Goal: Information Seeking & Learning: Learn about a topic

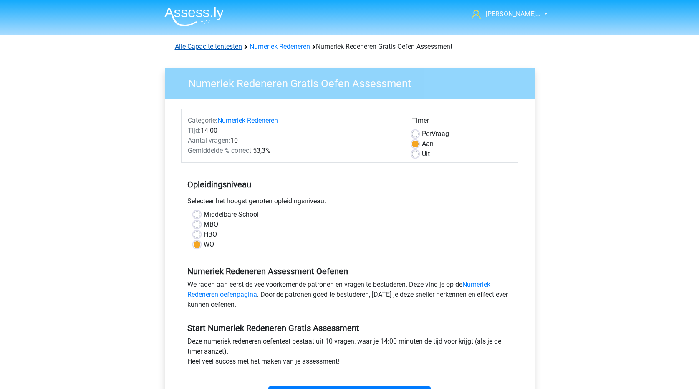
click at [231, 45] on link "Alle Capaciteitentesten" at bounding box center [208, 47] width 67 height 8
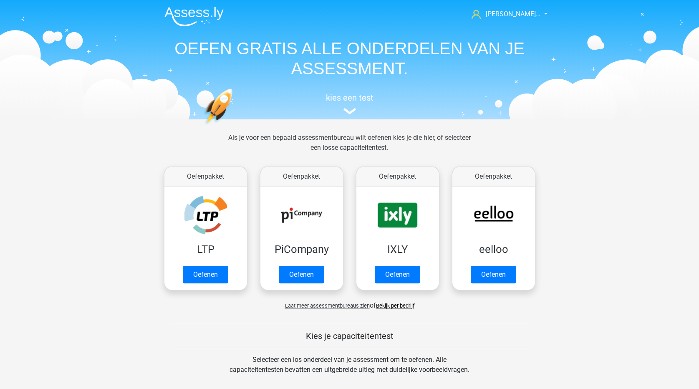
scroll to position [355, 0]
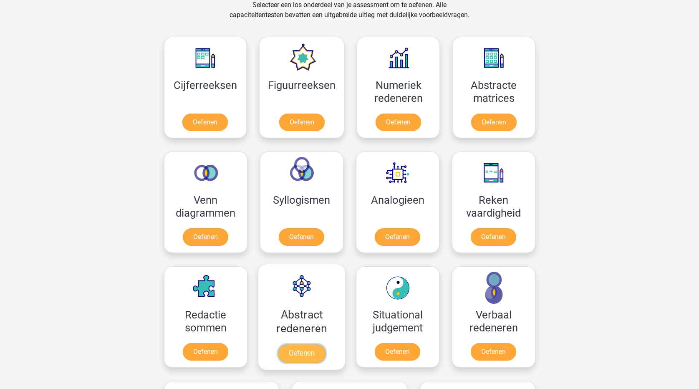
click at [311, 353] on link "Oefenen" at bounding box center [301, 353] width 48 height 18
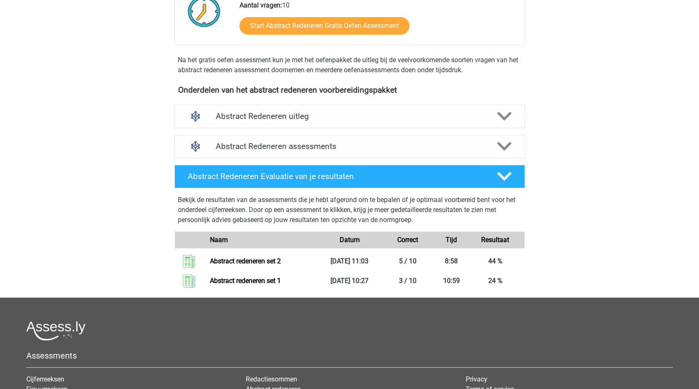
scroll to position [209, 0]
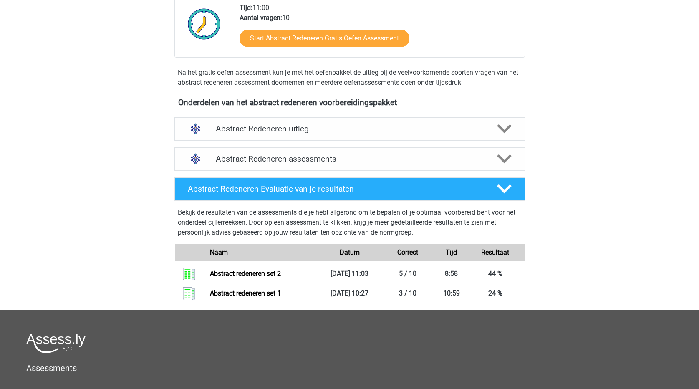
click at [500, 127] on polygon at bounding box center [504, 128] width 15 height 9
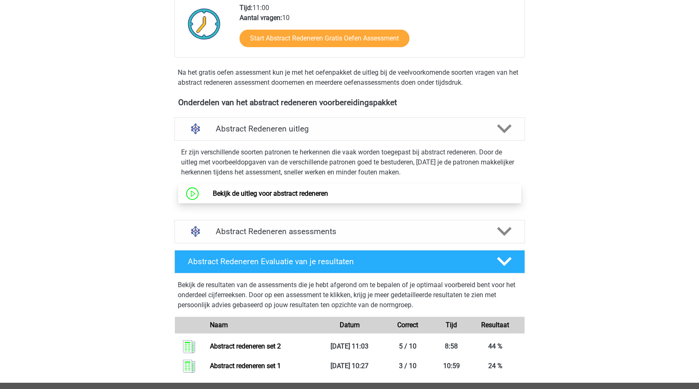
click at [299, 196] on link "Bekijk de uitleg voor abstract redeneren" at bounding box center [270, 193] width 115 height 8
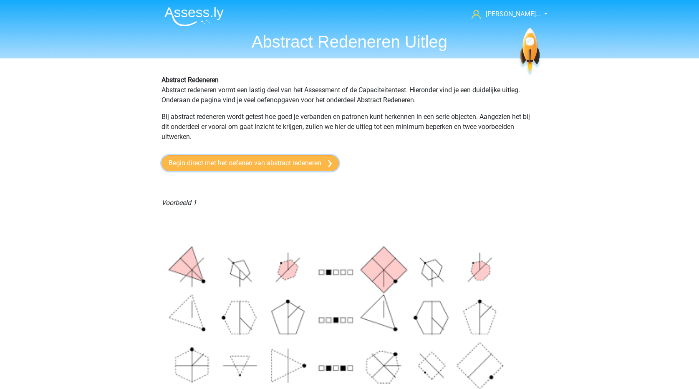
click at [248, 161] on link "Begin direct met het oefenen van abstract redeneren" at bounding box center [249, 163] width 177 height 16
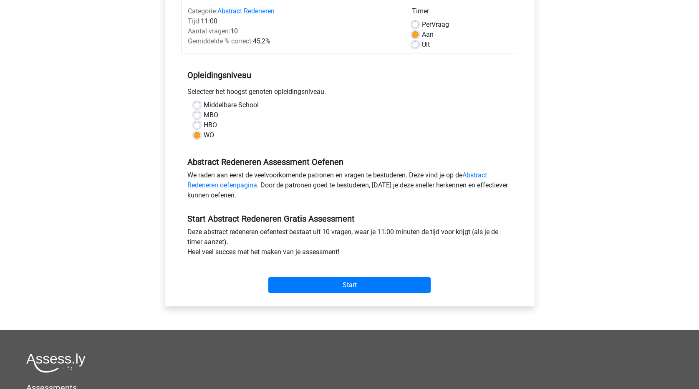
scroll to position [125, 0]
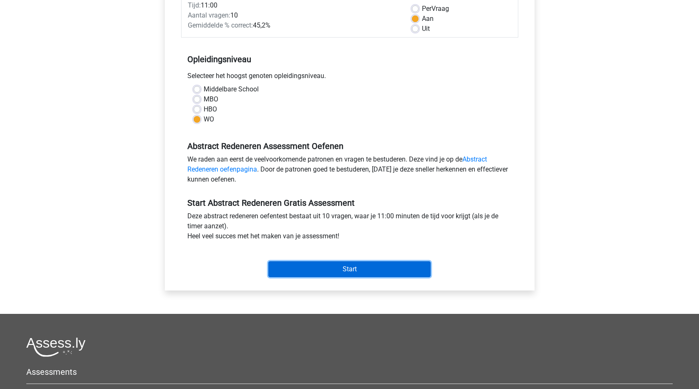
click at [377, 268] on input "Start" at bounding box center [349, 269] width 162 height 16
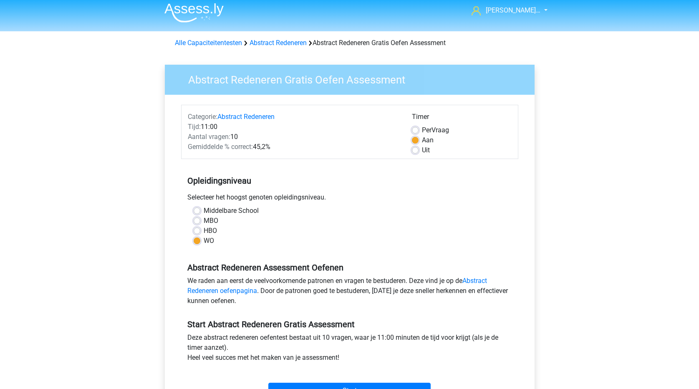
scroll to position [0, 0]
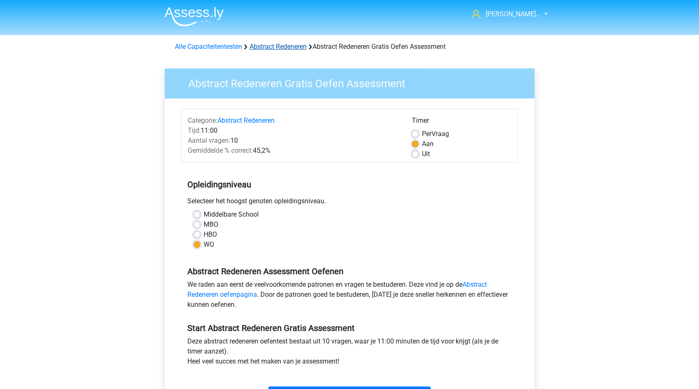
click at [282, 48] on link "Abstract Redeneren" at bounding box center [277, 47] width 57 height 8
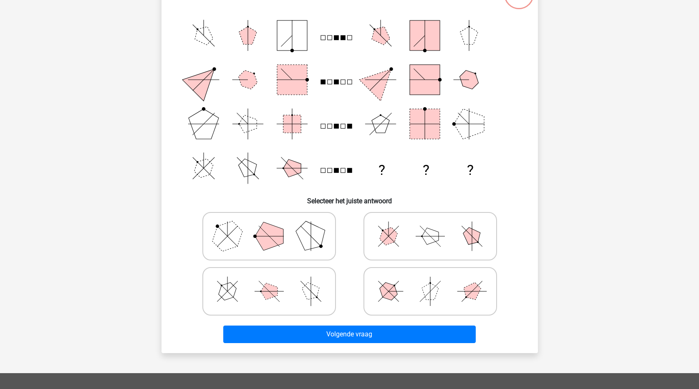
scroll to position [42, 0]
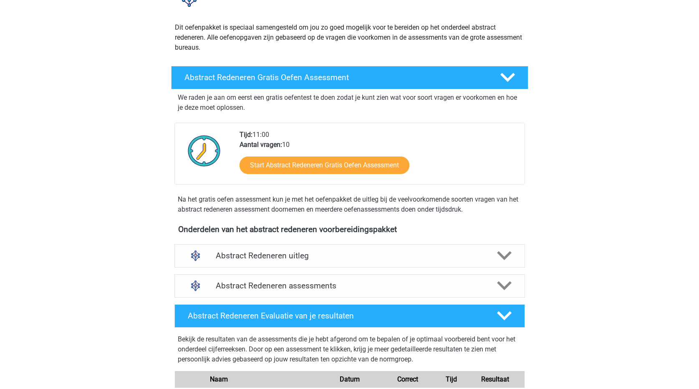
scroll to position [83, 0]
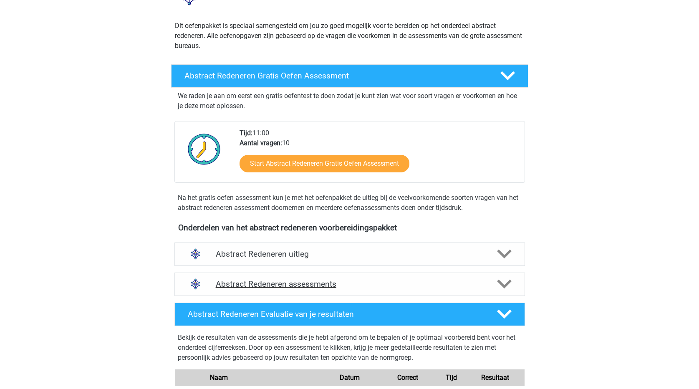
click at [505, 284] on icon at bounding box center [504, 284] width 15 height 15
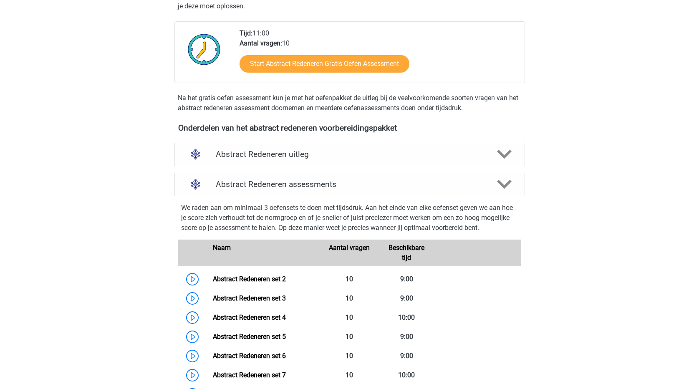
scroll to position [209, 0]
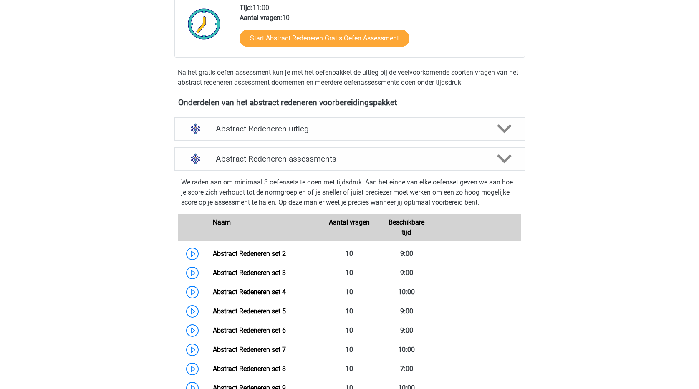
click at [511, 158] on icon at bounding box center [504, 158] width 15 height 15
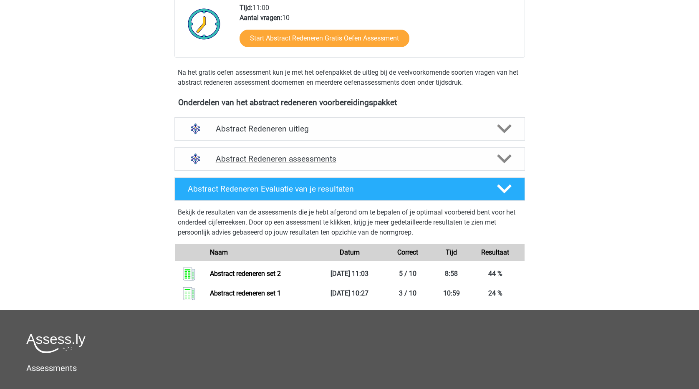
click at [502, 157] on icon at bounding box center [504, 158] width 15 height 15
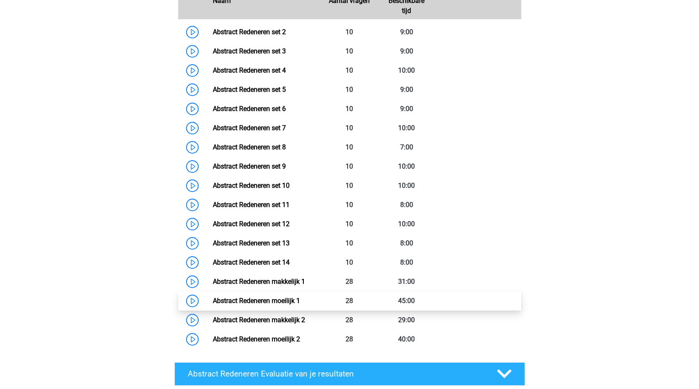
scroll to position [375, 0]
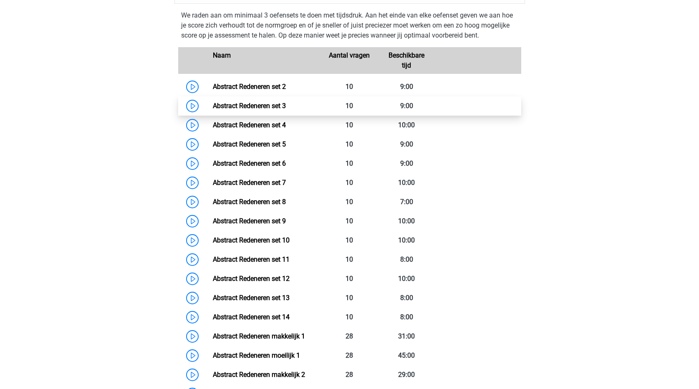
click at [267, 107] on link "Abstract Redeneren set 3" at bounding box center [249, 106] width 73 height 8
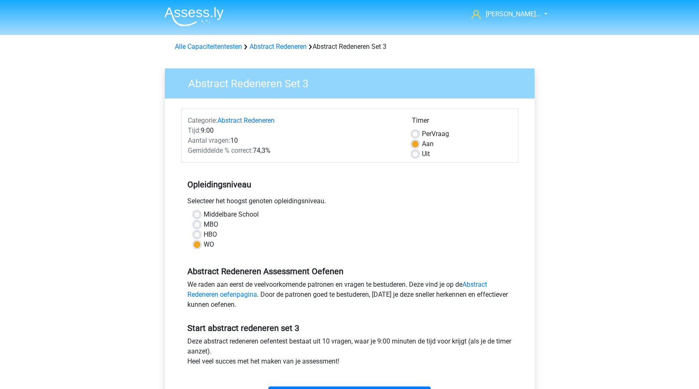
drag, startPoint x: 416, startPoint y: 135, endPoint x: 419, endPoint y: 145, distance: 10.0
click at [422, 136] on label "Per Vraag" at bounding box center [435, 134] width 27 height 10
click at [416, 136] on input "Per Vraag" at bounding box center [415, 133] width 7 height 8
radio input "true"
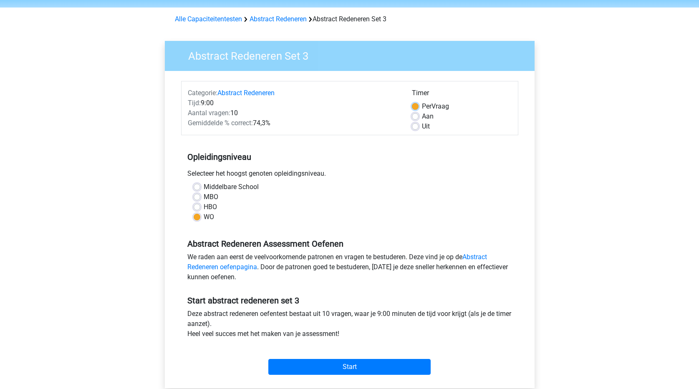
scroll to position [83, 0]
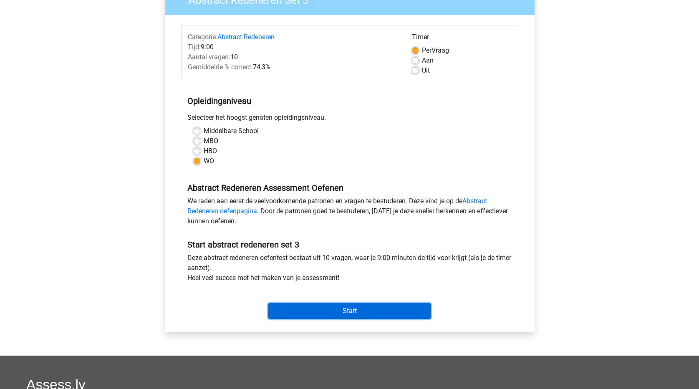
click at [354, 312] on input "Start" at bounding box center [349, 311] width 162 height 16
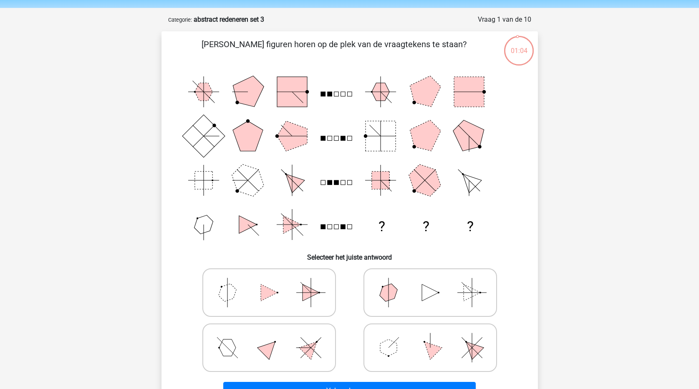
scroll to position [42, 0]
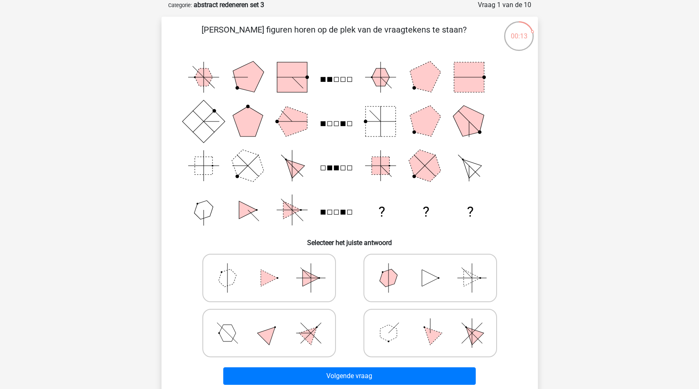
click at [412, 336] on icon at bounding box center [430, 333] width 125 height 42
click at [430, 323] on input "radio" at bounding box center [432, 319] width 5 height 5
radio input "true"
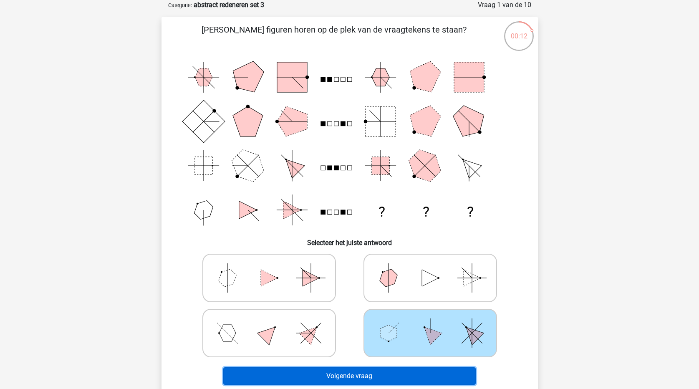
click at [406, 378] on button "Volgende vraag" at bounding box center [349, 376] width 252 height 18
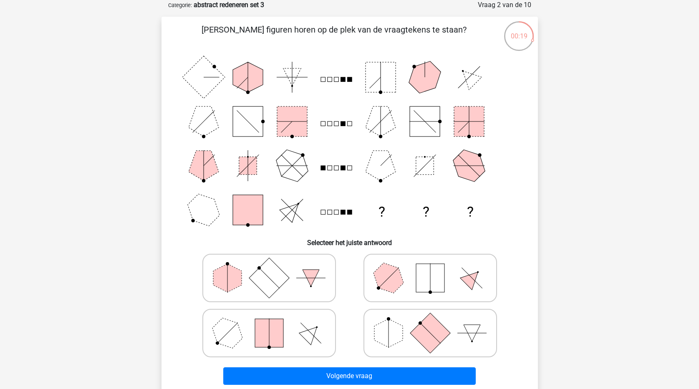
click at [381, 330] on polygon at bounding box center [388, 333] width 28 height 28
click at [430, 323] on input "radio" at bounding box center [432, 319] width 5 height 5
radio input "true"
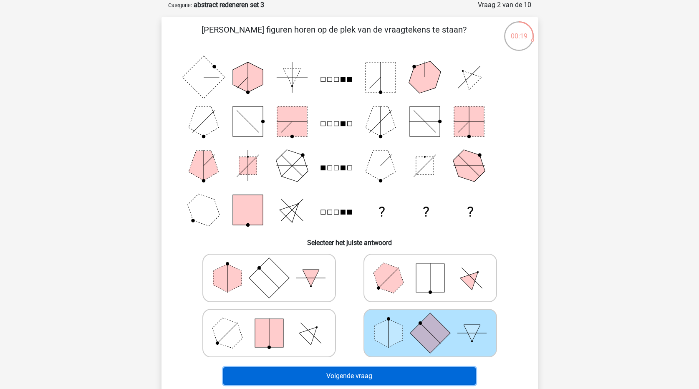
click at [388, 374] on button "Volgende vraag" at bounding box center [349, 376] width 252 height 18
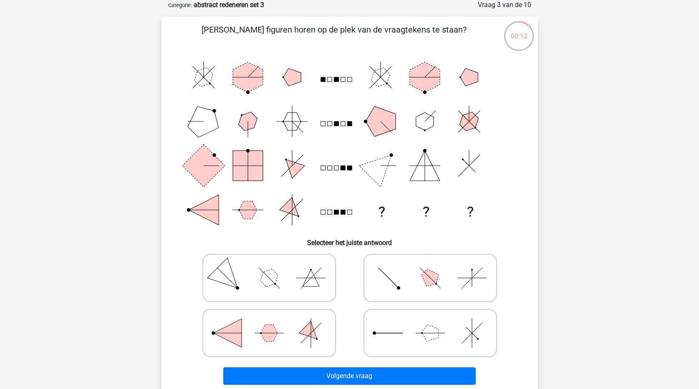
click at [249, 273] on icon at bounding box center [269, 278] width 125 height 42
click at [269, 267] on input "radio" at bounding box center [271, 264] width 5 height 5
radio input "true"
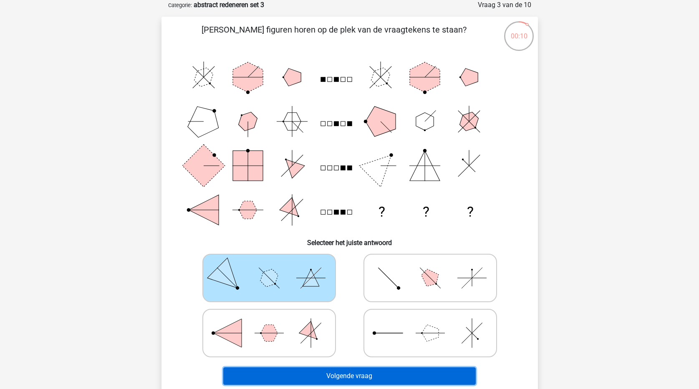
click at [346, 378] on button "Volgende vraag" at bounding box center [349, 376] width 252 height 18
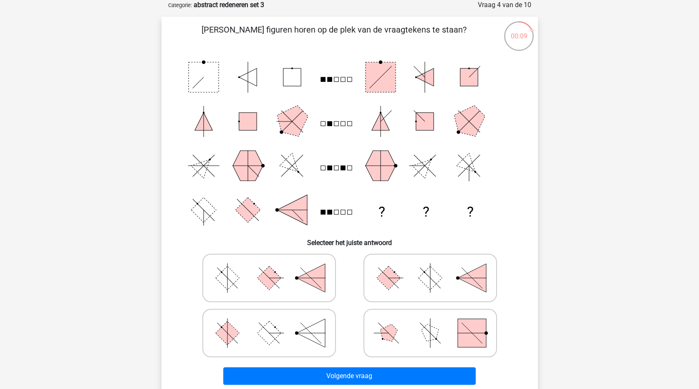
click at [240, 336] on icon at bounding box center [269, 333] width 125 height 42
click at [269, 323] on input "radio" at bounding box center [271, 319] width 5 height 5
radio input "true"
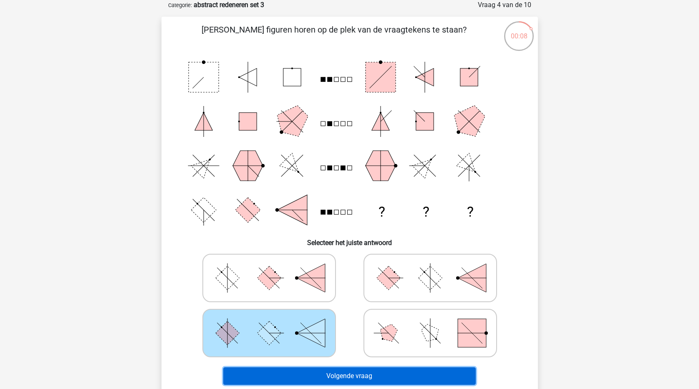
click at [325, 375] on button "Volgende vraag" at bounding box center [349, 376] width 252 height 18
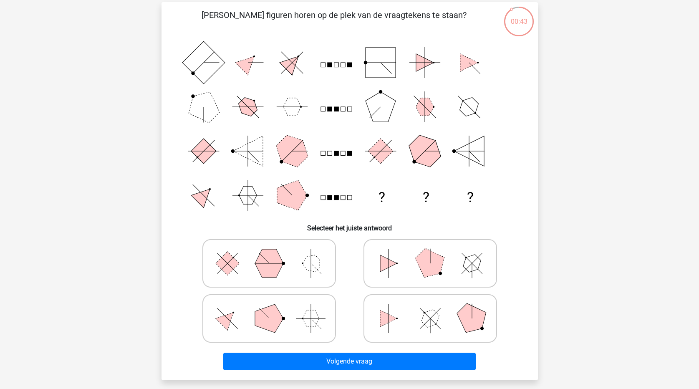
scroll to position [42, 0]
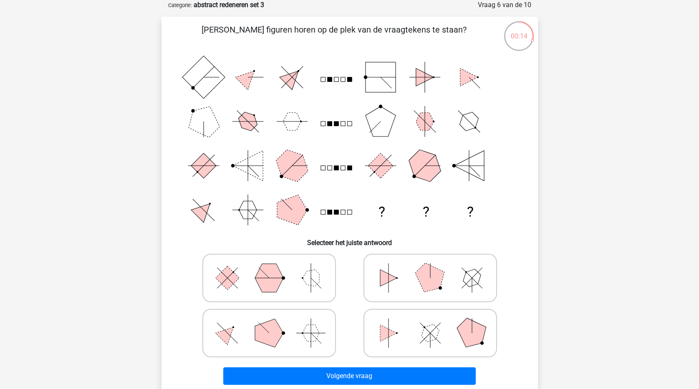
click at [393, 328] on icon at bounding box center [430, 333] width 125 height 42
click at [430, 323] on input "radio" at bounding box center [432, 319] width 5 height 5
radio input "true"
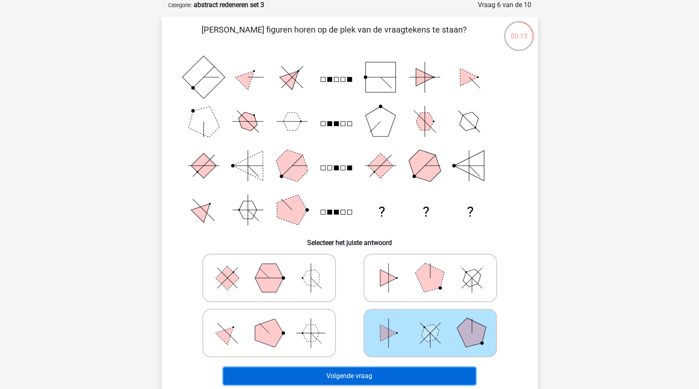
click at [398, 378] on button "Volgende vraag" at bounding box center [349, 376] width 252 height 18
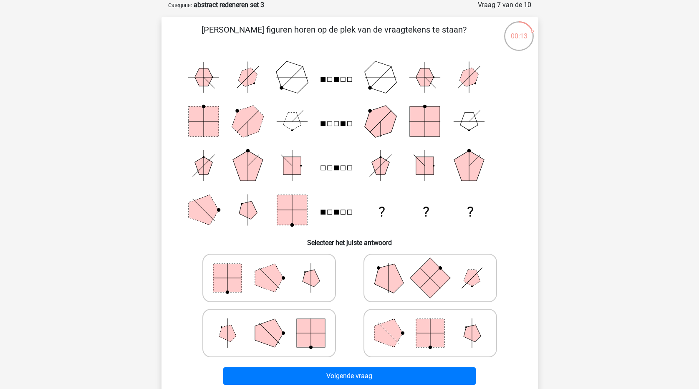
click at [262, 275] on polygon at bounding box center [269, 278] width 28 height 28
click at [269, 267] on input "radio" at bounding box center [271, 264] width 5 height 5
radio input "true"
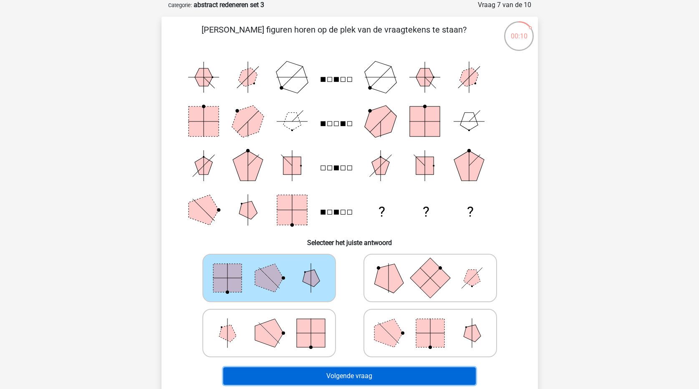
click at [397, 379] on button "Volgende vraag" at bounding box center [349, 376] width 252 height 18
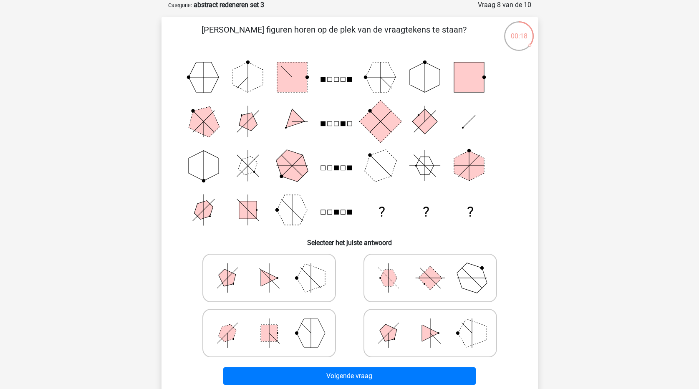
click at [391, 283] on polygon at bounding box center [388, 278] width 17 height 17
click at [430, 267] on input "radio" at bounding box center [432, 264] width 5 height 5
radio input "true"
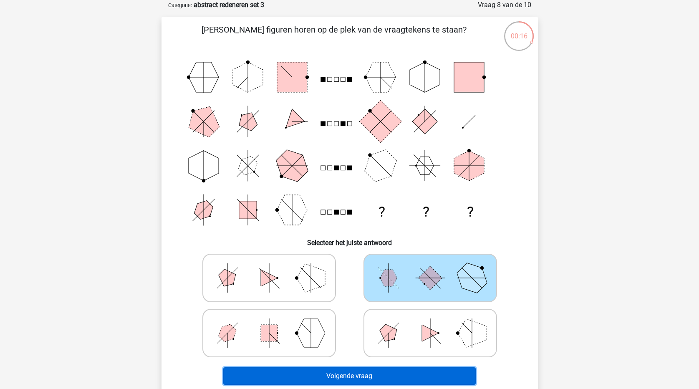
click at [406, 373] on button "Volgende vraag" at bounding box center [349, 376] width 252 height 18
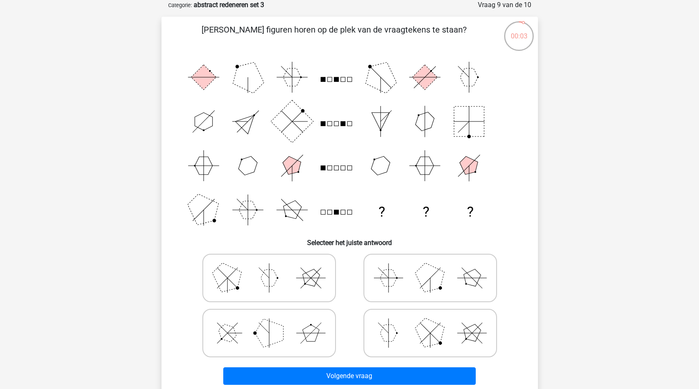
click at [263, 334] on polygon at bounding box center [269, 333] width 28 height 28
click at [269, 323] on input "radio" at bounding box center [271, 319] width 5 height 5
radio input "true"
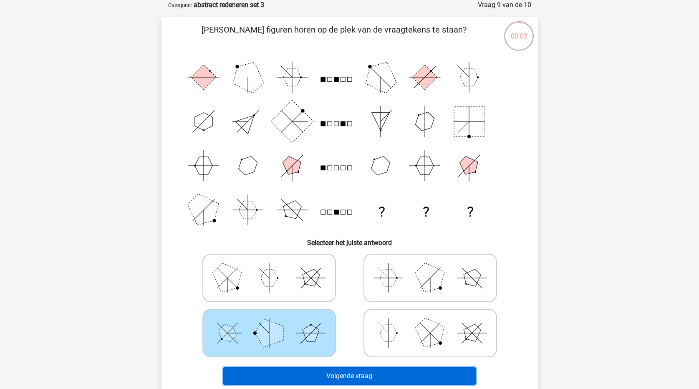
click at [336, 379] on button "Volgende vraag" at bounding box center [349, 376] width 252 height 18
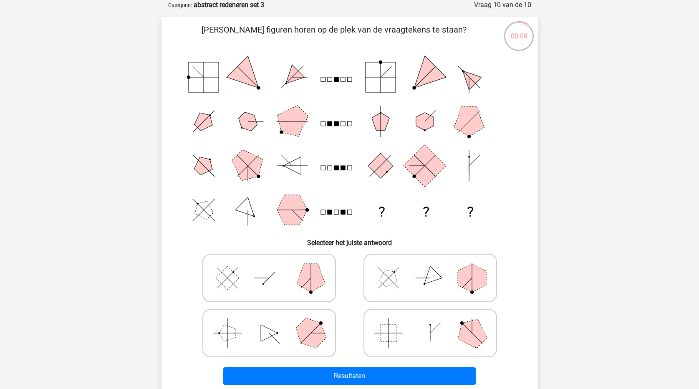
click at [244, 277] on icon at bounding box center [269, 278] width 125 height 42
click at [269, 267] on input "radio" at bounding box center [271, 264] width 5 height 5
radio input "true"
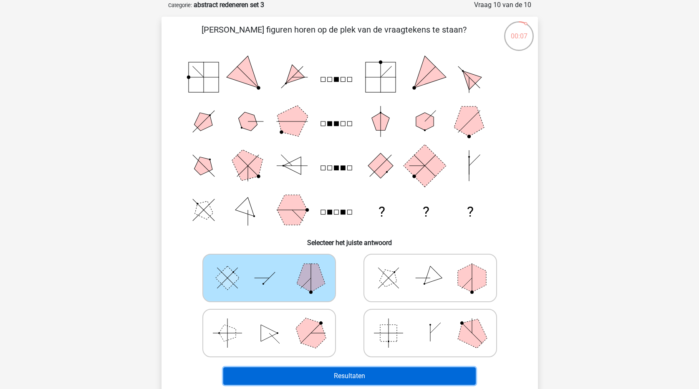
click at [388, 378] on button "Resultaten" at bounding box center [349, 376] width 252 height 18
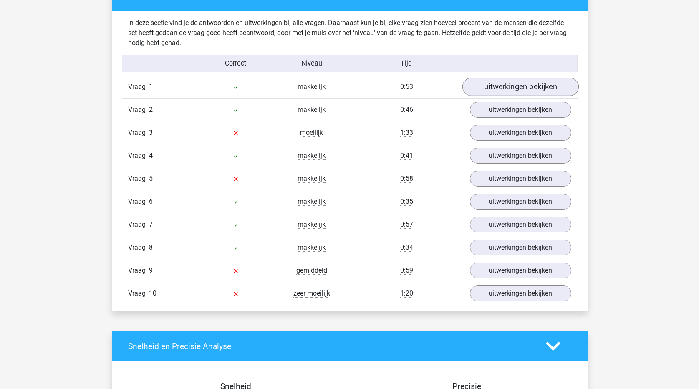
scroll to position [501, 0]
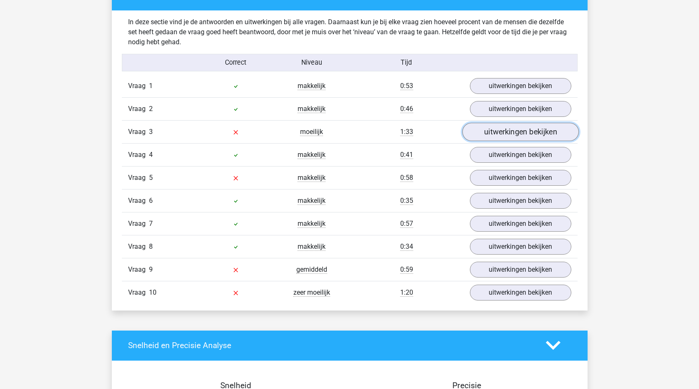
click at [553, 135] on link "uitwerkingen bekijken" at bounding box center [520, 132] width 116 height 18
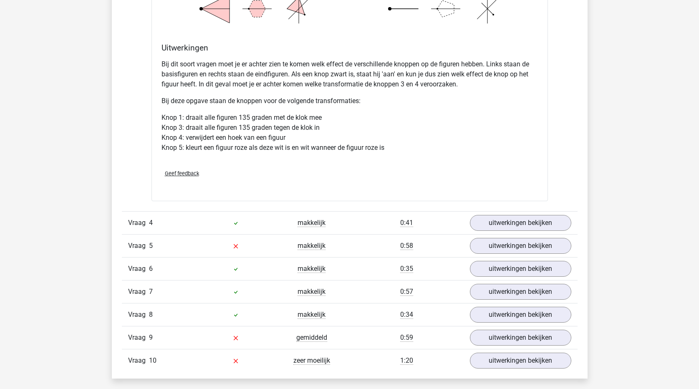
scroll to position [960, 0]
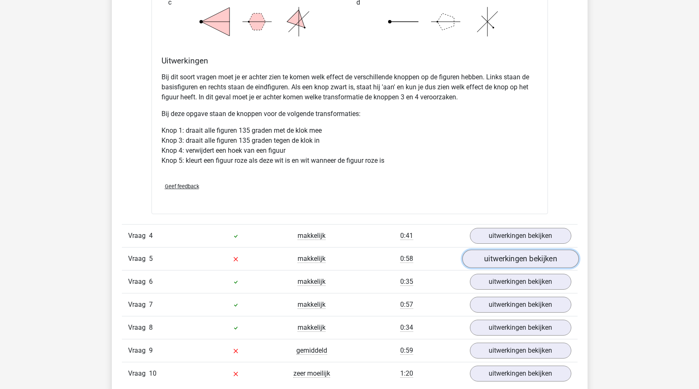
click at [492, 259] on link "uitwerkingen bekijken" at bounding box center [520, 259] width 116 height 18
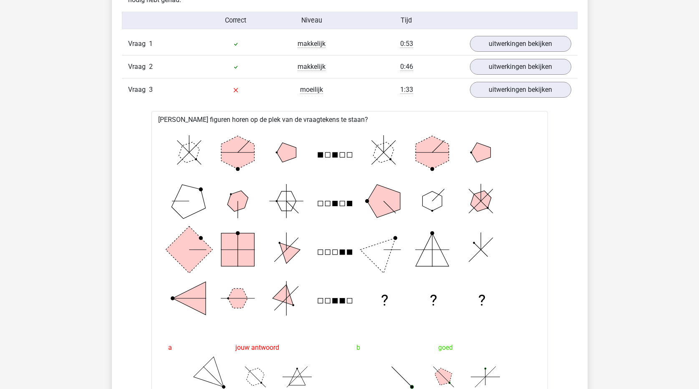
scroll to position [501, 0]
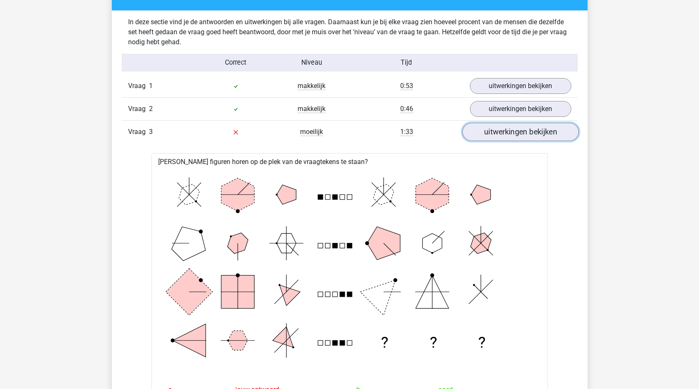
click at [523, 131] on link "uitwerkingen bekijken" at bounding box center [520, 132] width 116 height 18
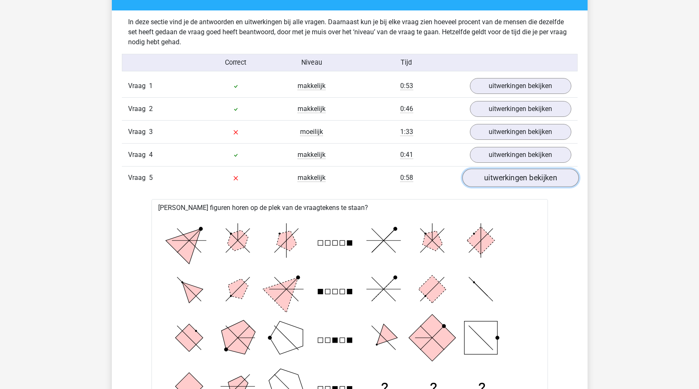
click at [516, 182] on link "uitwerkingen bekijken" at bounding box center [520, 178] width 116 height 18
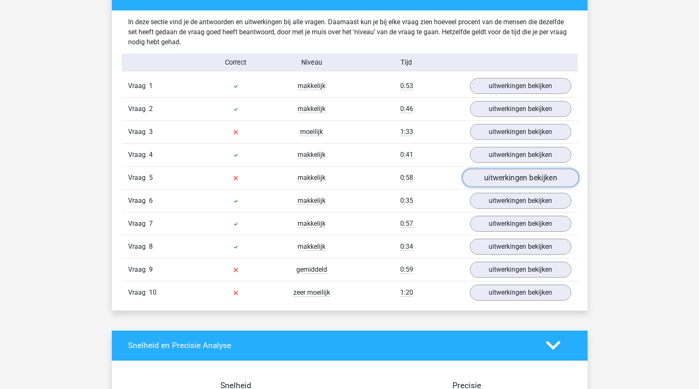
click at [516, 182] on link "uitwerkingen bekijken" at bounding box center [520, 178] width 116 height 18
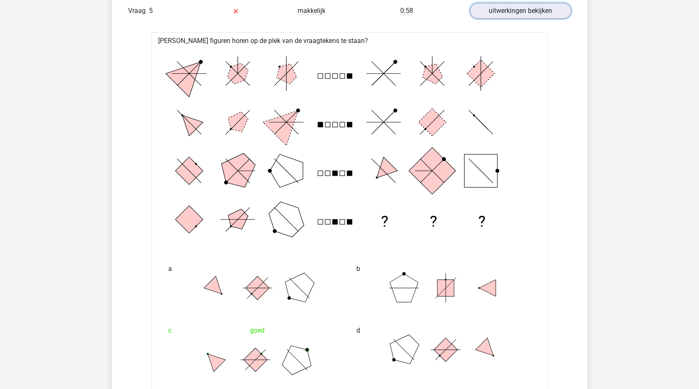
scroll to position [542, 0]
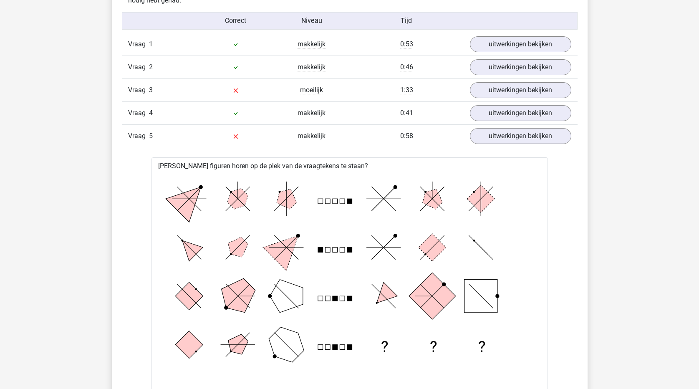
click at [237, 138] on icon at bounding box center [235, 136] width 4 height 4
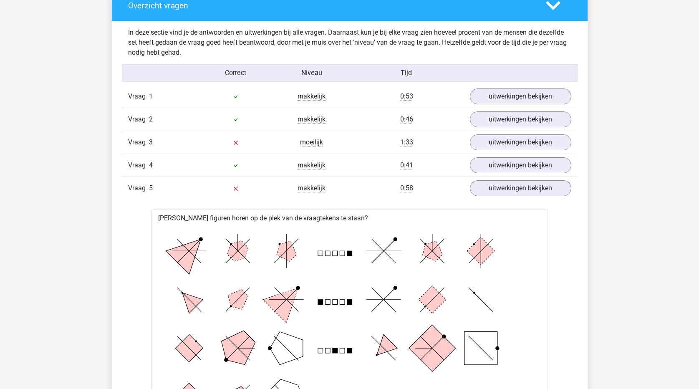
scroll to position [459, 0]
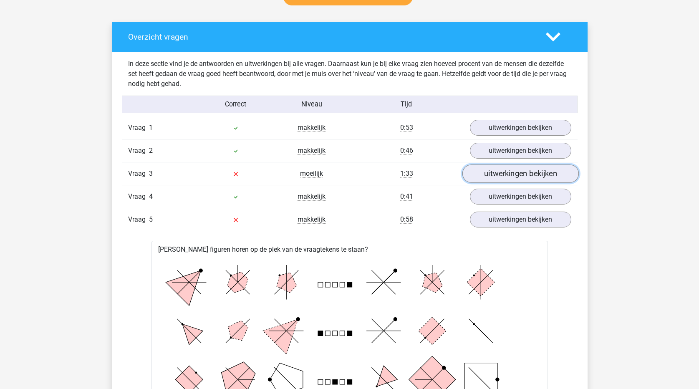
click at [496, 173] on link "uitwerkingen bekijken" at bounding box center [520, 173] width 116 height 18
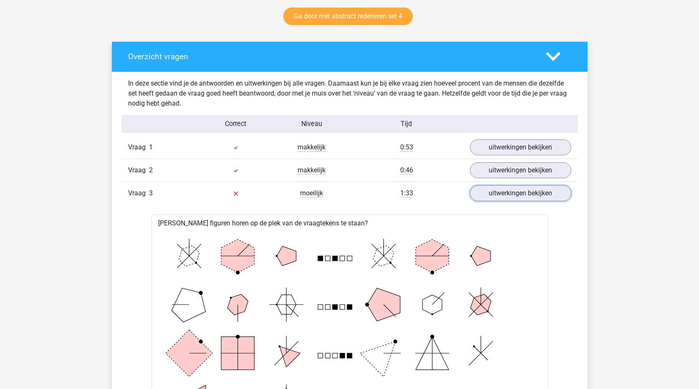
scroll to position [417, 0]
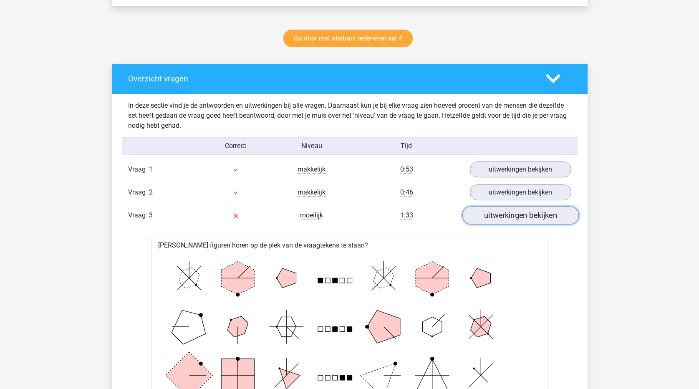
click at [511, 221] on link "uitwerkingen bekijken" at bounding box center [520, 215] width 116 height 18
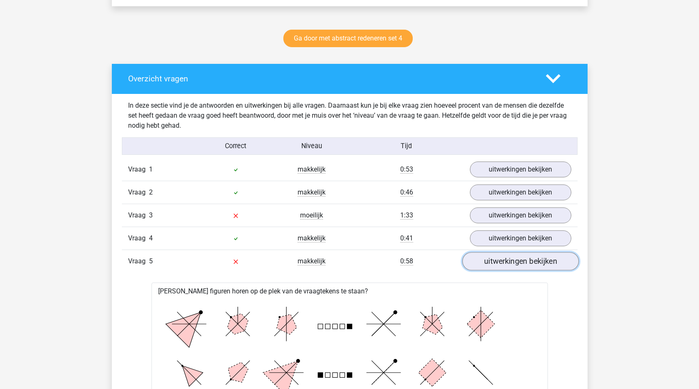
click at [500, 260] on link "uitwerkingen bekijken" at bounding box center [520, 261] width 116 height 18
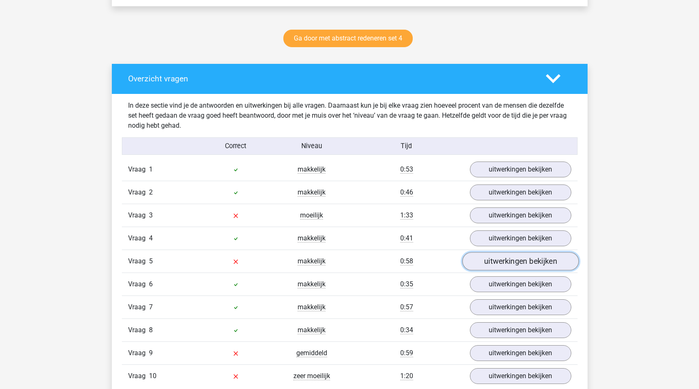
click at [500, 260] on link "uitwerkingen bekijken" at bounding box center [520, 261] width 116 height 18
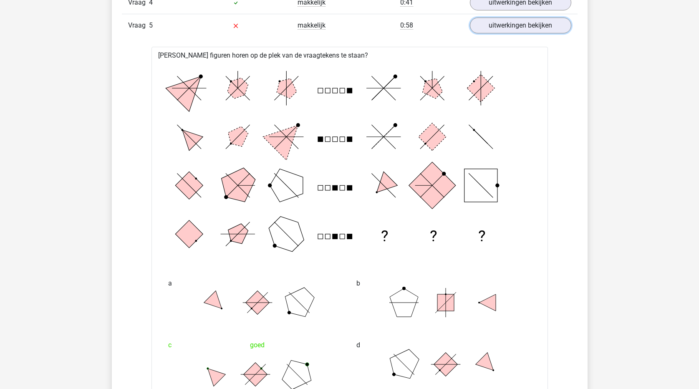
scroll to position [501, 0]
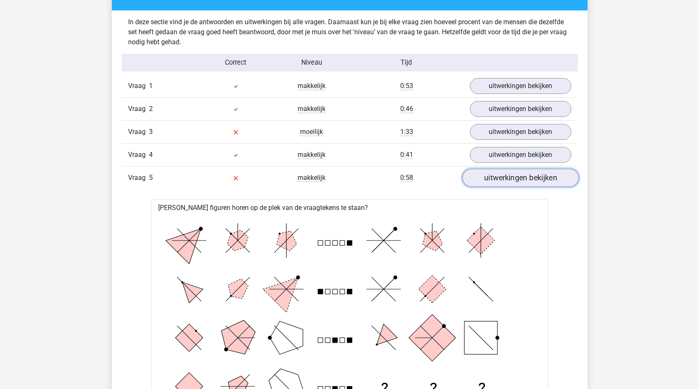
click at [500, 171] on link "uitwerkingen bekijken" at bounding box center [520, 178] width 116 height 18
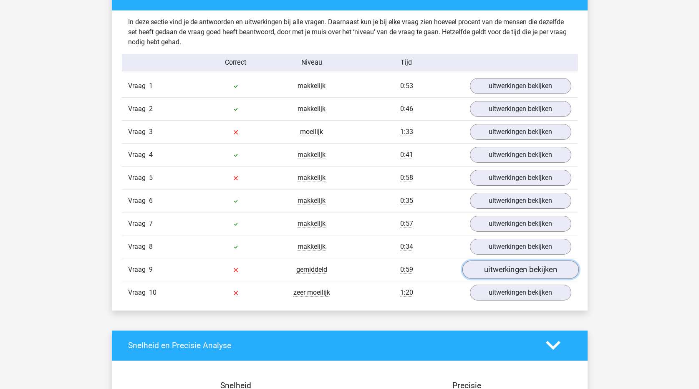
click at [510, 275] on link "uitwerkingen bekijken" at bounding box center [520, 269] width 116 height 18
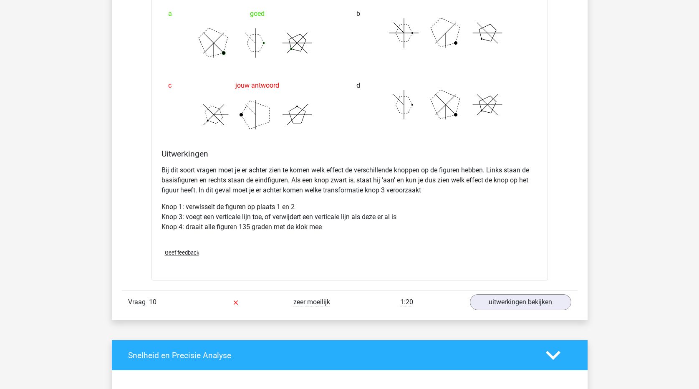
scroll to position [1043, 0]
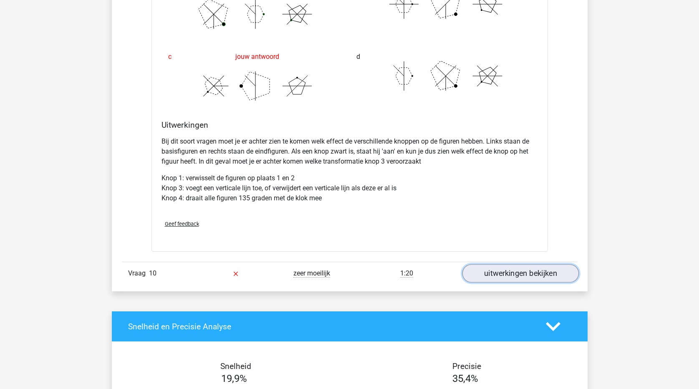
click at [504, 272] on link "uitwerkingen bekijken" at bounding box center [520, 274] width 116 height 18
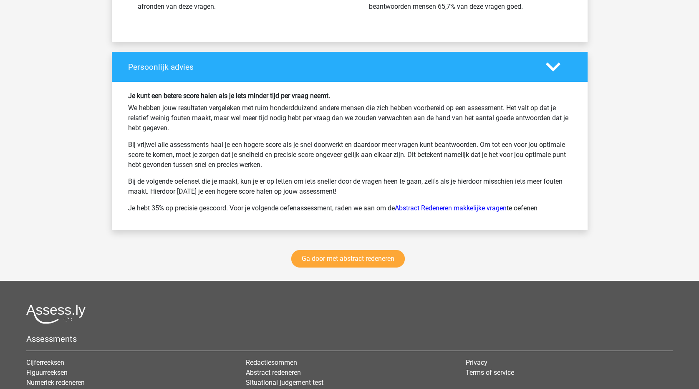
scroll to position [2128, 0]
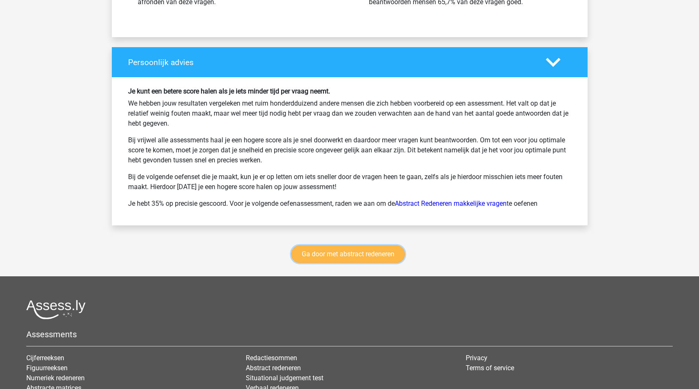
click at [350, 261] on link "Ga door met abstract redeneren" at bounding box center [347, 254] width 113 height 18
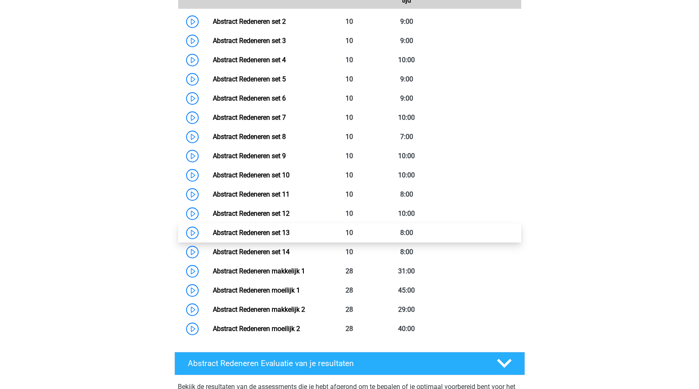
scroll to position [436, 0]
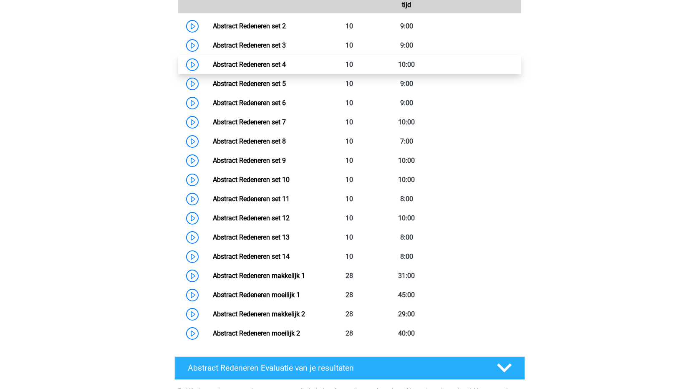
click at [276, 65] on link "Abstract Redeneren set 4" at bounding box center [249, 64] width 73 height 8
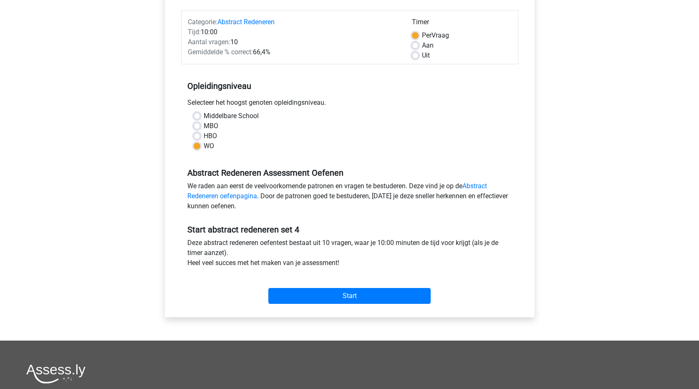
scroll to position [125, 0]
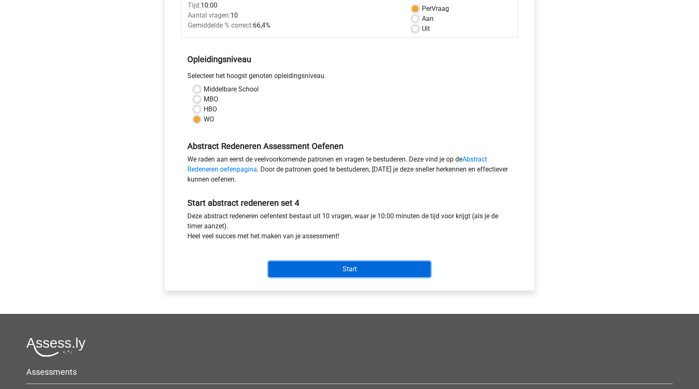
click at [373, 270] on input "Start" at bounding box center [349, 269] width 162 height 16
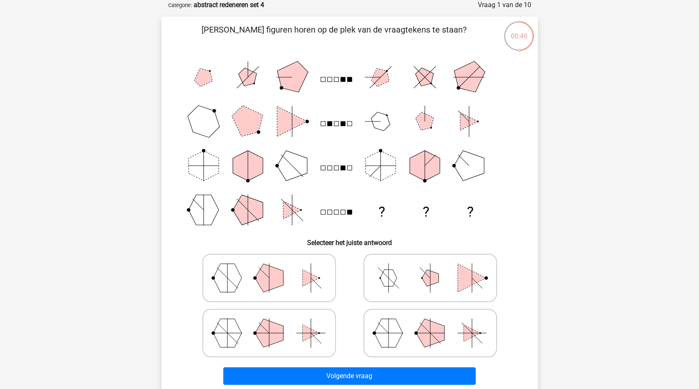
scroll to position [83, 0]
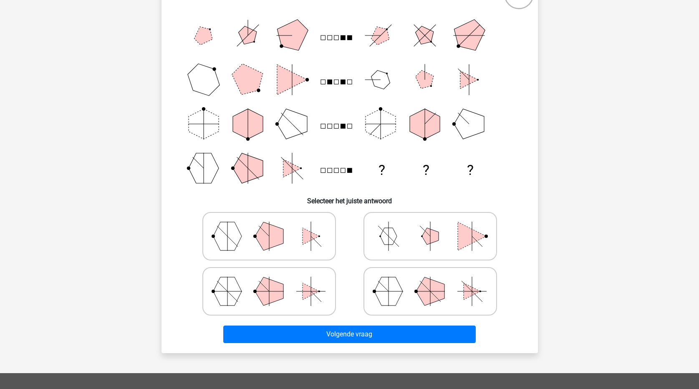
click at [246, 239] on icon at bounding box center [269, 236] width 125 height 42
click at [269, 226] on input "radio" at bounding box center [271, 222] width 5 height 5
radio input "true"
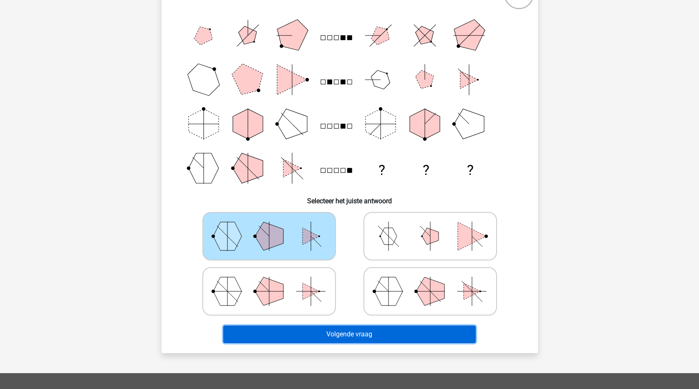
click at [325, 330] on button "Volgende vraag" at bounding box center [349, 334] width 252 height 18
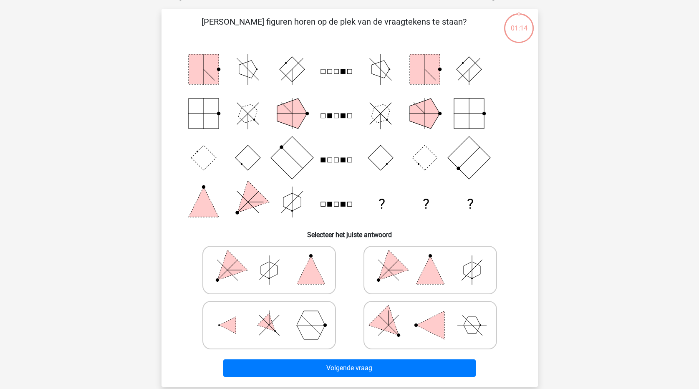
scroll to position [42, 0]
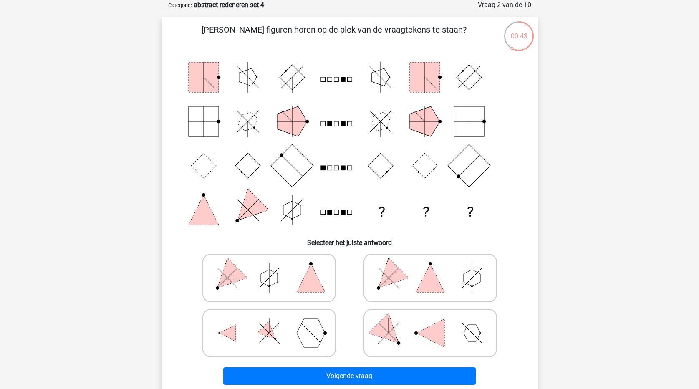
click at [278, 272] on icon at bounding box center [269, 278] width 125 height 42
click at [275, 267] on input "radio" at bounding box center [271, 264] width 5 height 5
radio input "true"
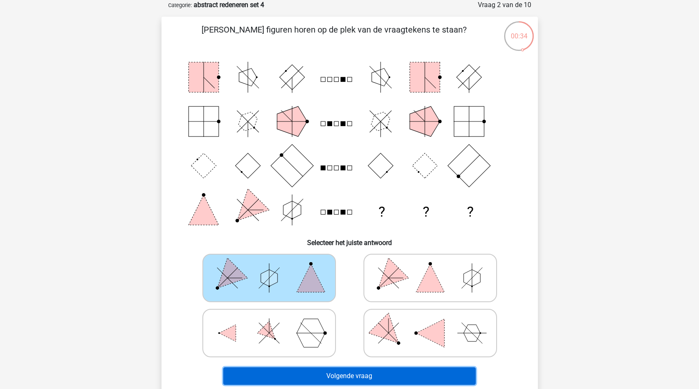
click at [398, 378] on button "Volgende vraag" at bounding box center [349, 376] width 252 height 18
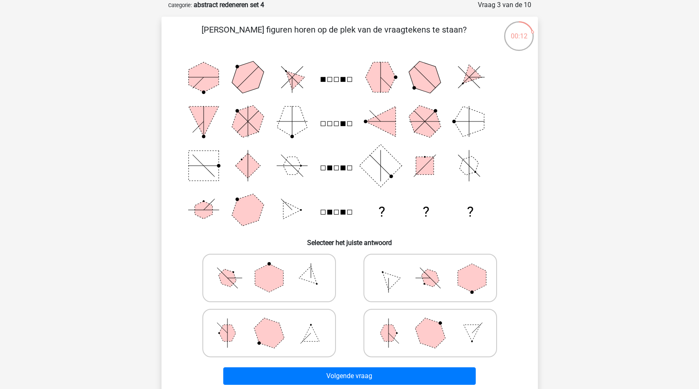
click at [285, 284] on icon at bounding box center [269, 278] width 125 height 42
click at [275, 267] on input "radio" at bounding box center [271, 264] width 5 height 5
radio input "true"
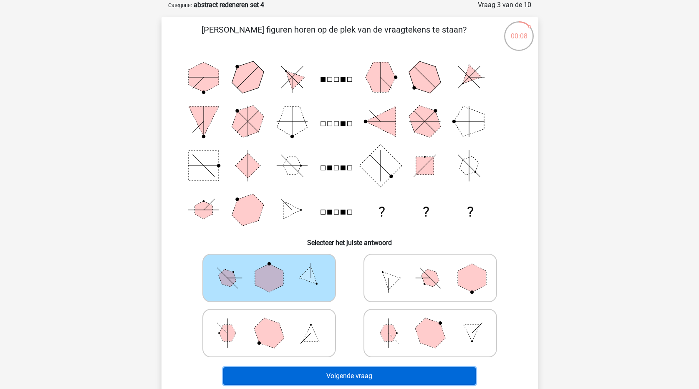
click at [351, 374] on button "Volgende vraag" at bounding box center [349, 376] width 252 height 18
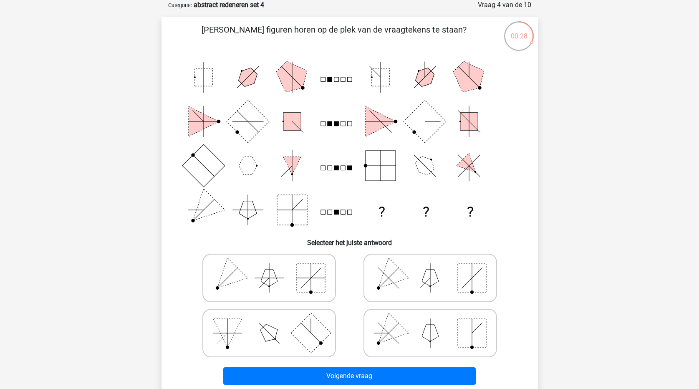
click at [403, 275] on polygon at bounding box center [388, 277] width 40 height 40
click at [430, 267] on input "radio" at bounding box center [432, 264] width 5 height 5
radio input "true"
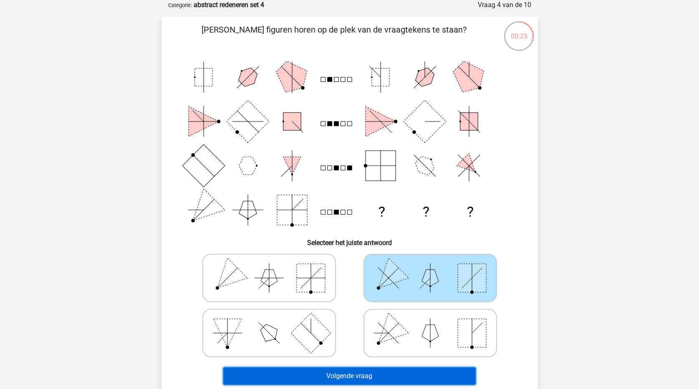
click at [414, 375] on button "Volgende vraag" at bounding box center [349, 376] width 252 height 18
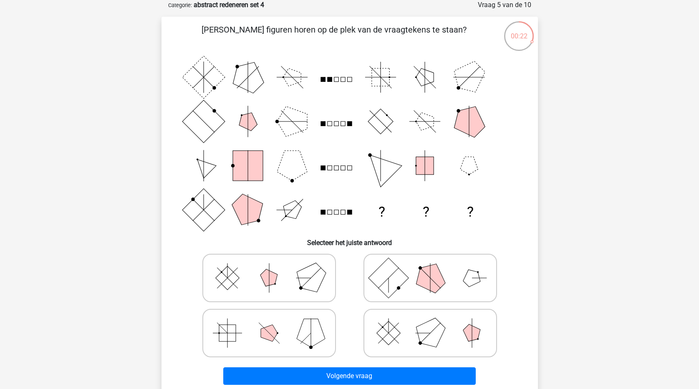
click at [393, 332] on rect at bounding box center [388, 333] width 24 height 24
click at [430, 323] on input "radio" at bounding box center [432, 319] width 5 height 5
radio input "true"
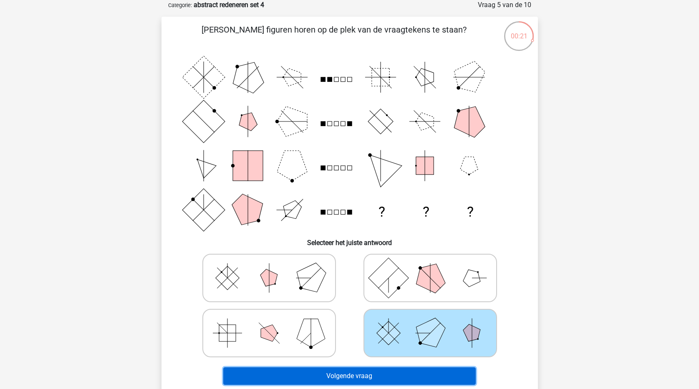
click at [397, 376] on button "Volgende vraag" at bounding box center [349, 376] width 252 height 18
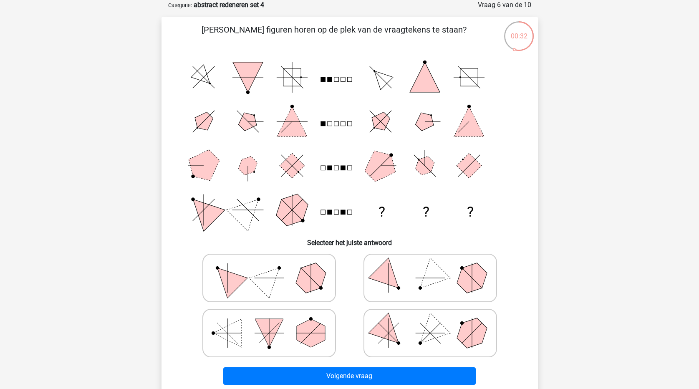
click at [408, 336] on icon at bounding box center [430, 333] width 125 height 42
click at [430, 323] on input "radio" at bounding box center [432, 319] width 5 height 5
radio input "true"
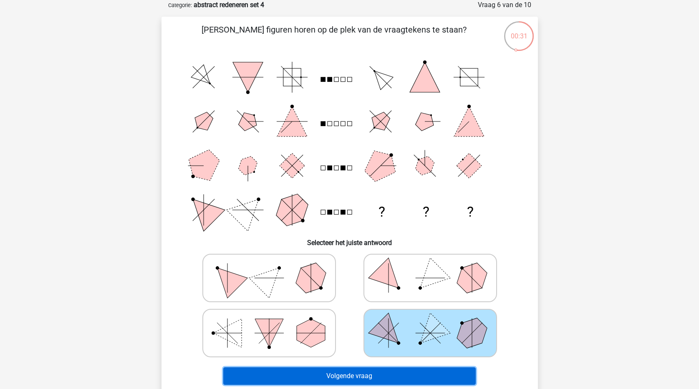
click at [417, 372] on button "Volgende vraag" at bounding box center [349, 376] width 252 height 18
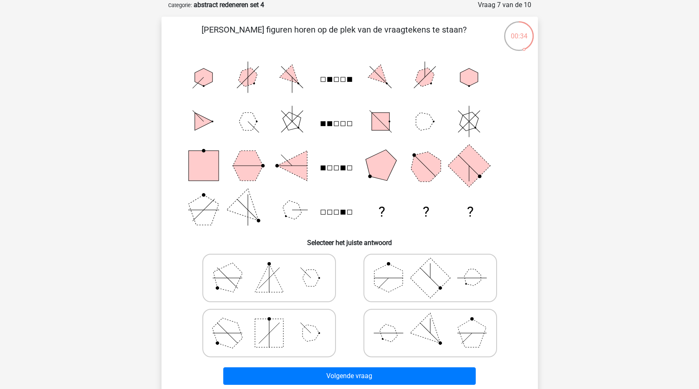
click at [265, 340] on rect at bounding box center [269, 333] width 28 height 28
click at [269, 323] on input "radio" at bounding box center [271, 319] width 5 height 5
radio input "true"
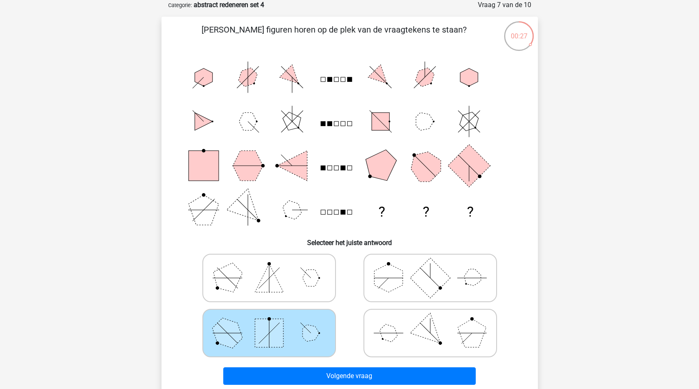
click at [432, 331] on polygon at bounding box center [430, 332] width 40 height 40
click at [432, 323] on input "radio" at bounding box center [432, 319] width 5 height 5
radio input "true"
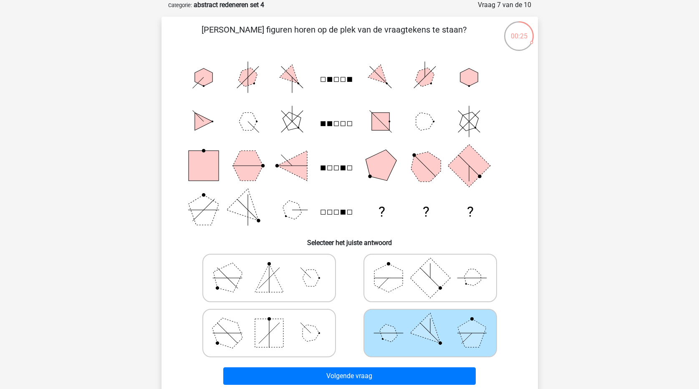
click at [248, 342] on icon at bounding box center [269, 333] width 125 height 42
click at [269, 323] on input "radio" at bounding box center [271, 319] width 5 height 5
radio input "true"
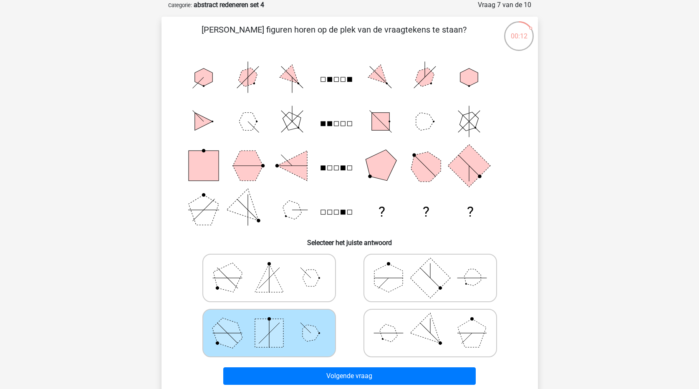
click at [417, 274] on rect at bounding box center [430, 277] width 40 height 40
click at [430, 267] on input "radio" at bounding box center [432, 264] width 5 height 5
radio input "true"
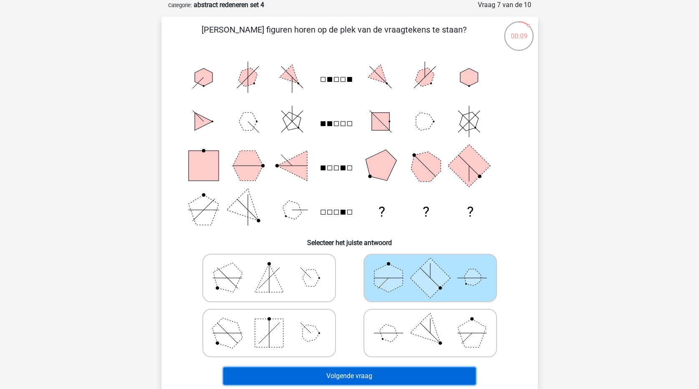
click at [412, 379] on button "Volgende vraag" at bounding box center [349, 376] width 252 height 18
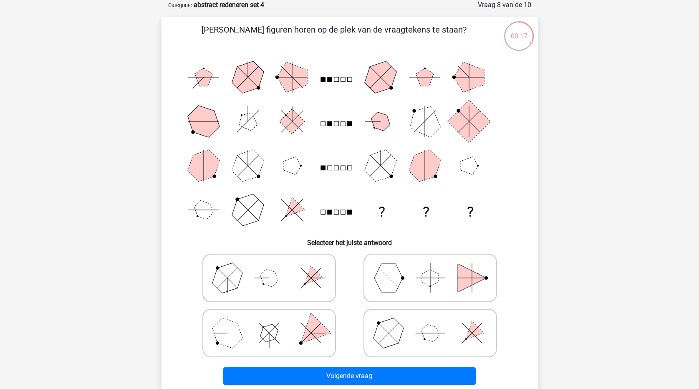
click at [288, 332] on icon at bounding box center [269, 333] width 125 height 42
click at [275, 323] on input "radio" at bounding box center [271, 319] width 5 height 5
radio input "true"
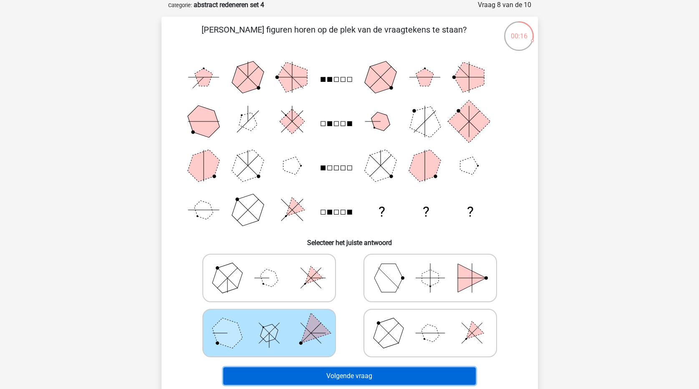
click at [375, 381] on button "Volgende vraag" at bounding box center [349, 376] width 252 height 18
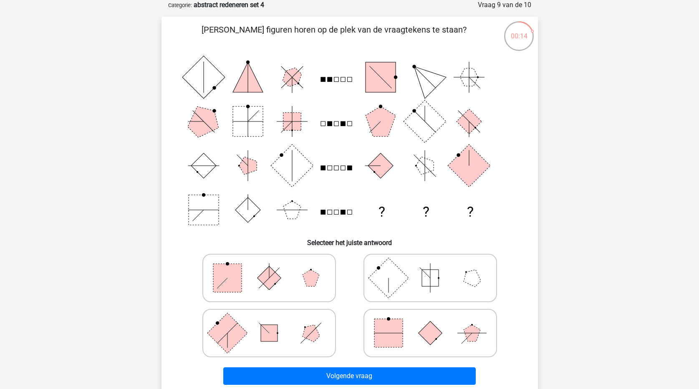
click at [229, 337] on rect at bounding box center [227, 332] width 40 height 40
click at [269, 323] on input "radio" at bounding box center [271, 319] width 5 height 5
radio input "true"
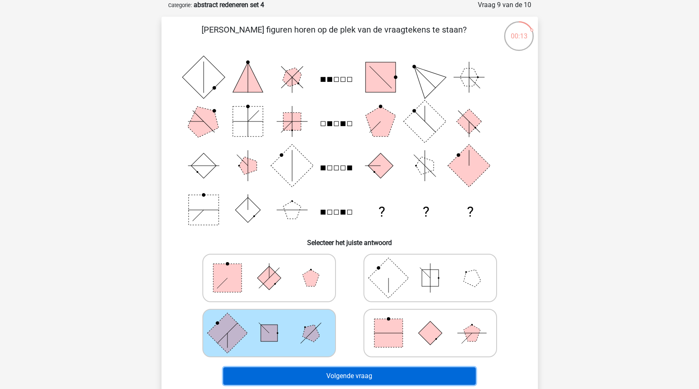
click at [343, 379] on button "Volgende vraag" at bounding box center [349, 376] width 252 height 18
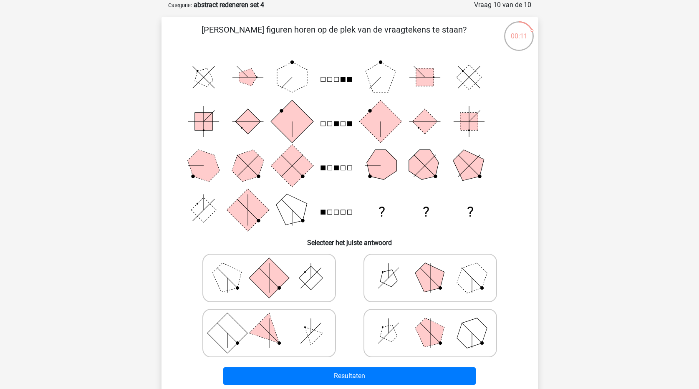
click at [427, 275] on line at bounding box center [430, 277] width 20 height 20
click at [430, 267] on input "radio" at bounding box center [432, 264] width 5 height 5
radio input "true"
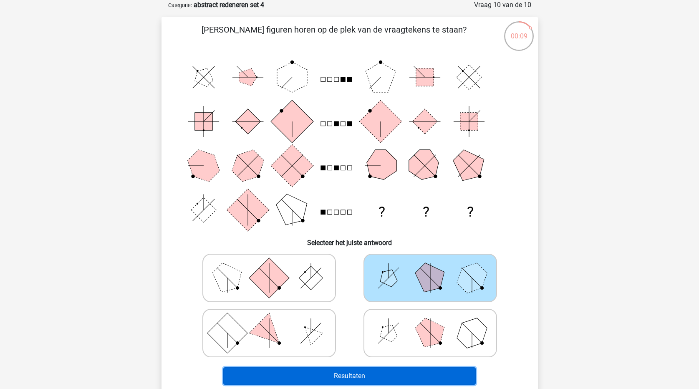
click at [413, 376] on button "Resultaten" at bounding box center [349, 376] width 252 height 18
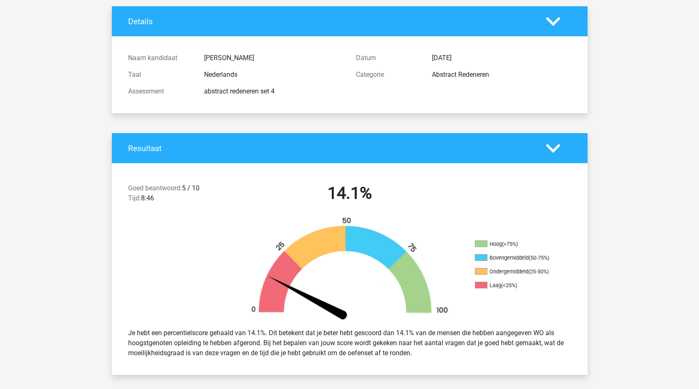
scroll to position [125, 0]
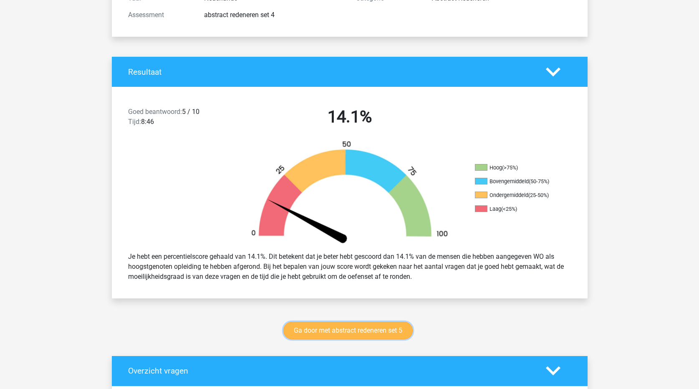
click at [372, 328] on link "Ga door met abstract redeneren set 5" at bounding box center [347, 331] width 129 height 18
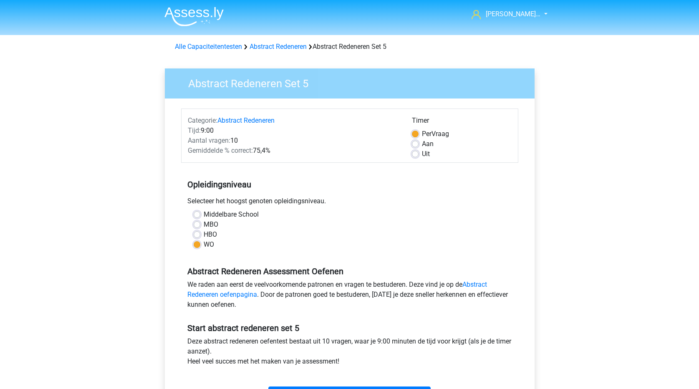
click at [422, 144] on label "Aan" at bounding box center [428, 144] width 12 height 10
click at [415, 144] on input "Aan" at bounding box center [415, 143] width 7 height 8
radio input "true"
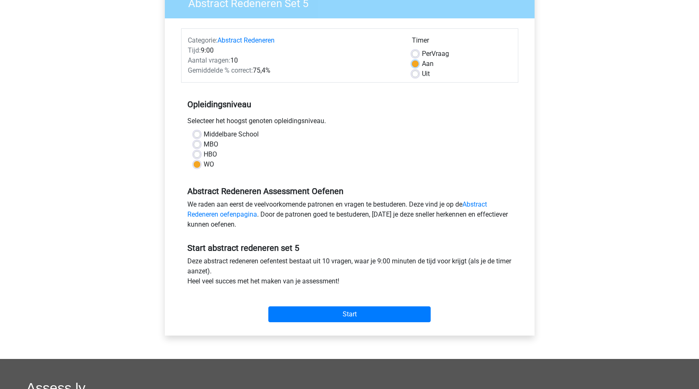
scroll to position [83, 0]
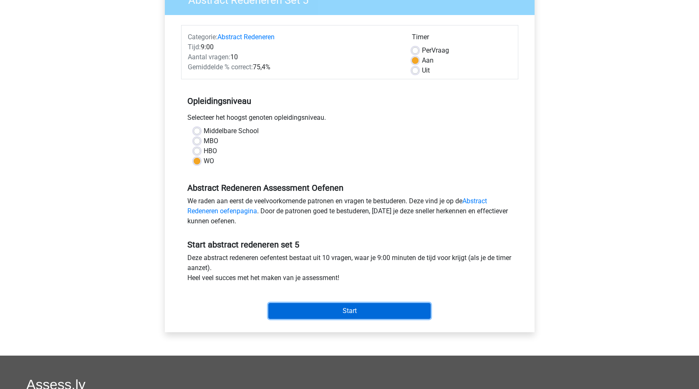
click at [391, 311] on input "Start" at bounding box center [349, 311] width 162 height 16
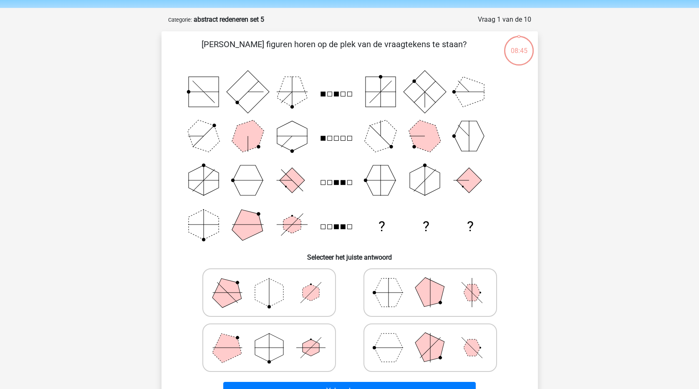
scroll to position [42, 0]
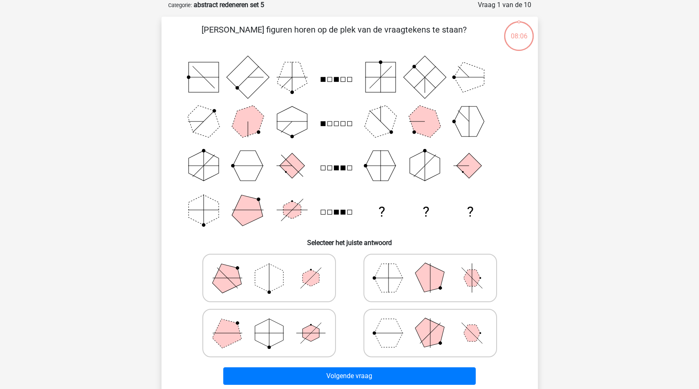
click at [395, 334] on polygon at bounding box center [388, 333] width 28 height 28
click at [430, 323] on input "radio" at bounding box center [432, 319] width 5 height 5
radio input "true"
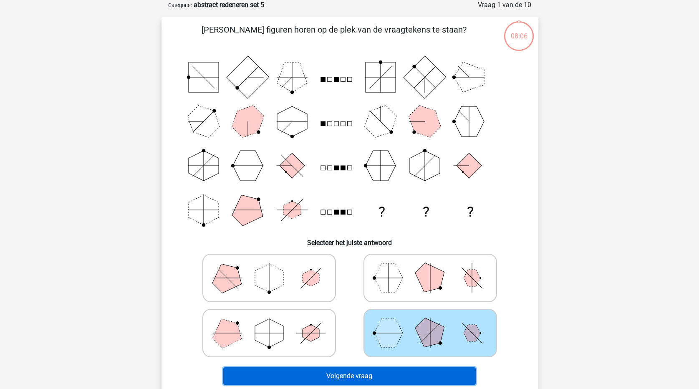
click at [395, 380] on button "Volgende vraag" at bounding box center [349, 376] width 252 height 18
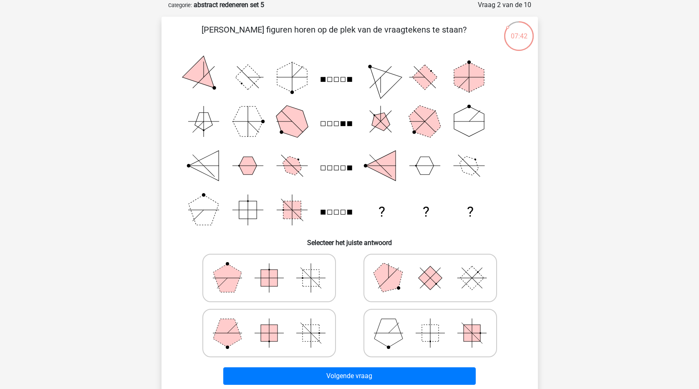
click at [246, 328] on icon at bounding box center [269, 333] width 125 height 42
click at [269, 323] on input "radio" at bounding box center [271, 319] width 5 height 5
radio input "true"
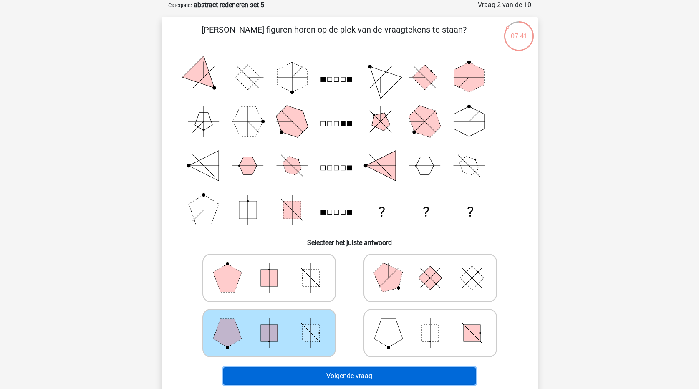
click at [343, 376] on button "Volgende vraag" at bounding box center [349, 376] width 252 height 18
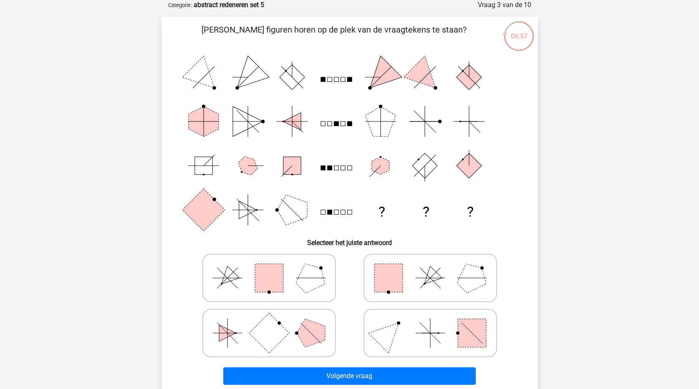
click at [247, 287] on icon at bounding box center [269, 278] width 125 height 42
click at [269, 267] on input "radio" at bounding box center [271, 264] width 5 height 5
radio input "true"
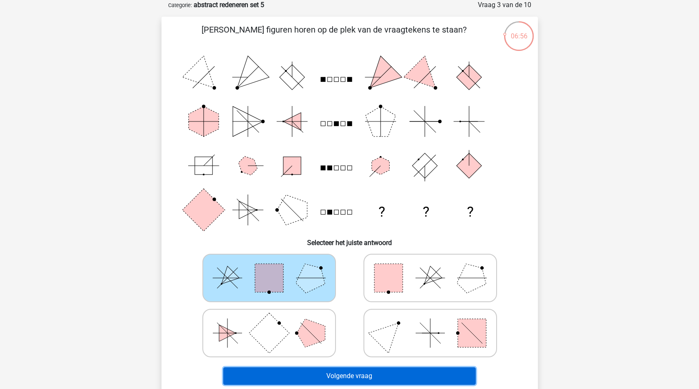
click at [360, 370] on button "Volgende vraag" at bounding box center [349, 376] width 252 height 18
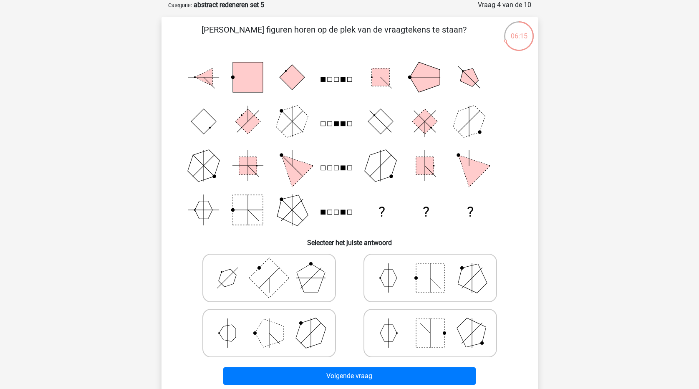
click at [229, 281] on polygon at bounding box center [227, 278] width 24 height 24
click at [269, 267] on input "radio" at bounding box center [271, 264] width 5 height 5
radio input "true"
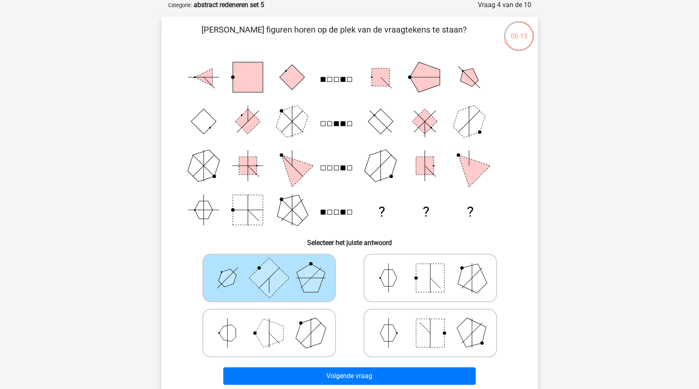
click at [401, 271] on icon at bounding box center [430, 278] width 125 height 42
click at [430, 267] on input "radio" at bounding box center [432, 264] width 5 height 5
radio input "true"
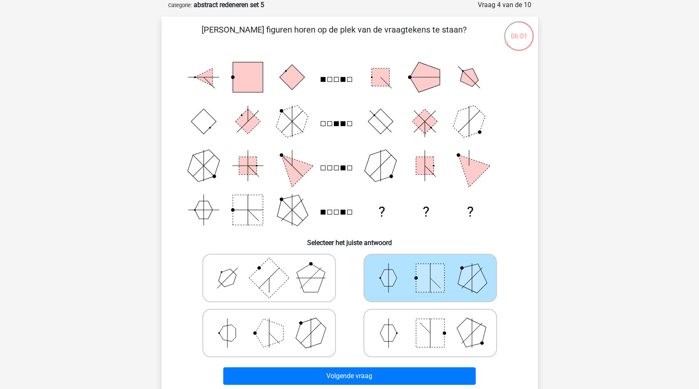
click at [290, 332] on icon at bounding box center [269, 333] width 125 height 42
click at [275, 323] on input "radio" at bounding box center [271, 319] width 5 height 5
radio input "true"
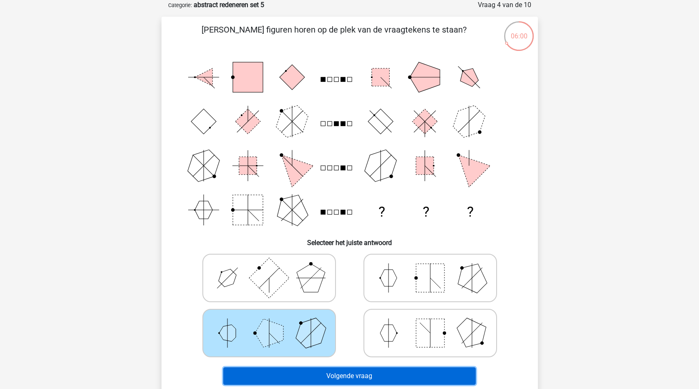
click at [421, 374] on button "Volgende vraag" at bounding box center [349, 376] width 252 height 18
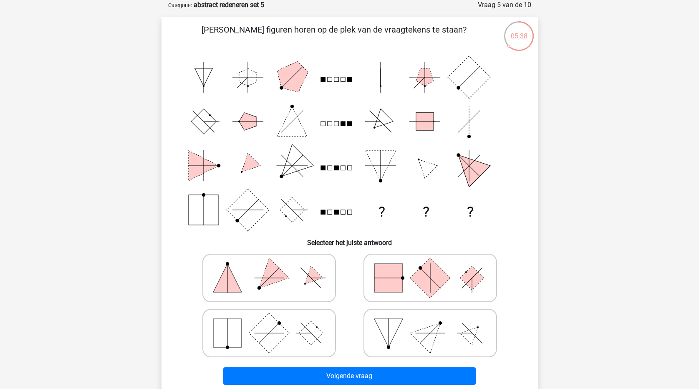
click at [421, 279] on rect at bounding box center [430, 277] width 40 height 40
click at [430, 267] on input "radio" at bounding box center [432, 264] width 5 height 5
radio input "true"
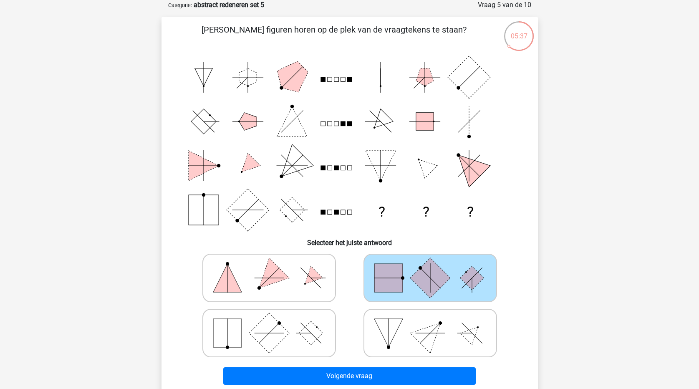
click at [428, 385] on div "Volgende vraag" at bounding box center [350, 377] width 322 height 21
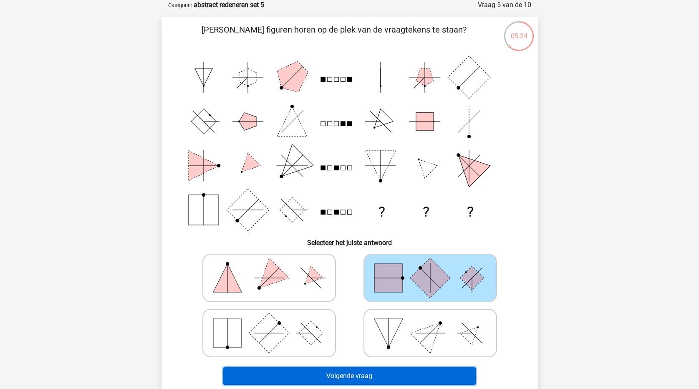
click at [428, 375] on button "Volgende vraag" at bounding box center [349, 376] width 252 height 18
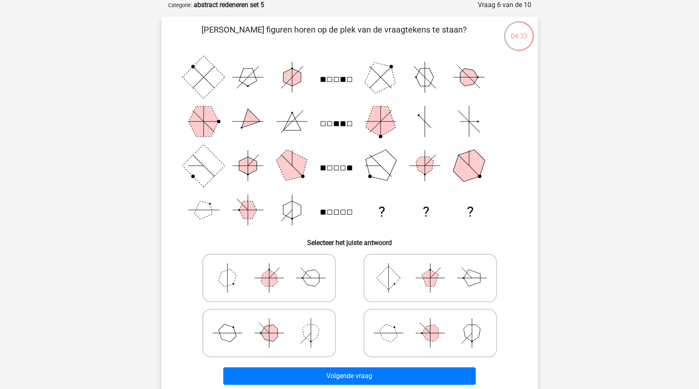
click at [397, 328] on icon at bounding box center [430, 333] width 125 height 42
click at [430, 323] on input "radio" at bounding box center [432, 319] width 5 height 5
radio input "true"
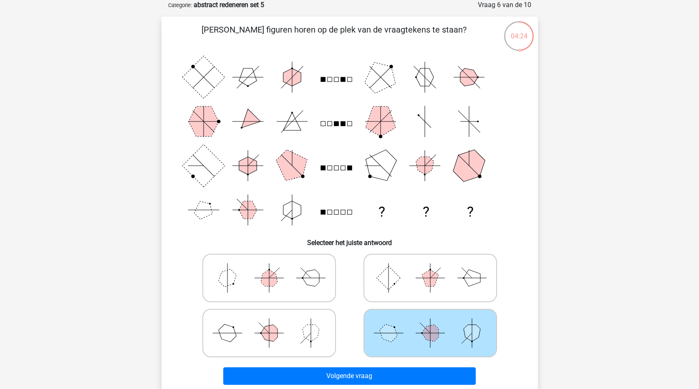
click at [354, 386] on div "Volgende vraag" at bounding box center [350, 377] width 322 height 21
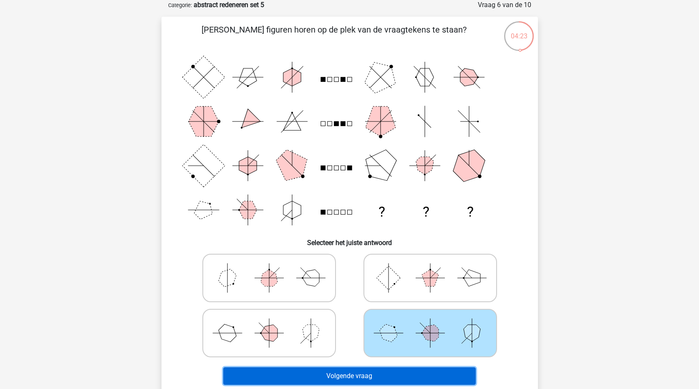
click at [358, 376] on button "Volgende vraag" at bounding box center [349, 376] width 252 height 18
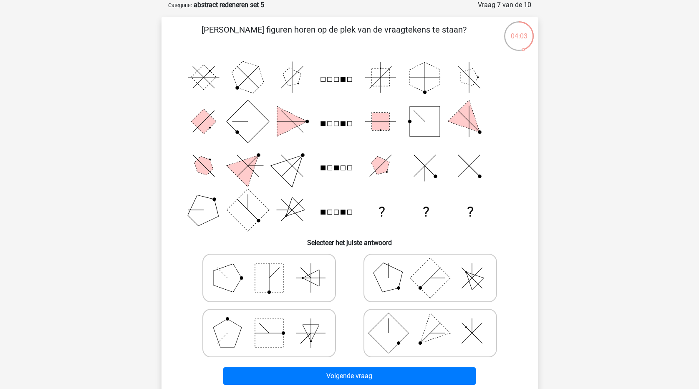
click at [251, 339] on icon at bounding box center [269, 333] width 125 height 42
click at [269, 323] on input "radio" at bounding box center [271, 319] width 5 height 5
radio input "true"
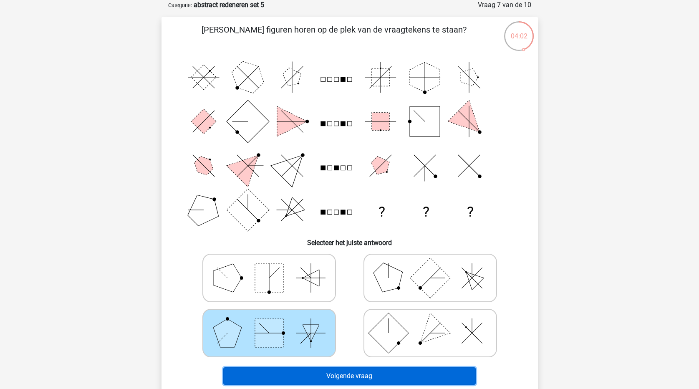
click at [330, 374] on button "Volgende vraag" at bounding box center [349, 376] width 252 height 18
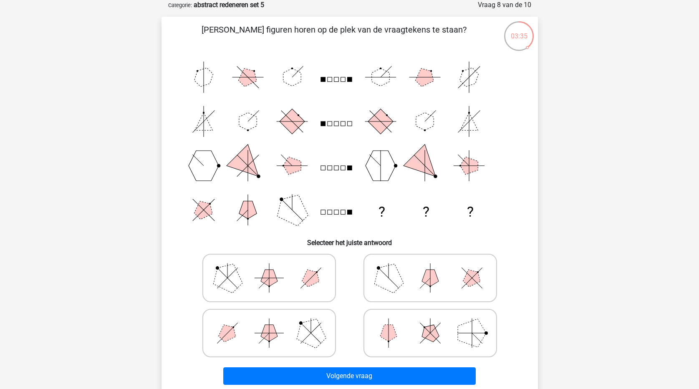
click at [237, 335] on icon at bounding box center [269, 333] width 125 height 42
click at [269, 323] on input "radio" at bounding box center [271, 319] width 5 height 5
radio input "true"
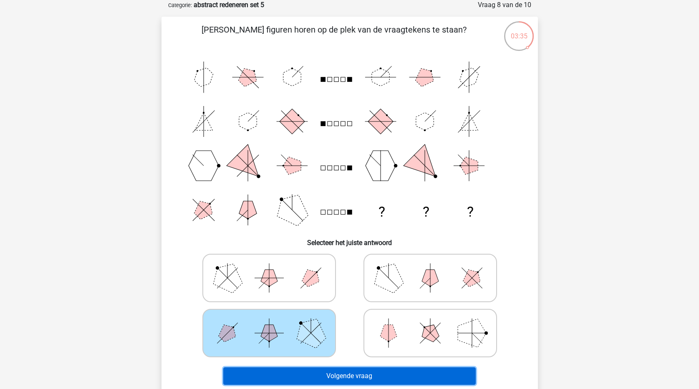
click at [333, 378] on button "Volgende vraag" at bounding box center [349, 376] width 252 height 18
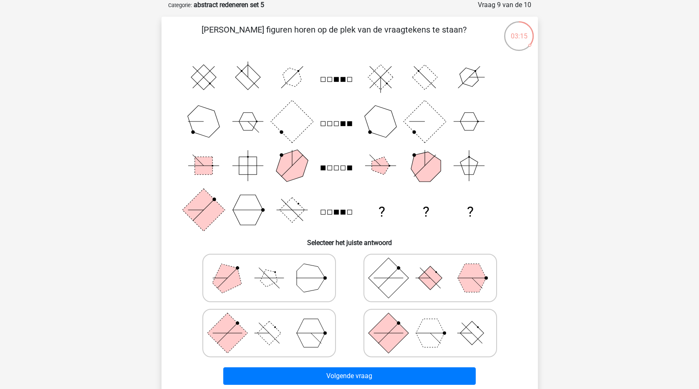
click at [394, 338] on rect at bounding box center [388, 332] width 40 height 40
click at [430, 323] on input "radio" at bounding box center [432, 319] width 5 height 5
radio input "true"
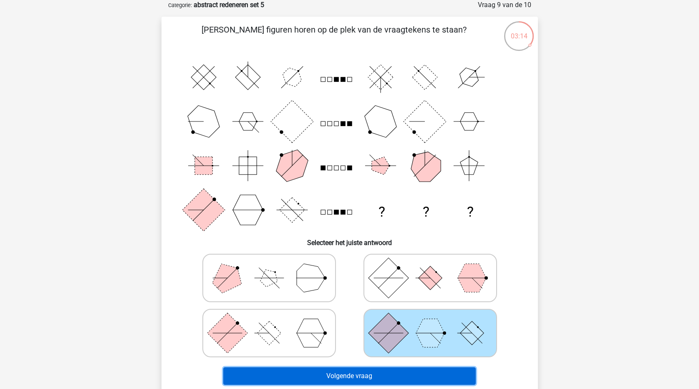
click at [400, 377] on button "Volgende vraag" at bounding box center [349, 376] width 252 height 18
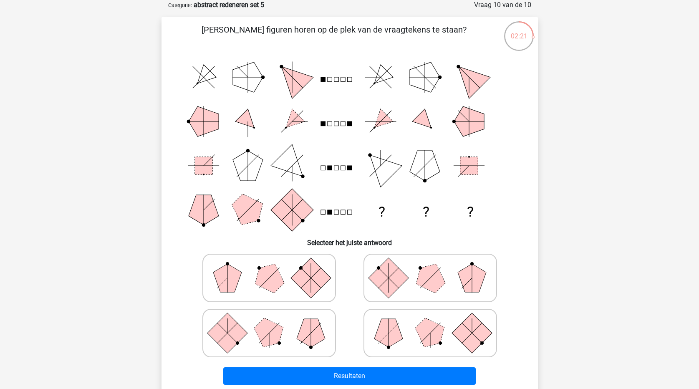
click at [441, 278] on polygon at bounding box center [430, 277] width 40 height 40
click at [436, 267] on input "radio" at bounding box center [432, 264] width 5 height 5
radio input "true"
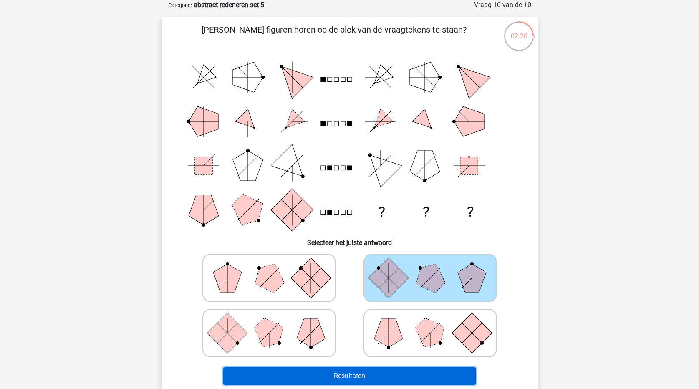
click at [398, 378] on button "Resultaten" at bounding box center [349, 376] width 252 height 18
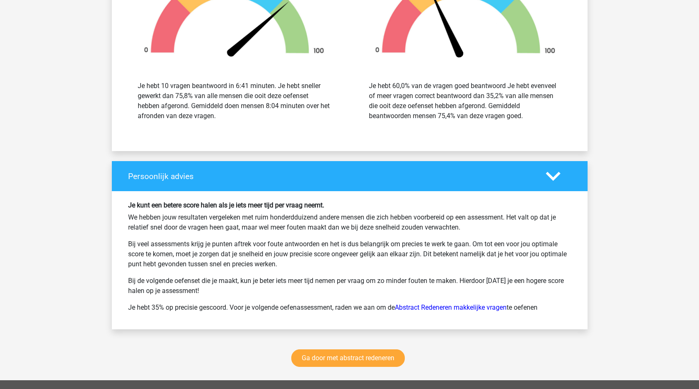
scroll to position [960, 0]
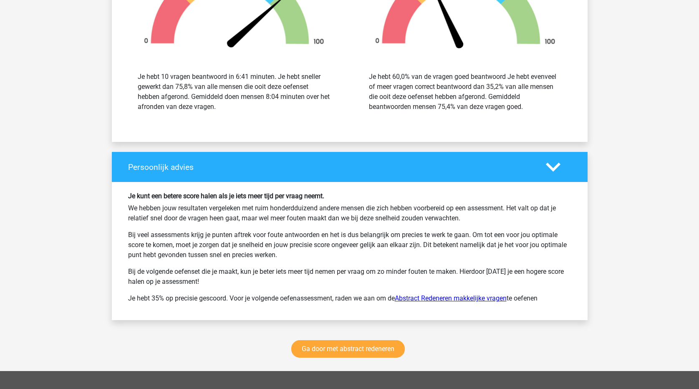
click at [455, 298] on link "Abstract Redeneren makkelijke vragen" at bounding box center [451, 298] width 112 height 8
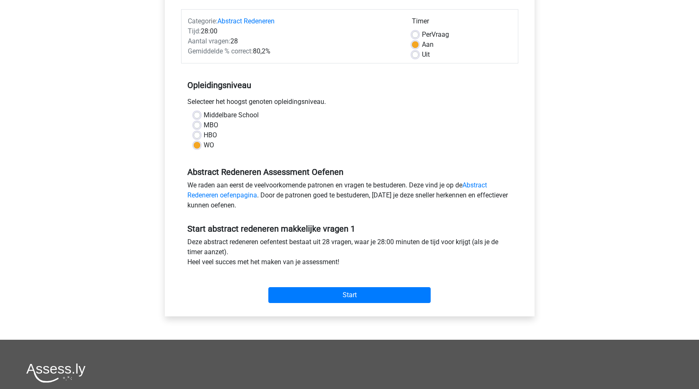
scroll to position [125, 0]
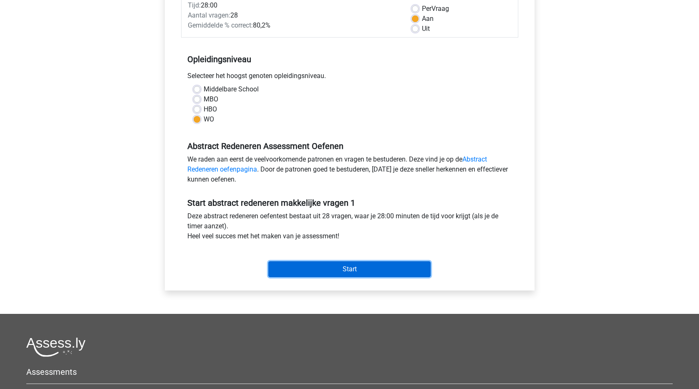
click at [345, 265] on input "Start" at bounding box center [349, 269] width 162 height 16
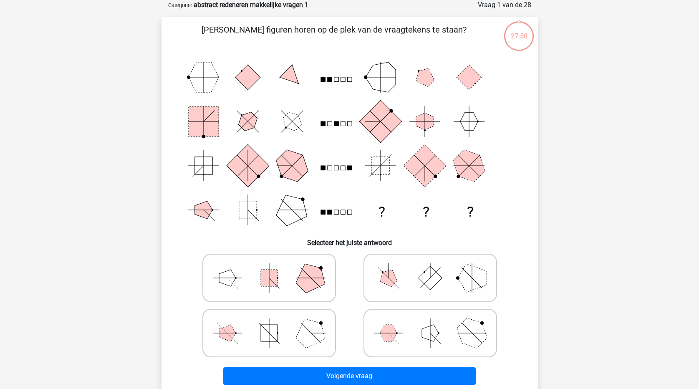
scroll to position [83, 0]
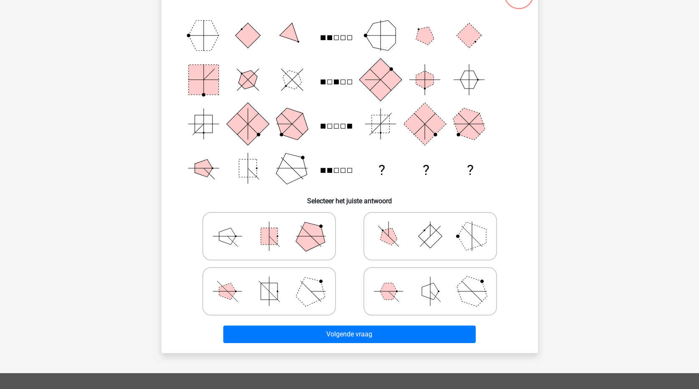
click at [406, 295] on icon at bounding box center [430, 291] width 125 height 42
click at [430, 281] on input "radio" at bounding box center [432, 277] width 5 height 5
radio input "true"
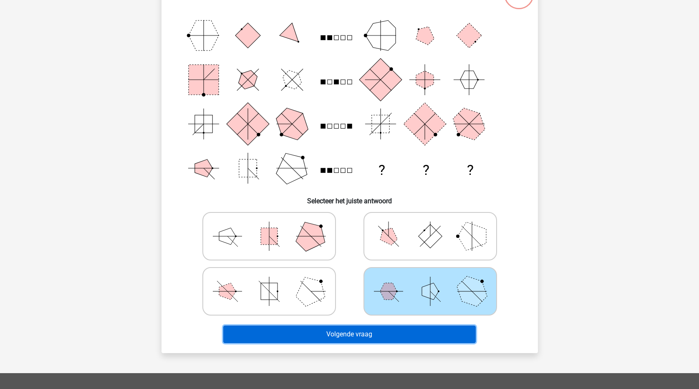
click at [411, 331] on button "Volgende vraag" at bounding box center [349, 334] width 252 height 18
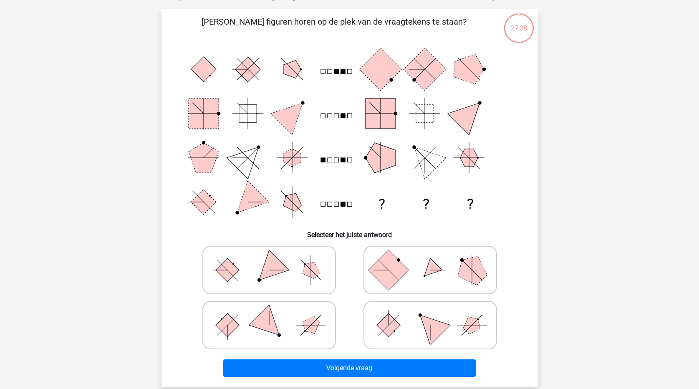
scroll to position [42, 0]
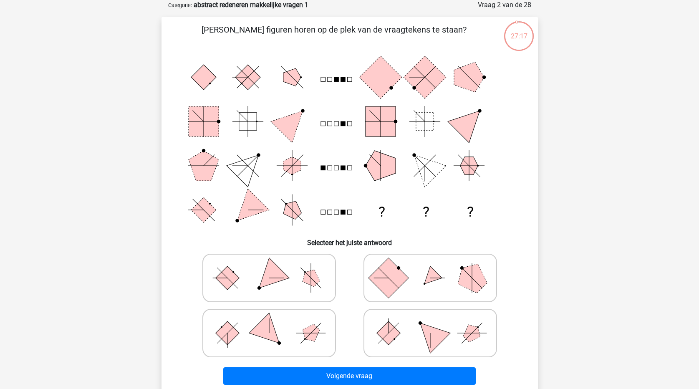
click at [230, 277] on rect at bounding box center [227, 278] width 24 height 24
click at [269, 267] on input "radio" at bounding box center [271, 264] width 5 height 5
radio input "true"
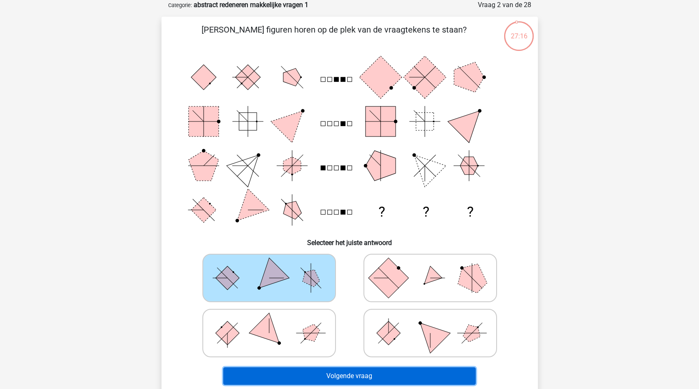
click at [400, 375] on button "Volgende vraag" at bounding box center [349, 376] width 252 height 18
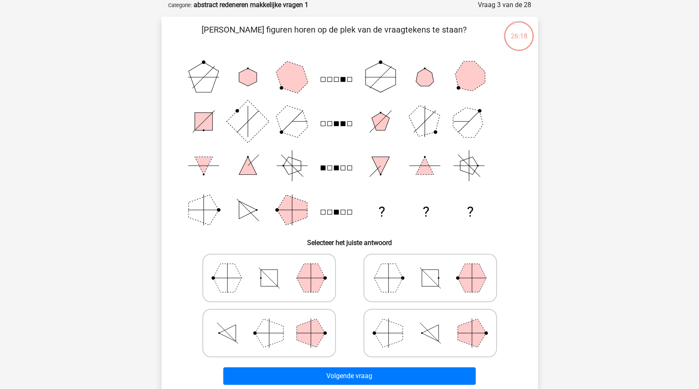
click at [227, 333] on polygon at bounding box center [227, 333] width 17 height 17
click at [269, 323] on input "radio" at bounding box center [271, 319] width 5 height 5
radio input "true"
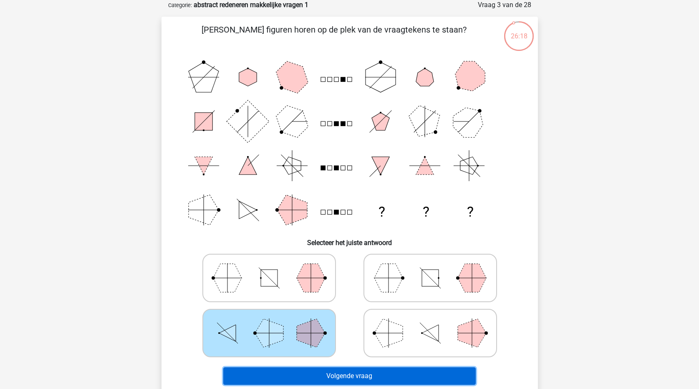
click at [342, 381] on button "Volgende vraag" at bounding box center [349, 376] width 252 height 18
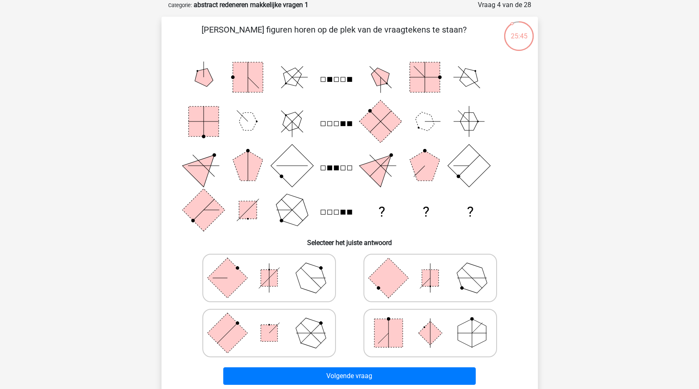
click at [382, 335] on rect at bounding box center [388, 333] width 28 height 28
click at [430, 323] on input "radio" at bounding box center [432, 319] width 5 height 5
radio input "true"
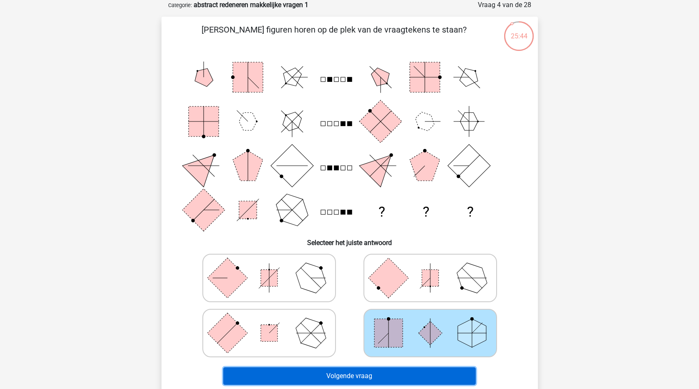
click at [381, 372] on button "Volgende vraag" at bounding box center [349, 376] width 252 height 18
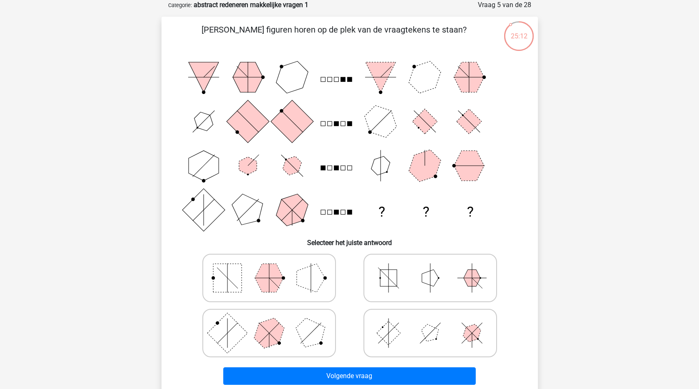
click at [402, 340] on icon at bounding box center [430, 333] width 125 height 42
click at [430, 323] on input "radio" at bounding box center [432, 319] width 5 height 5
radio input "true"
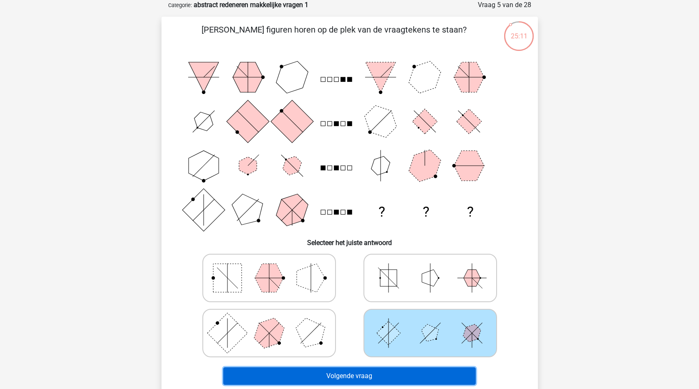
click at [406, 375] on button "Volgende vraag" at bounding box center [349, 376] width 252 height 18
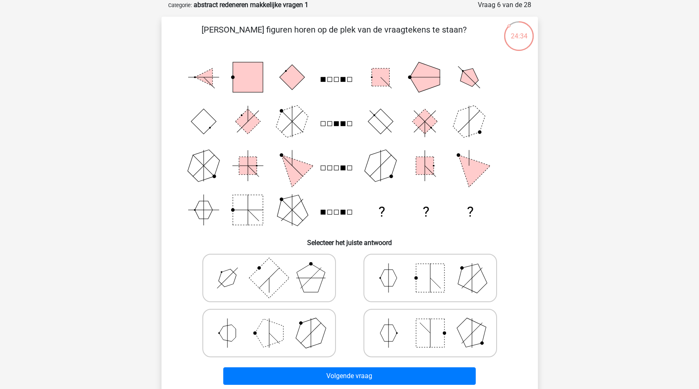
click at [262, 332] on polygon at bounding box center [269, 333] width 28 height 28
click at [269, 323] on input "radio" at bounding box center [271, 319] width 5 height 5
radio input "true"
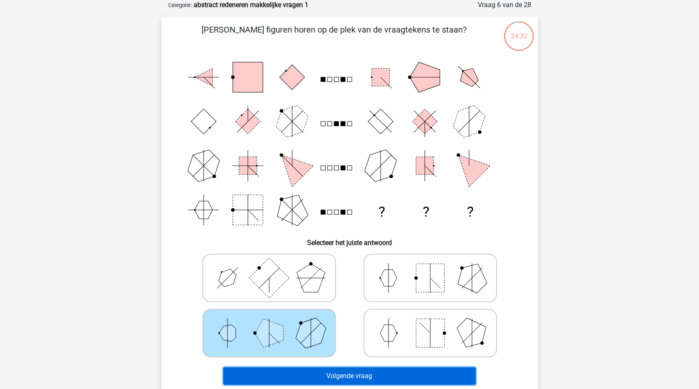
click at [276, 375] on button "Volgende vraag" at bounding box center [349, 376] width 252 height 18
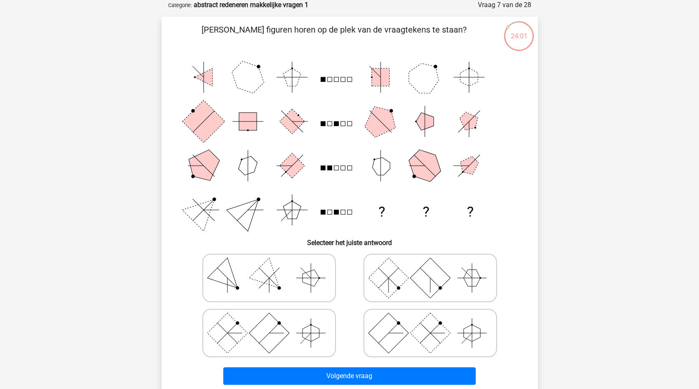
click at [431, 281] on rect at bounding box center [430, 277] width 40 height 40
click at [431, 267] on input "radio" at bounding box center [432, 264] width 5 height 5
radio input "true"
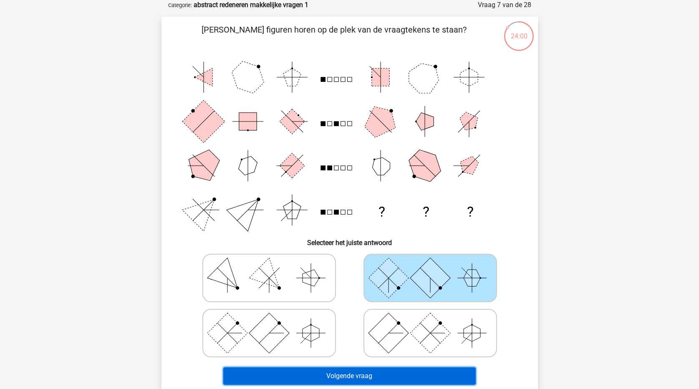
click at [414, 374] on button "Volgende vraag" at bounding box center [349, 376] width 252 height 18
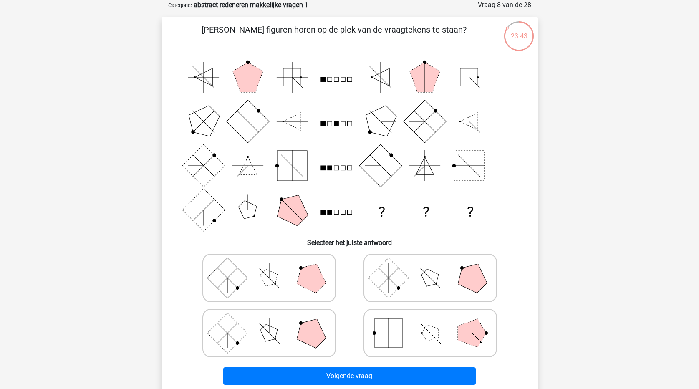
click at [281, 277] on icon at bounding box center [269, 278] width 125 height 42
click at [275, 267] on input "radio" at bounding box center [271, 264] width 5 height 5
radio input "true"
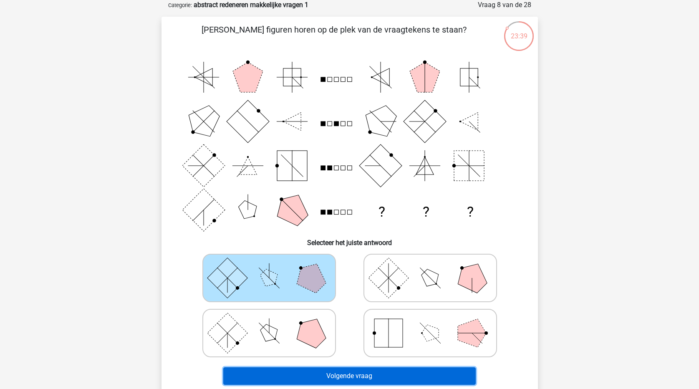
click at [423, 375] on button "Volgende vraag" at bounding box center [349, 376] width 252 height 18
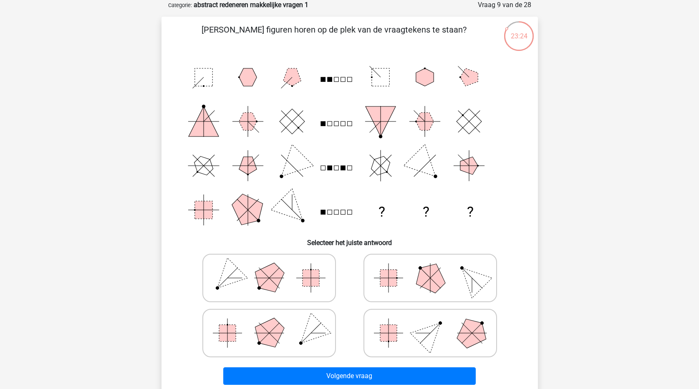
click at [436, 286] on polygon at bounding box center [430, 277] width 40 height 40
click at [436, 267] on input "radio" at bounding box center [432, 264] width 5 height 5
radio input "true"
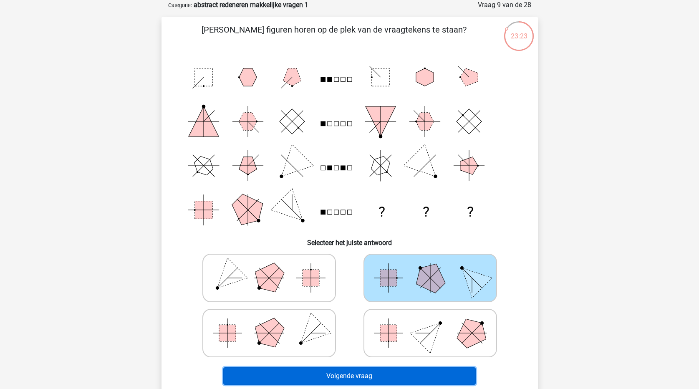
click at [445, 373] on button "Volgende vraag" at bounding box center [349, 376] width 252 height 18
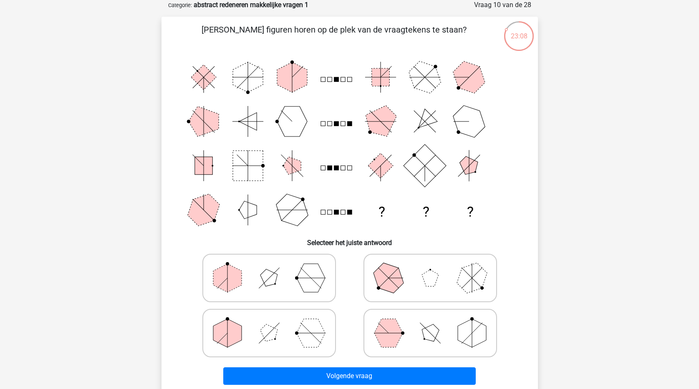
click at [432, 339] on polygon at bounding box center [430, 333] width 24 height 24
click at [432, 323] on input "radio" at bounding box center [432, 319] width 5 height 5
radio input "true"
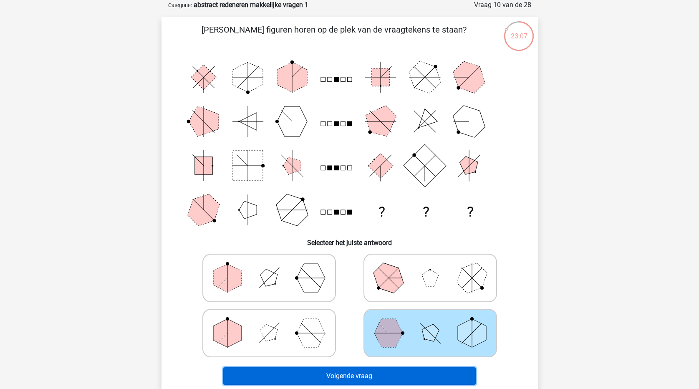
click at [430, 377] on button "Volgende vraag" at bounding box center [349, 376] width 252 height 18
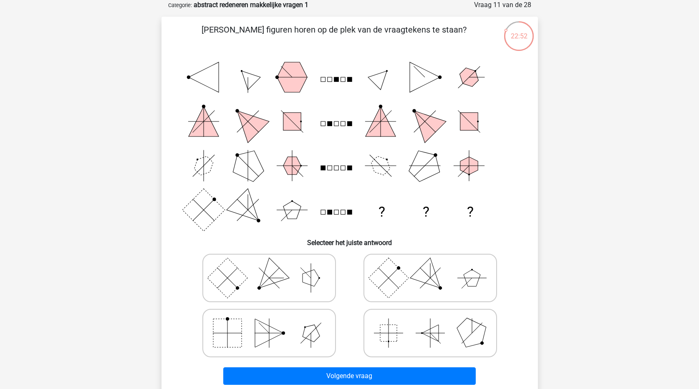
click at [413, 280] on icon at bounding box center [430, 278] width 125 height 42
click at [430, 267] on input "radio" at bounding box center [432, 264] width 5 height 5
radio input "true"
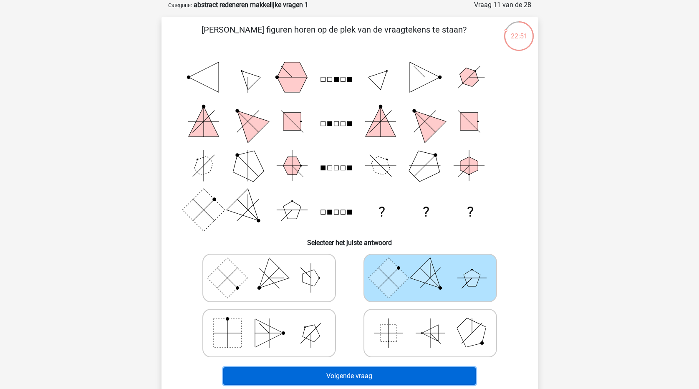
click at [413, 376] on button "Volgende vraag" at bounding box center [349, 376] width 252 height 18
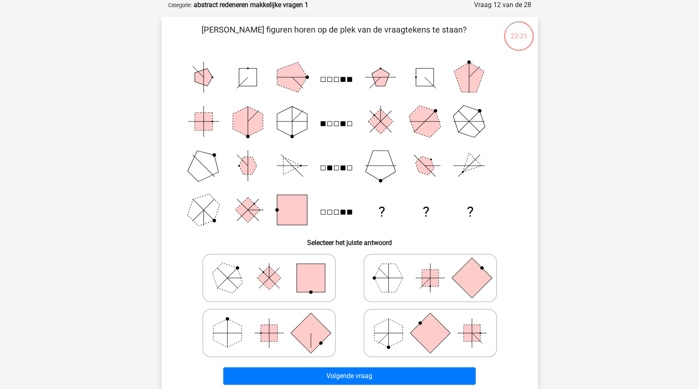
click at [282, 274] on icon at bounding box center [269, 278] width 125 height 42
click at [275, 267] on input "radio" at bounding box center [271, 264] width 5 height 5
radio input "true"
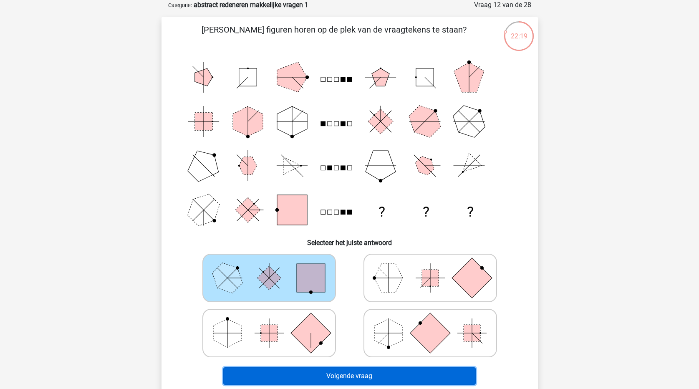
click at [340, 375] on button "Volgende vraag" at bounding box center [349, 376] width 252 height 18
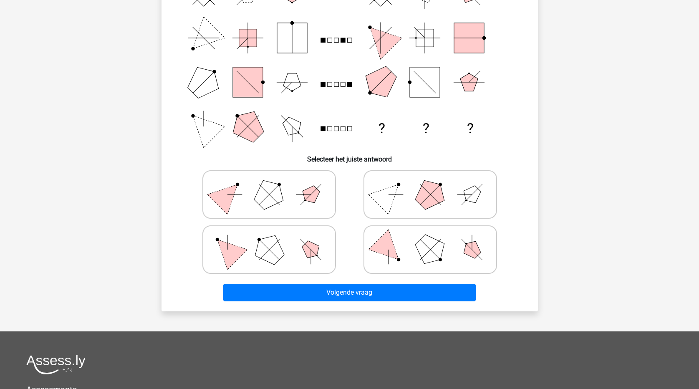
scroll to position [83, 0]
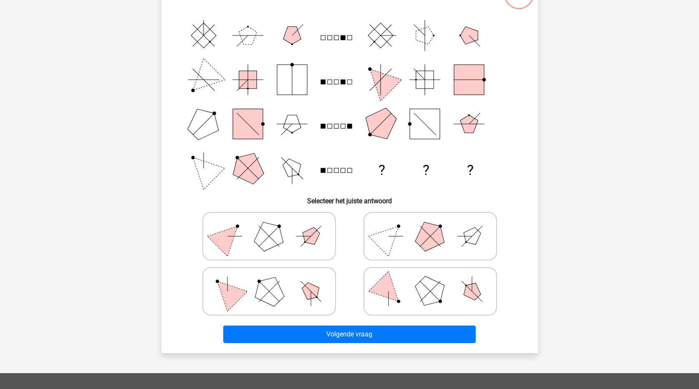
click at [433, 295] on polygon at bounding box center [430, 291] width 40 height 40
click at [433, 281] on input "radio" at bounding box center [432, 277] width 5 height 5
radio input "true"
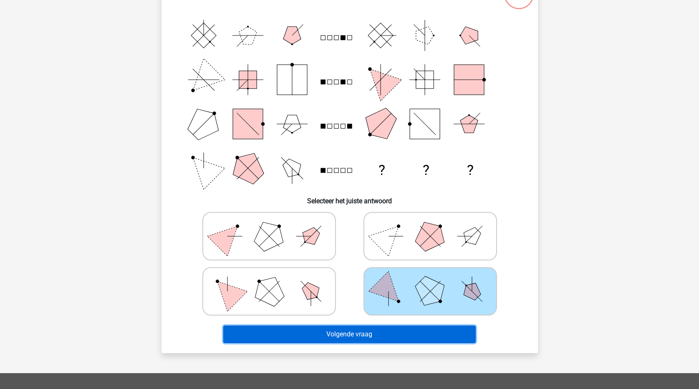
click at [432, 335] on button "Volgende vraag" at bounding box center [349, 334] width 252 height 18
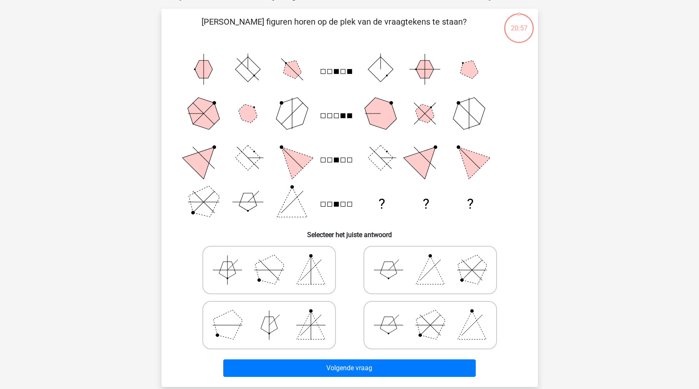
scroll to position [42, 0]
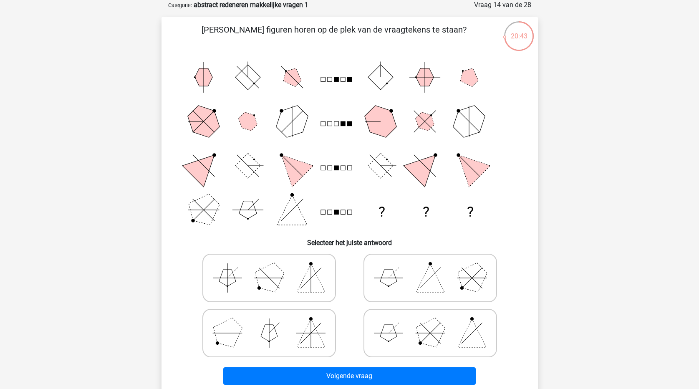
click at [428, 325] on polygon at bounding box center [430, 332] width 40 height 40
click at [430, 323] on input "radio" at bounding box center [432, 319] width 5 height 5
radio input "true"
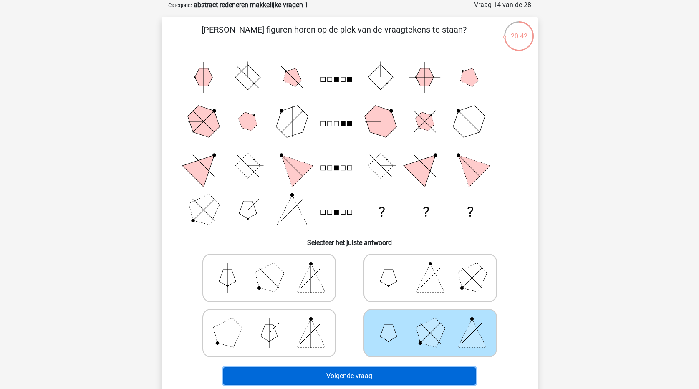
click at [412, 372] on button "Volgende vraag" at bounding box center [349, 376] width 252 height 18
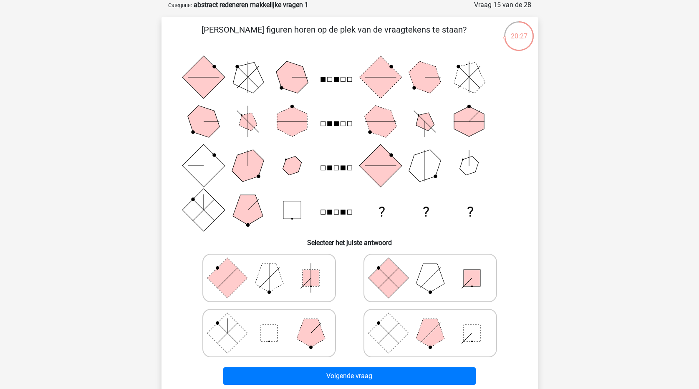
click at [405, 280] on rect at bounding box center [388, 277] width 40 height 40
click at [430, 267] on input "radio" at bounding box center [432, 264] width 5 height 5
radio input "true"
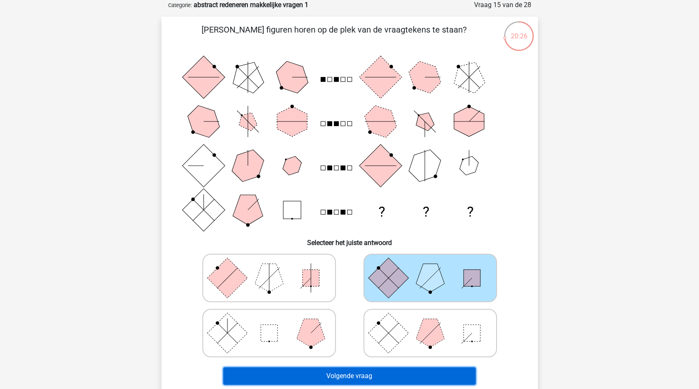
click at [418, 378] on button "Volgende vraag" at bounding box center [349, 376] width 252 height 18
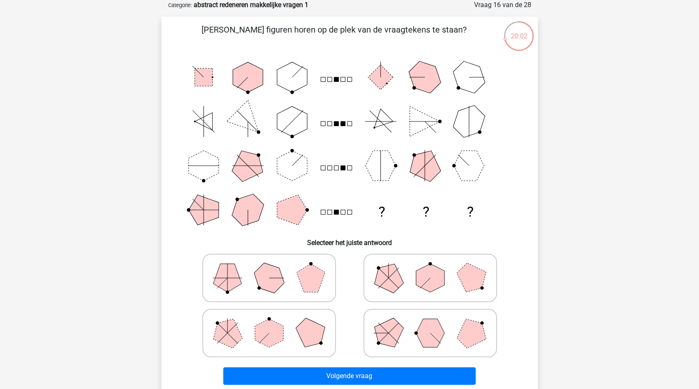
click at [408, 283] on icon at bounding box center [430, 278] width 125 height 42
click at [430, 267] on input "radio" at bounding box center [432, 264] width 5 height 5
radio input "true"
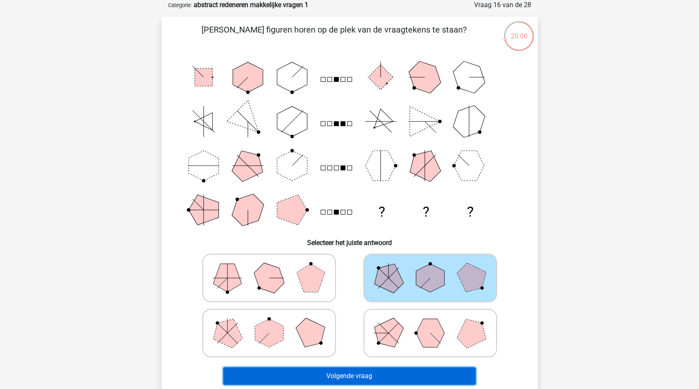
click at [403, 374] on button "Volgende vraag" at bounding box center [349, 376] width 252 height 18
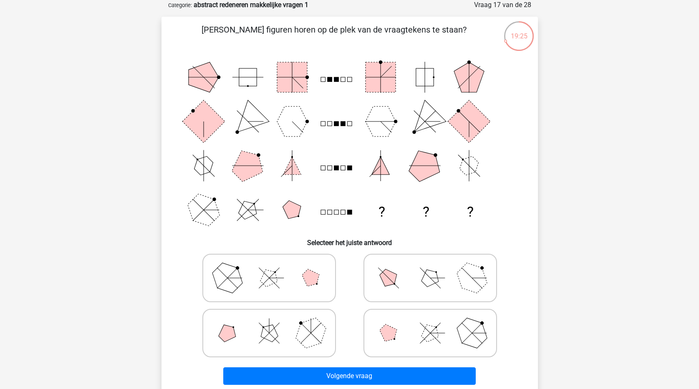
click at [428, 335] on polygon at bounding box center [430, 333] width 24 height 24
click at [430, 323] on input "radio" at bounding box center [432, 319] width 5 height 5
radio input "true"
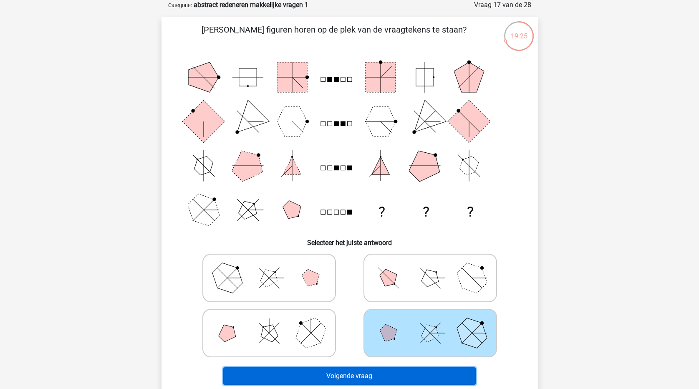
click at [416, 376] on button "Volgende vraag" at bounding box center [349, 376] width 252 height 18
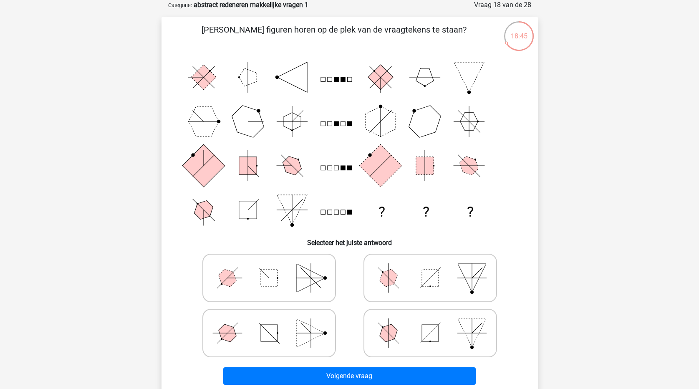
click at [298, 335] on polygon at bounding box center [311, 333] width 28 height 28
click at [275, 323] on input "radio" at bounding box center [271, 319] width 5 height 5
radio input "true"
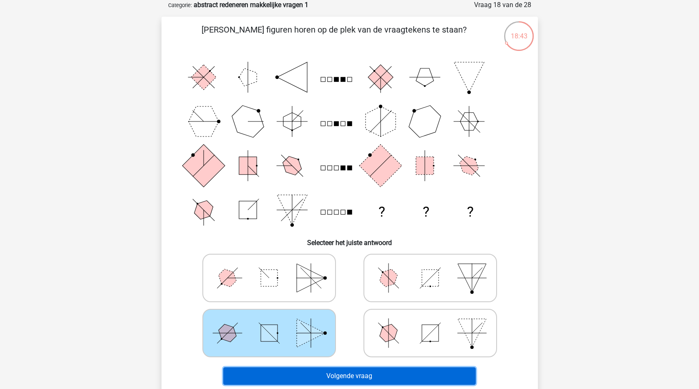
click at [324, 378] on button "Volgende vraag" at bounding box center [349, 376] width 252 height 18
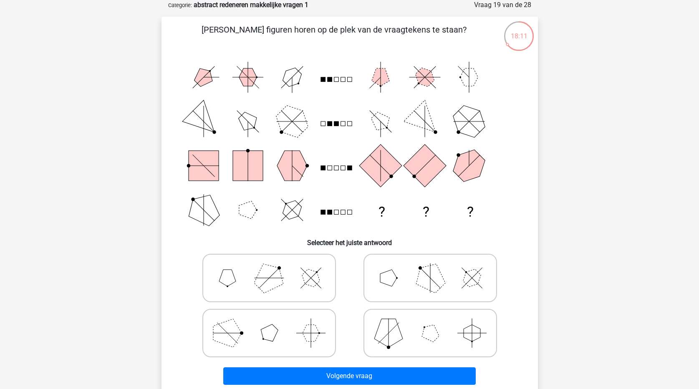
click at [265, 341] on icon at bounding box center [269, 333] width 125 height 42
click at [269, 323] on input "radio" at bounding box center [271, 319] width 5 height 5
radio input "true"
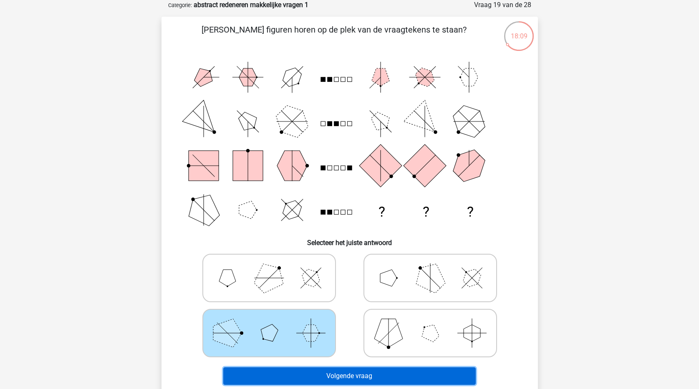
click at [372, 382] on button "Volgende vraag" at bounding box center [349, 376] width 252 height 18
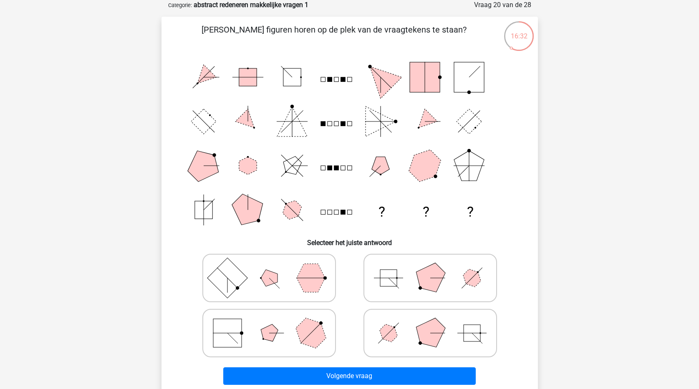
click at [455, 292] on icon at bounding box center [430, 278] width 125 height 42
click at [436, 267] on input "radio" at bounding box center [432, 264] width 5 height 5
radio input "true"
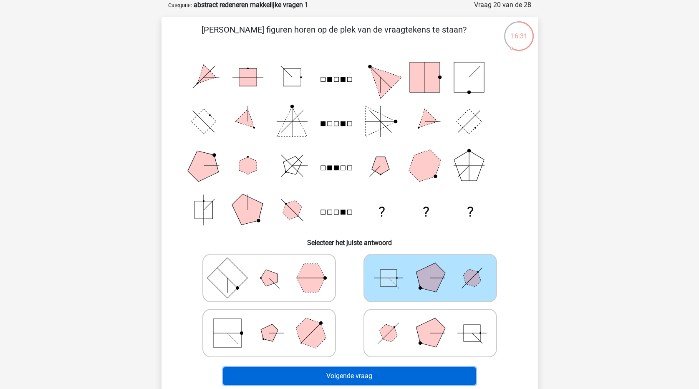
click at [446, 381] on button "Volgende vraag" at bounding box center [349, 376] width 252 height 18
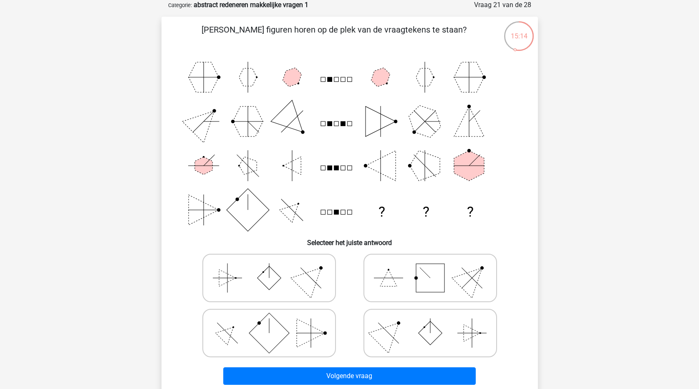
click at [275, 279] on rect at bounding box center [269, 278] width 24 height 24
click at [275, 267] on input "radio" at bounding box center [271, 264] width 5 height 5
radio input "true"
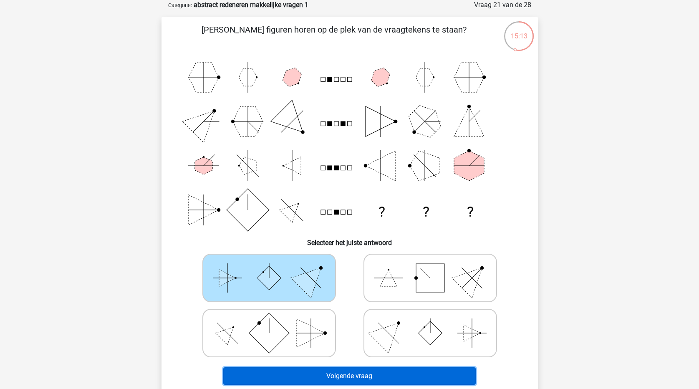
click at [351, 373] on button "Volgende vraag" at bounding box center [349, 376] width 252 height 18
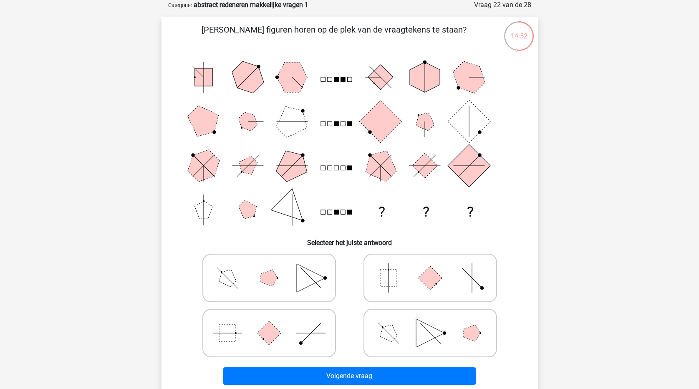
click at [248, 330] on icon at bounding box center [269, 333] width 125 height 42
click at [269, 323] on input "radio" at bounding box center [271, 319] width 5 height 5
radio input "true"
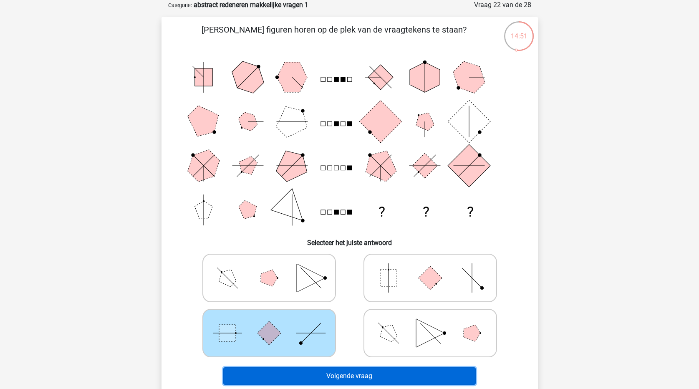
click at [353, 380] on button "Volgende vraag" at bounding box center [349, 376] width 252 height 18
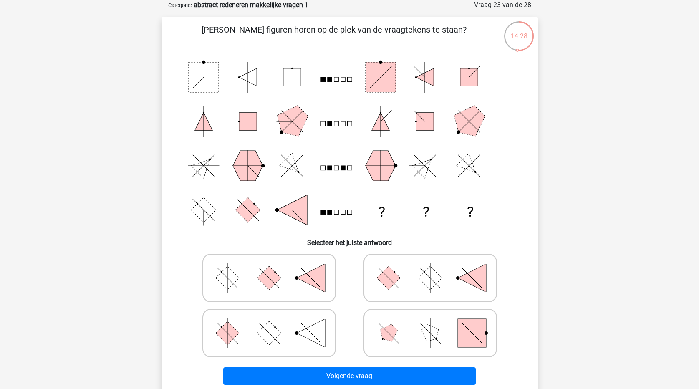
click at [244, 277] on icon at bounding box center [269, 278] width 125 height 42
click at [269, 267] on input "radio" at bounding box center [271, 264] width 5 height 5
radio input "true"
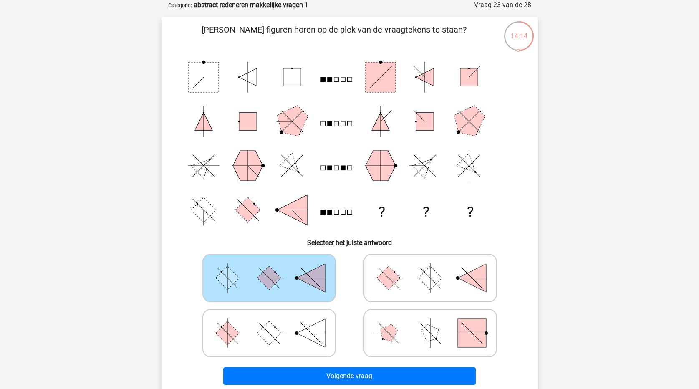
click at [276, 338] on icon at bounding box center [269, 333] width 125 height 42
click at [275, 323] on input "radio" at bounding box center [271, 319] width 5 height 5
radio input "true"
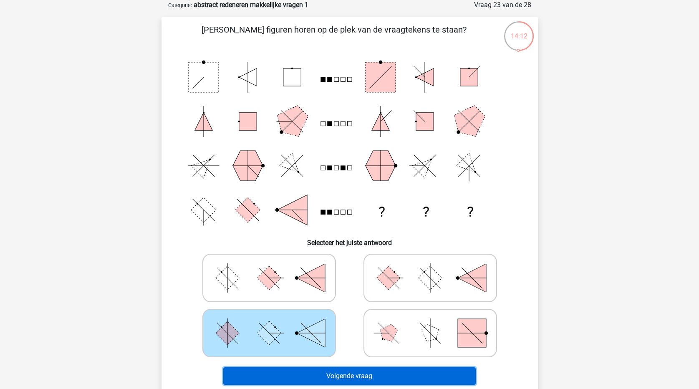
click at [344, 380] on button "Volgende vraag" at bounding box center [349, 376] width 252 height 18
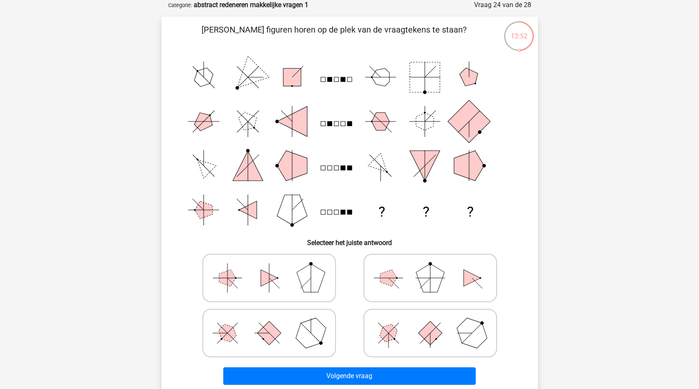
click at [254, 280] on icon at bounding box center [269, 278] width 125 height 42
click at [269, 267] on input "radio" at bounding box center [271, 264] width 5 height 5
radio input "true"
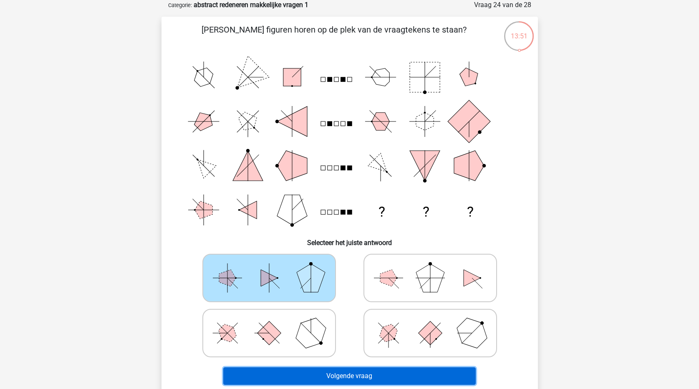
click at [386, 380] on button "Volgende vraag" at bounding box center [349, 376] width 252 height 18
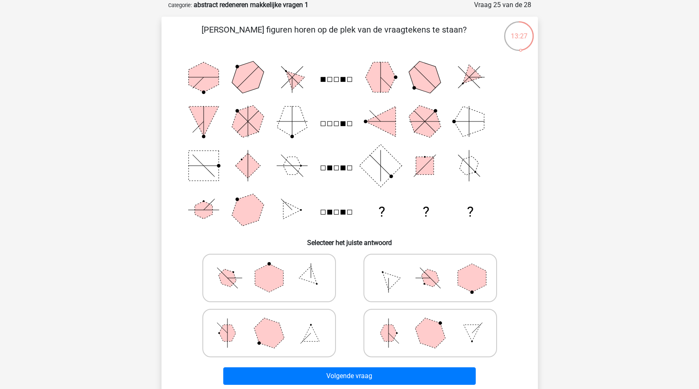
click at [257, 274] on polygon at bounding box center [269, 278] width 28 height 28
click at [269, 267] on input "radio" at bounding box center [271, 264] width 5 height 5
radio input "true"
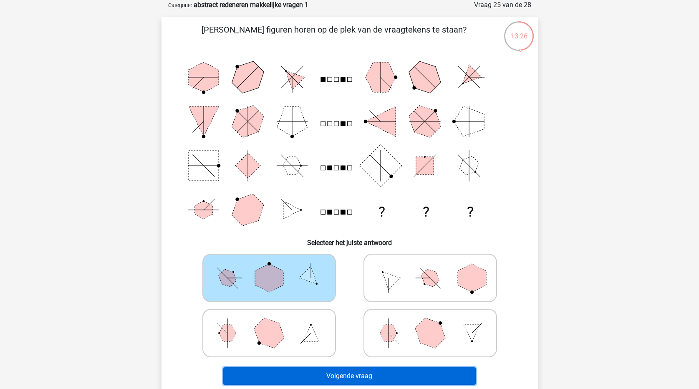
click at [368, 372] on button "Volgende vraag" at bounding box center [349, 376] width 252 height 18
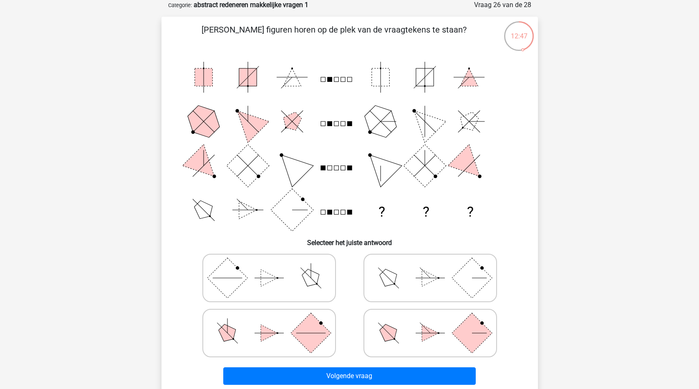
click at [267, 338] on polygon at bounding box center [269, 333] width 17 height 17
click at [269, 323] on input "radio" at bounding box center [271, 319] width 5 height 5
radio input "true"
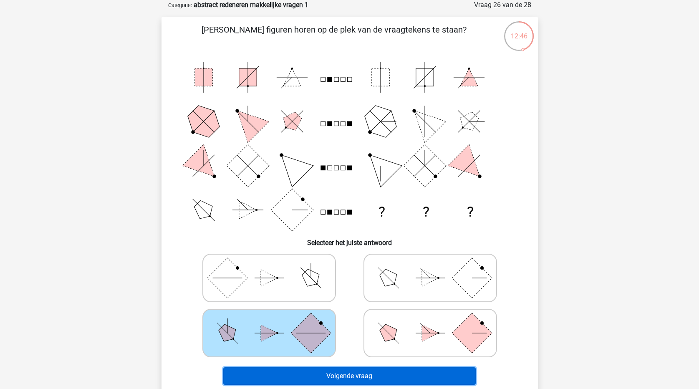
click at [318, 378] on button "Volgende vraag" at bounding box center [349, 376] width 252 height 18
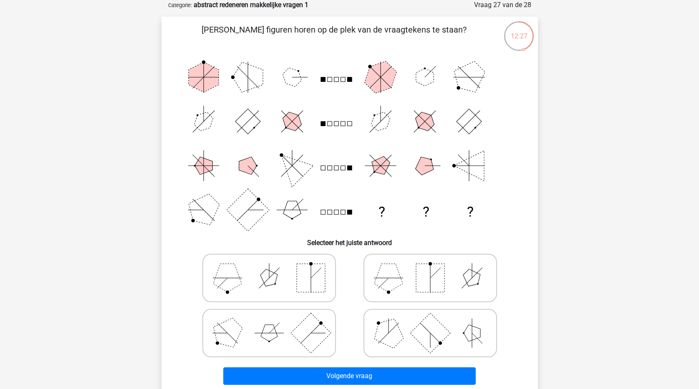
click at [426, 274] on rect at bounding box center [430, 278] width 28 height 28
click at [430, 267] on input "radio" at bounding box center [432, 264] width 5 height 5
radio input "true"
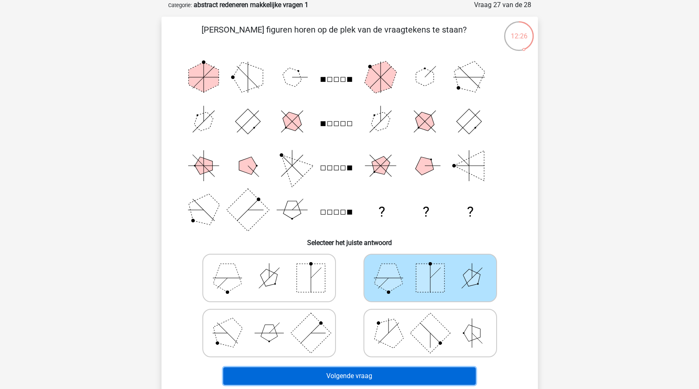
click at [421, 375] on button "Volgende vraag" at bounding box center [349, 376] width 252 height 18
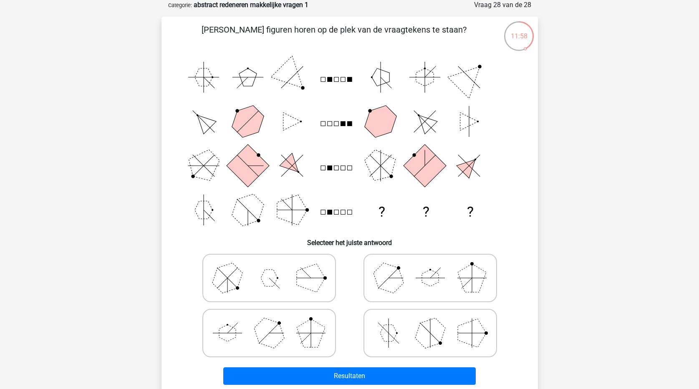
click at [268, 334] on polygon at bounding box center [269, 332] width 40 height 40
click at [269, 323] on input "radio" at bounding box center [271, 319] width 5 height 5
radio input "true"
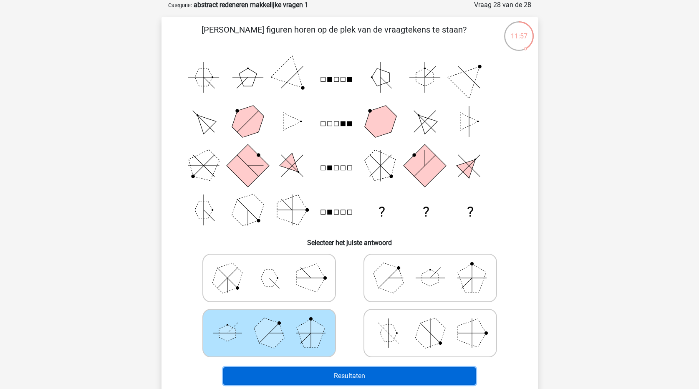
click at [311, 375] on button "Resultaten" at bounding box center [349, 376] width 252 height 18
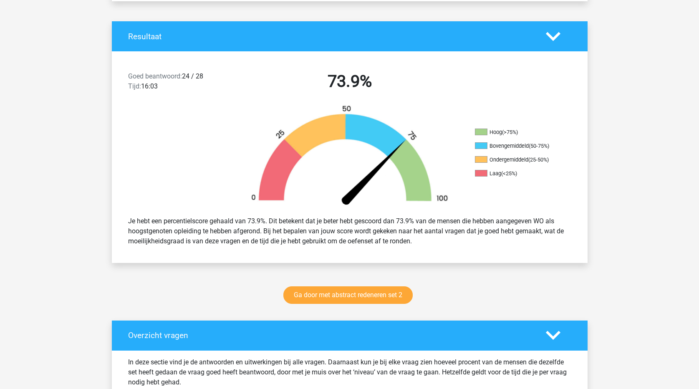
scroll to position [167, 0]
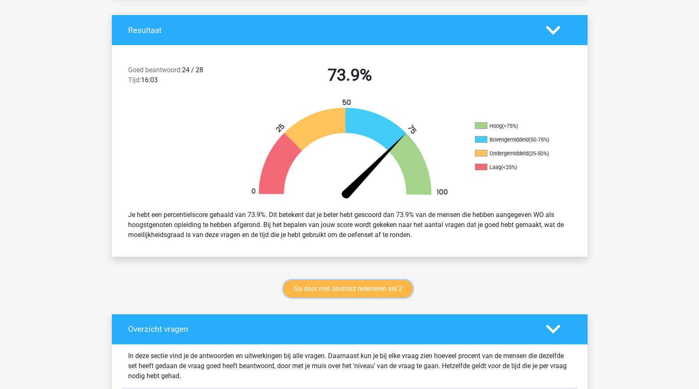
click at [379, 285] on link "Ga door met abstract redeneren set 2" at bounding box center [347, 289] width 129 height 18
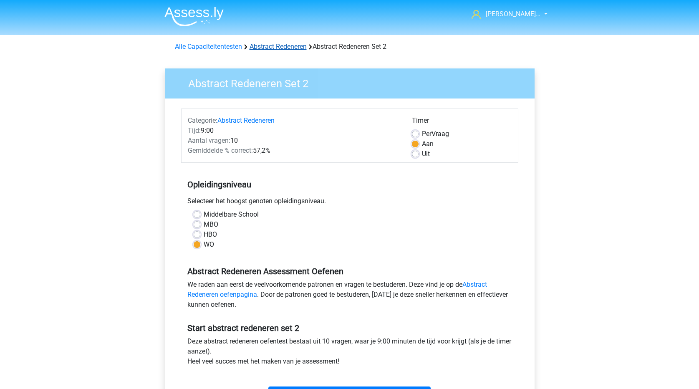
click at [282, 50] on link "Abstract Redeneren" at bounding box center [277, 47] width 57 height 8
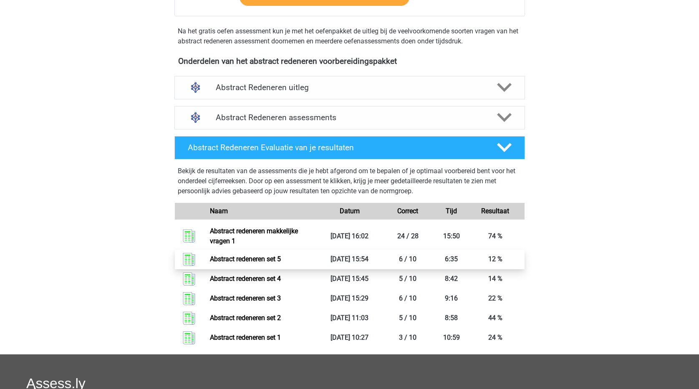
scroll to position [250, 0]
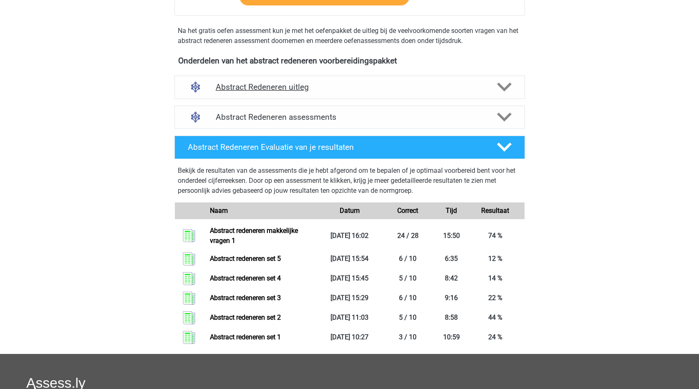
click at [506, 87] on polygon at bounding box center [504, 87] width 15 height 9
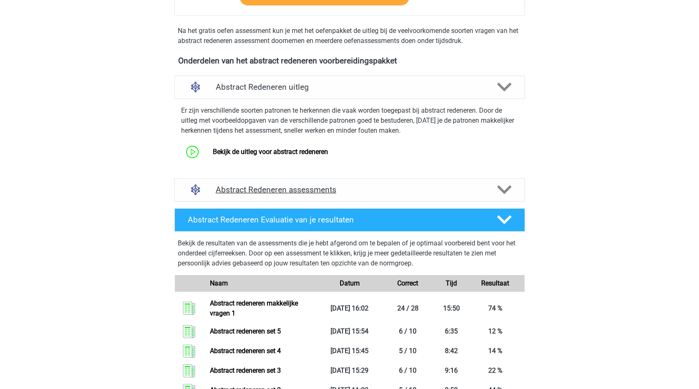
click at [507, 190] on polygon at bounding box center [504, 189] width 15 height 9
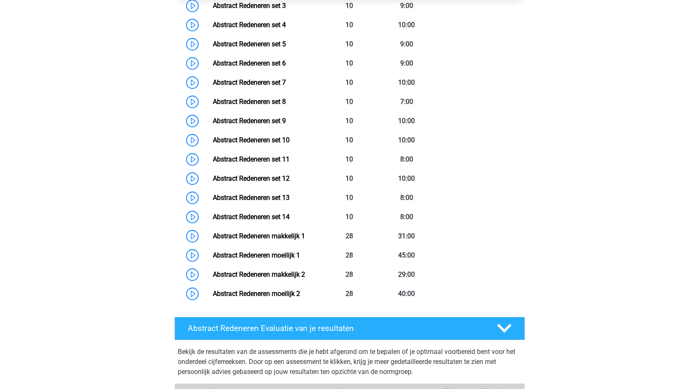
scroll to position [501, 0]
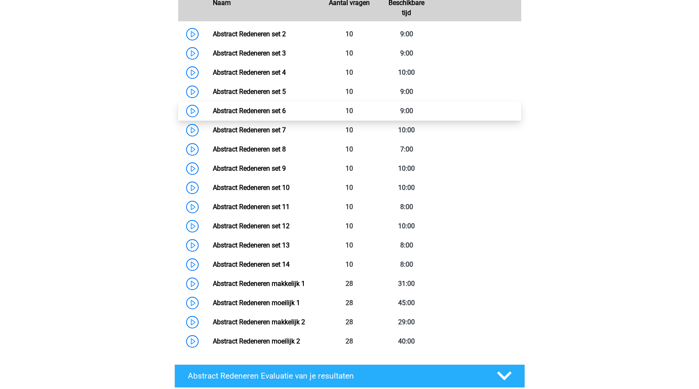
click at [252, 111] on link "Abstract Redeneren set 6" at bounding box center [249, 111] width 73 height 8
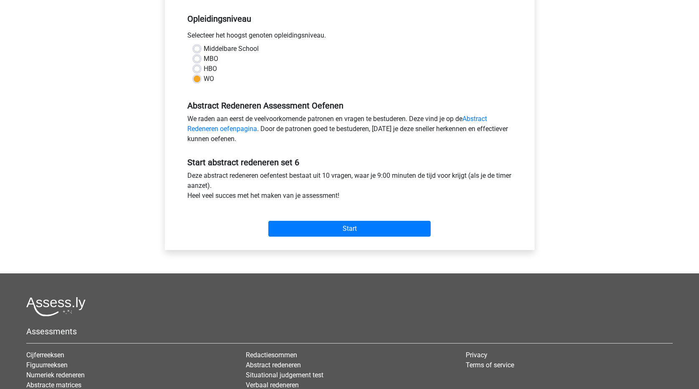
scroll to position [167, 0]
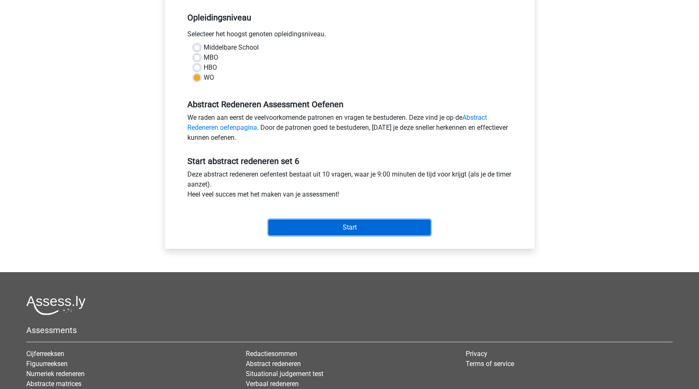
click at [357, 232] on input "Start" at bounding box center [349, 227] width 162 height 16
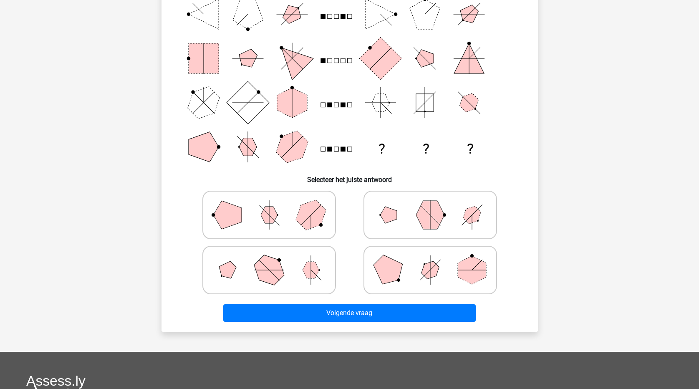
scroll to position [125, 0]
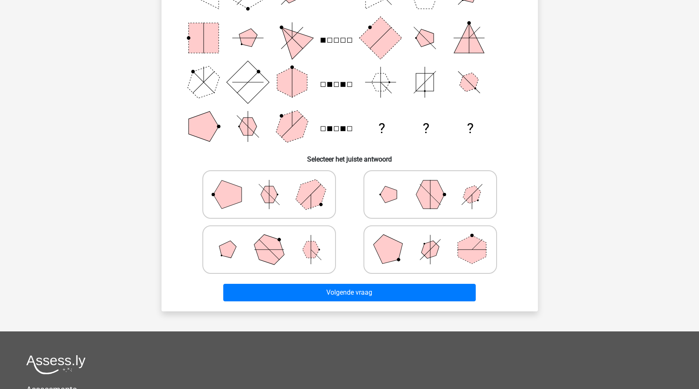
click at [236, 250] on icon at bounding box center [269, 250] width 125 height 42
click at [269, 239] on input "radio" at bounding box center [271, 236] width 5 height 5
radio input "true"
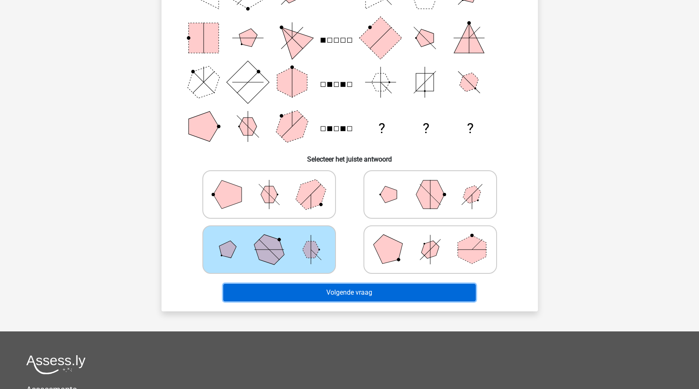
click at [351, 295] on button "Volgende vraag" at bounding box center [349, 293] width 252 height 18
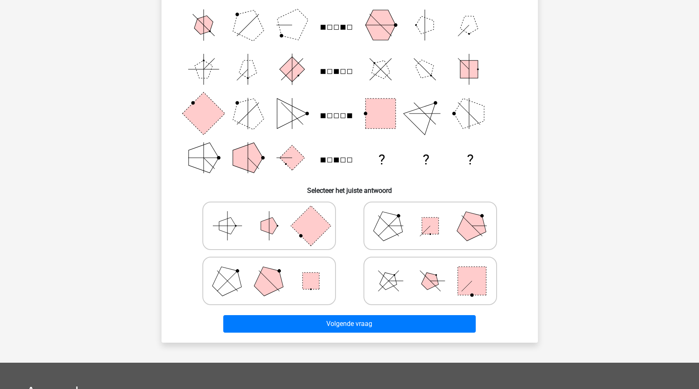
scroll to position [42, 0]
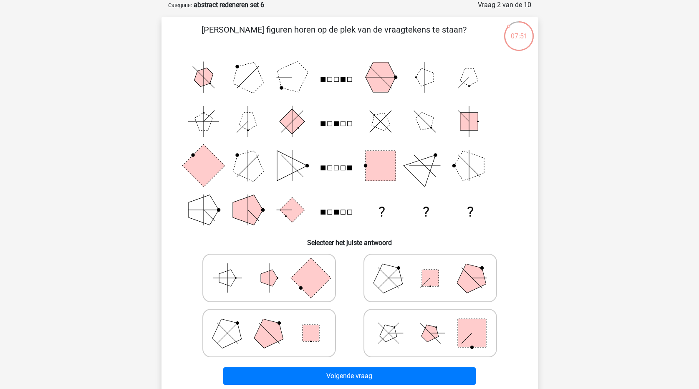
click at [294, 333] on icon at bounding box center [269, 333] width 125 height 42
click at [275, 323] on input "radio" at bounding box center [271, 319] width 5 height 5
radio input "true"
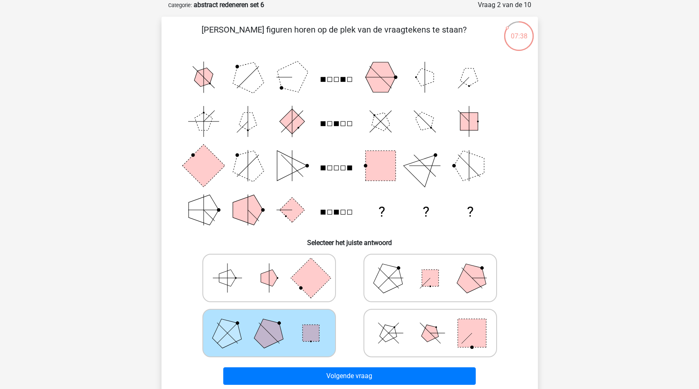
click at [300, 332] on icon at bounding box center [269, 333] width 125 height 42
click at [275, 323] on input "radio" at bounding box center [271, 319] width 5 height 5
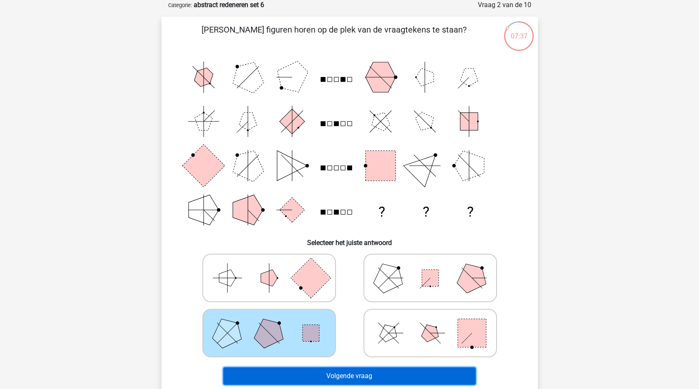
click at [351, 378] on button "Volgende vraag" at bounding box center [349, 376] width 252 height 18
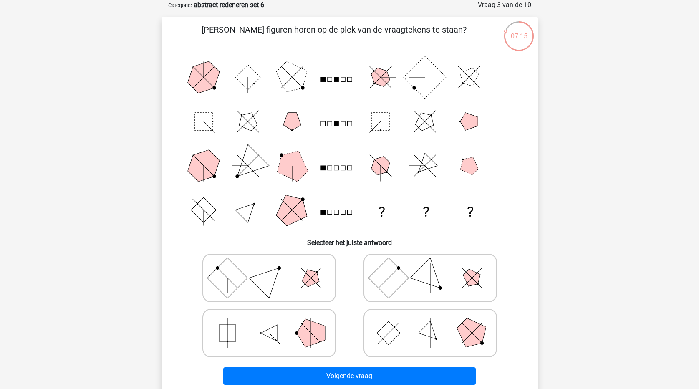
click at [262, 276] on polygon at bounding box center [269, 277] width 40 height 40
click at [269, 267] on input "radio" at bounding box center [271, 264] width 5 height 5
radio input "true"
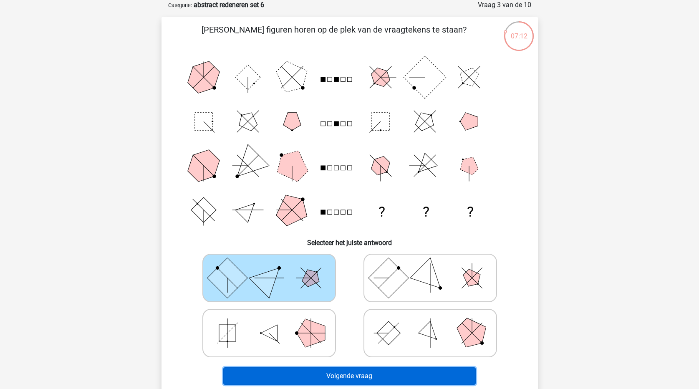
click at [371, 384] on button "Volgende vraag" at bounding box center [349, 376] width 252 height 18
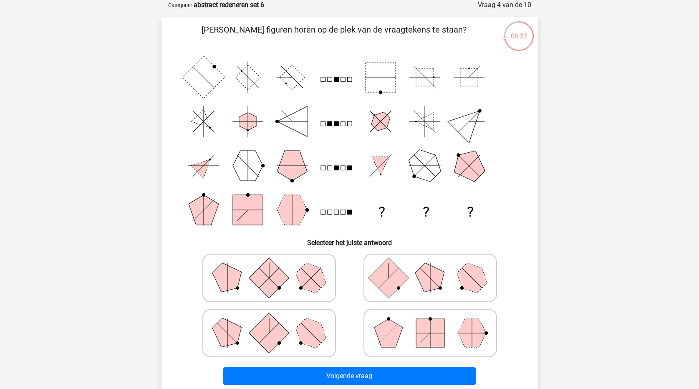
click at [445, 335] on icon at bounding box center [430, 333] width 125 height 42
click at [436, 323] on input "radio" at bounding box center [432, 319] width 5 height 5
radio input "true"
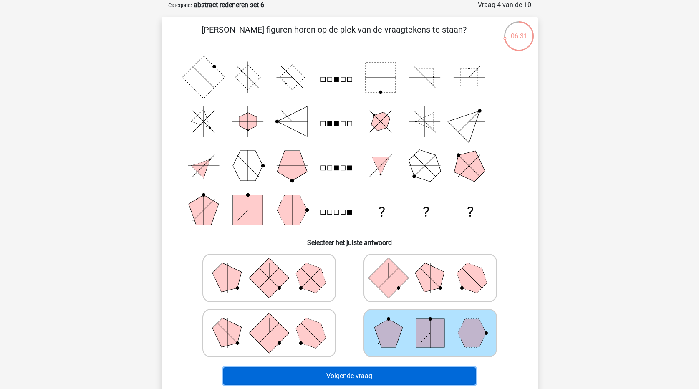
click at [443, 376] on button "Volgende vraag" at bounding box center [349, 376] width 252 height 18
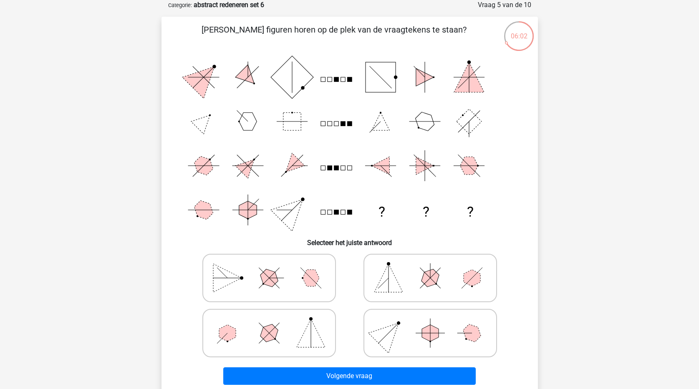
click at [406, 280] on icon at bounding box center [430, 278] width 125 height 42
click at [430, 267] on input "radio" at bounding box center [432, 264] width 5 height 5
radio input "true"
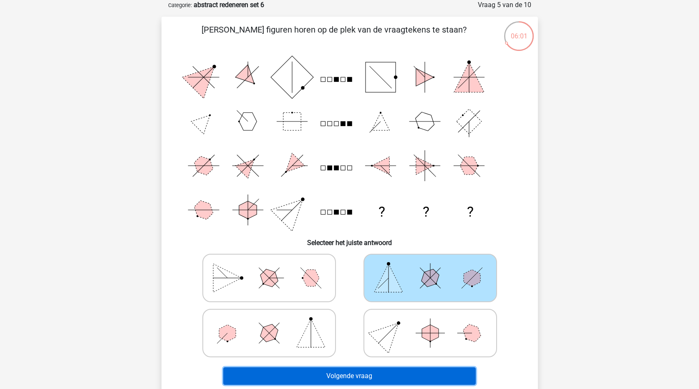
click at [402, 373] on button "Volgende vraag" at bounding box center [349, 376] width 252 height 18
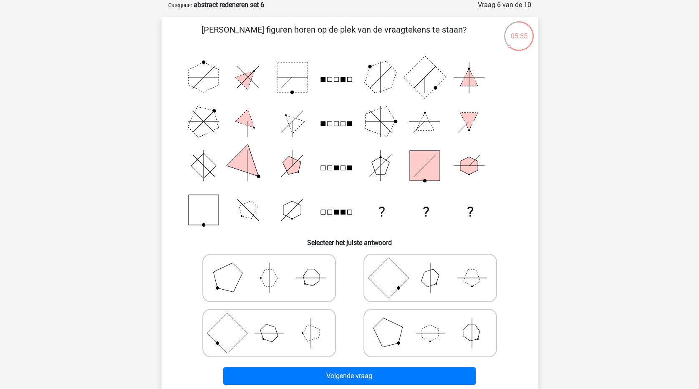
drag, startPoint x: 300, startPoint y: 282, endPoint x: 300, endPoint y: 290, distance: 7.9
click at [300, 283] on icon at bounding box center [269, 278] width 125 height 42
click at [275, 267] on input "radio" at bounding box center [271, 264] width 5 height 5
radio input "true"
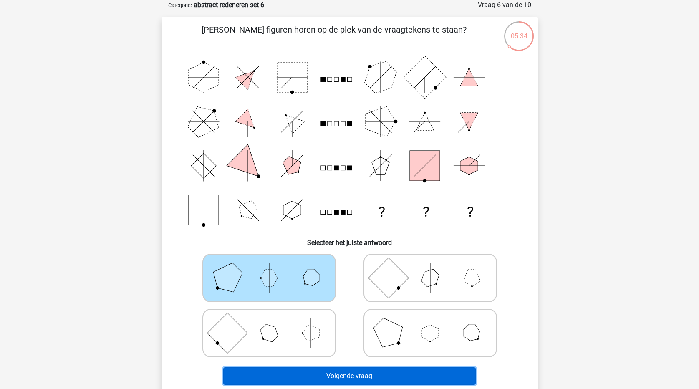
click at [325, 374] on button "Volgende vraag" at bounding box center [349, 376] width 252 height 18
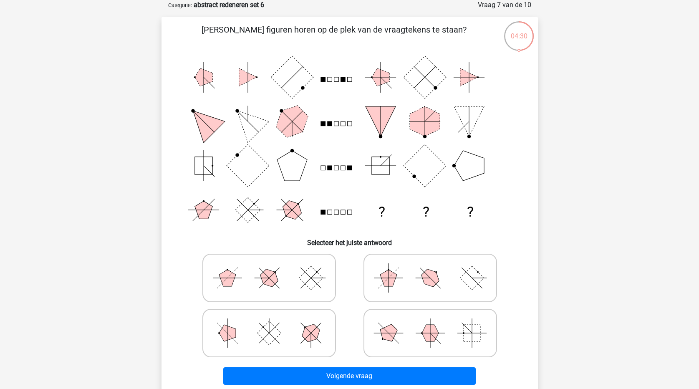
click at [426, 278] on polygon at bounding box center [430, 278] width 24 height 24
click at [430, 267] on input "radio" at bounding box center [432, 264] width 5 height 5
radio input "true"
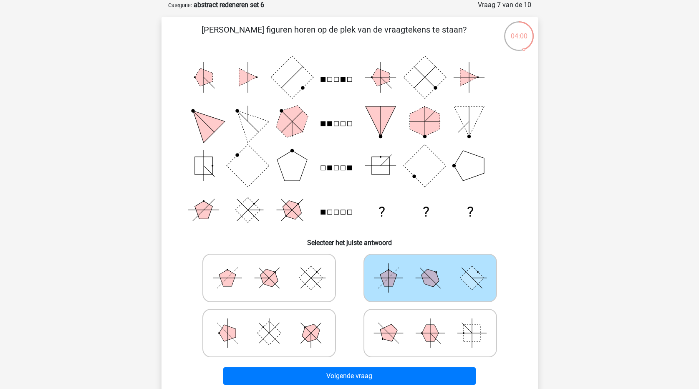
click at [284, 278] on icon at bounding box center [269, 278] width 125 height 42
click at [275, 267] on input "radio" at bounding box center [271, 264] width 5 height 5
radio input "true"
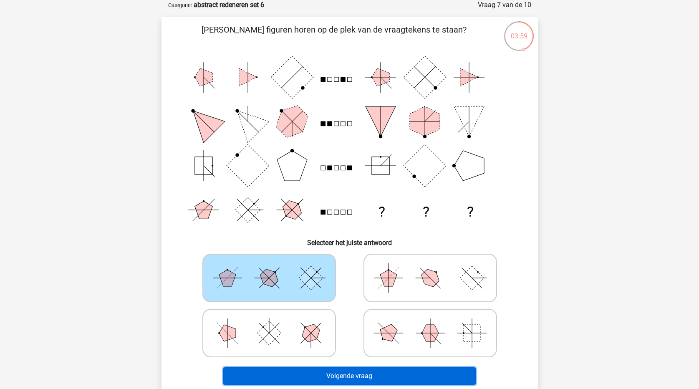
click at [388, 382] on button "Volgende vraag" at bounding box center [349, 376] width 252 height 18
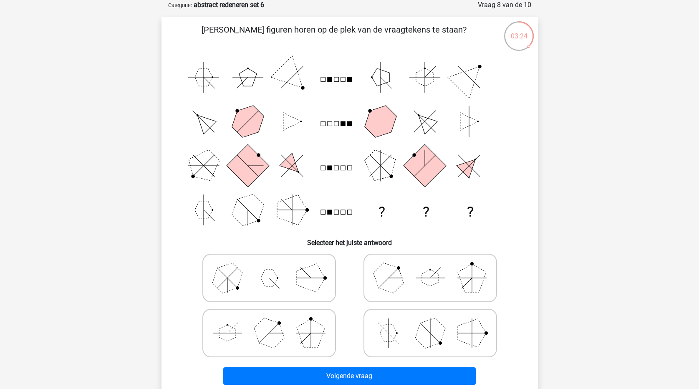
click at [438, 279] on icon at bounding box center [430, 278] width 125 height 42
click at [436, 267] on input "radio" at bounding box center [432, 264] width 5 height 5
radio input "true"
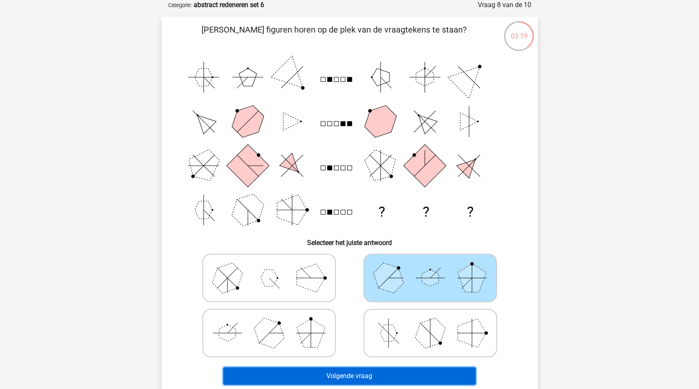
click at [426, 376] on button "Volgende vraag" at bounding box center [349, 376] width 252 height 18
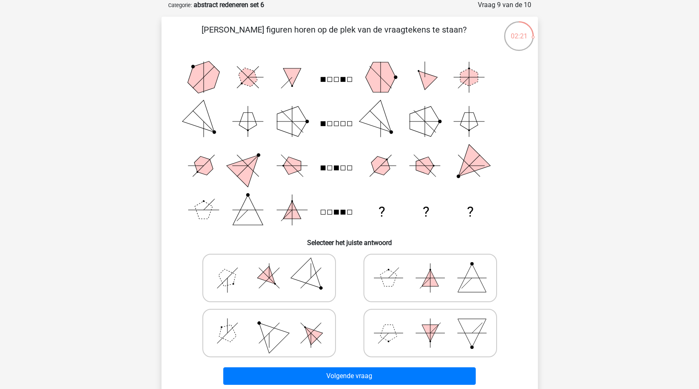
click at [336, 170] on rect at bounding box center [336, 168] width 5 height 5
click at [254, 337] on icon at bounding box center [269, 333] width 125 height 42
click at [269, 323] on input "radio" at bounding box center [271, 319] width 5 height 5
radio input "true"
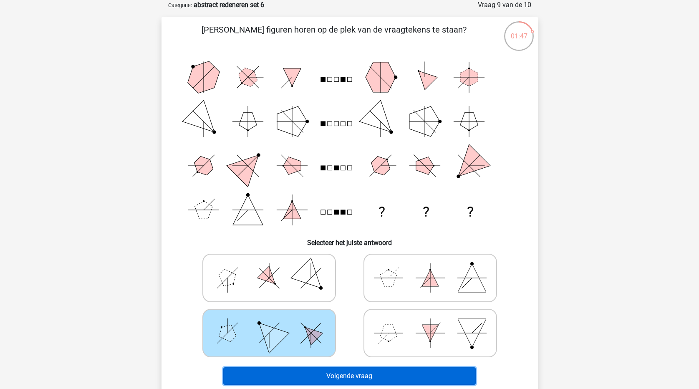
click at [343, 378] on button "Volgende vraag" at bounding box center [349, 376] width 252 height 18
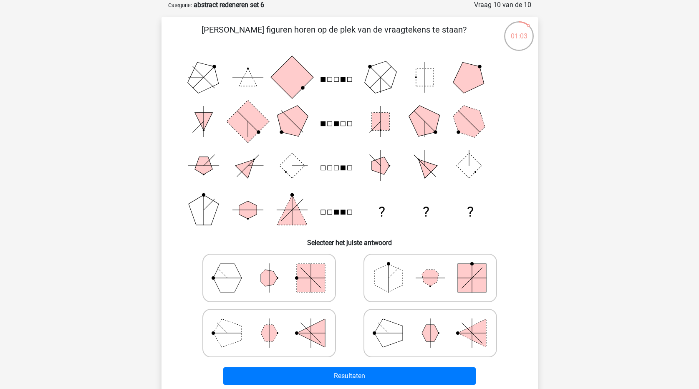
click at [236, 276] on polygon at bounding box center [227, 278] width 28 height 28
click at [269, 267] on input "radio" at bounding box center [271, 264] width 5 height 5
radio input "true"
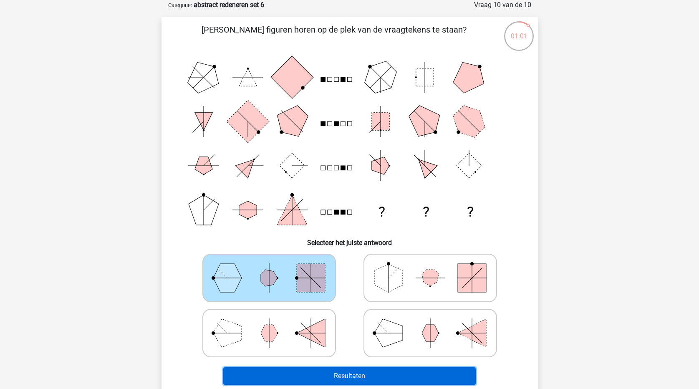
click at [383, 379] on button "Resultaten" at bounding box center [349, 376] width 252 height 18
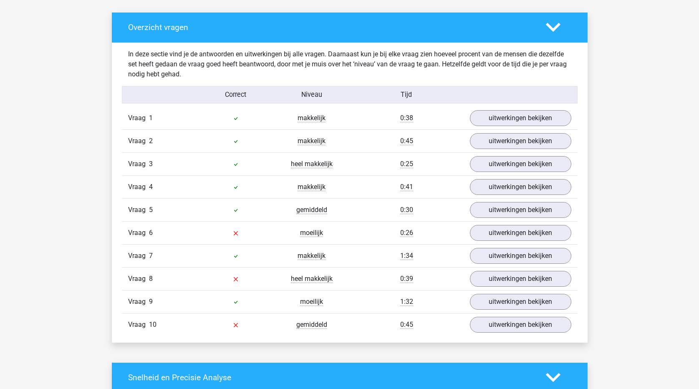
scroll to position [459, 0]
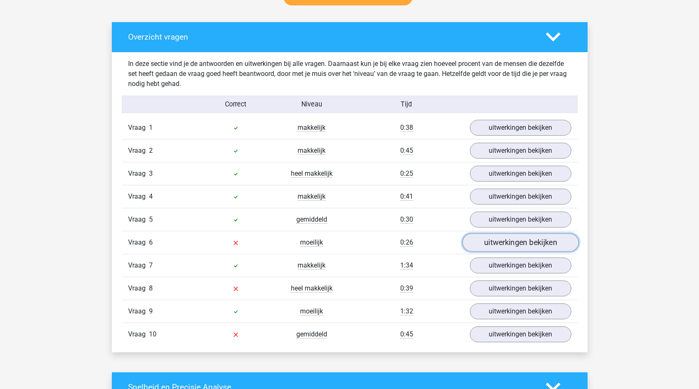
click at [557, 243] on link "uitwerkingen bekijken" at bounding box center [520, 242] width 116 height 18
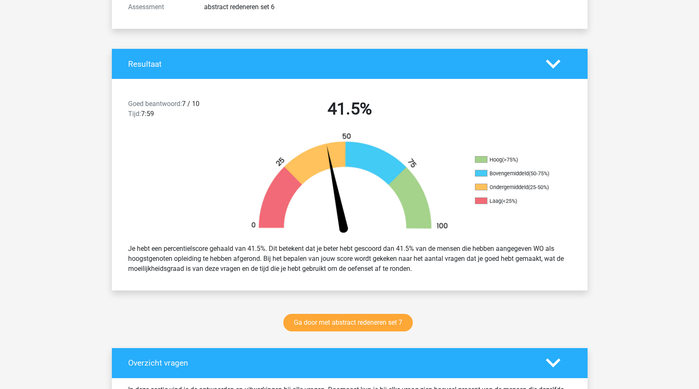
scroll to position [125, 0]
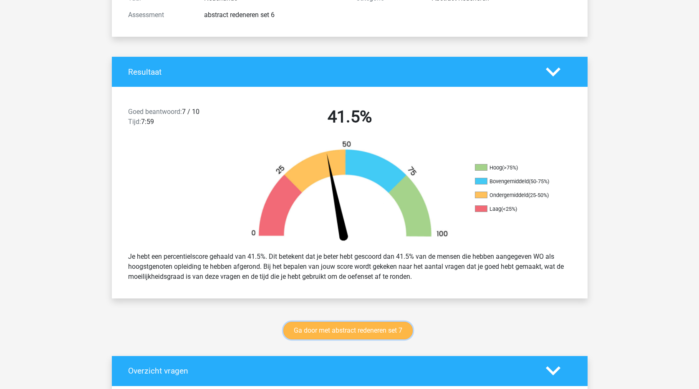
click at [386, 332] on link "Ga door met abstract redeneren set 7" at bounding box center [347, 331] width 129 height 18
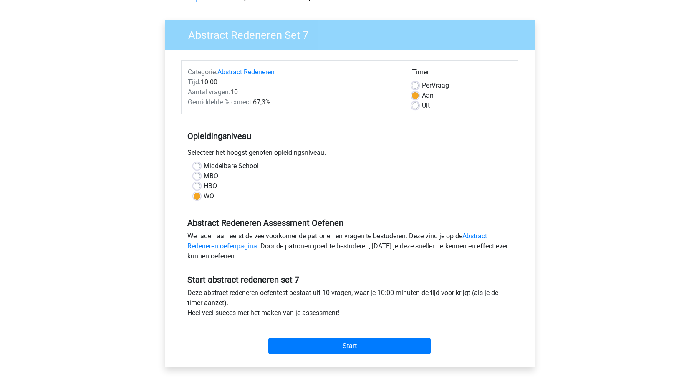
scroll to position [42, 0]
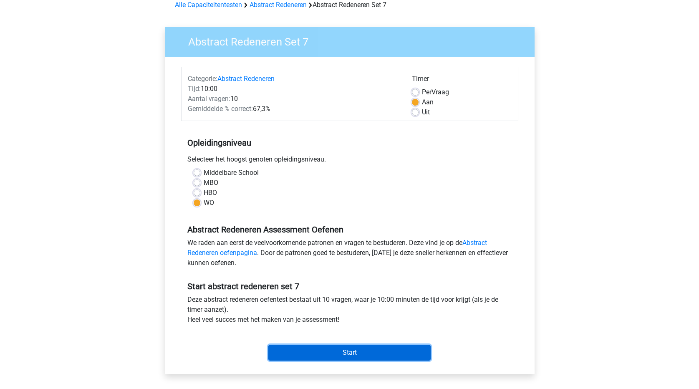
click at [364, 352] on input "Start" at bounding box center [349, 353] width 162 height 16
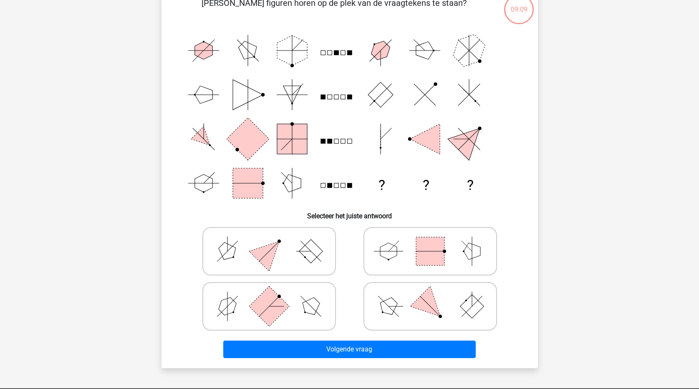
scroll to position [83, 0]
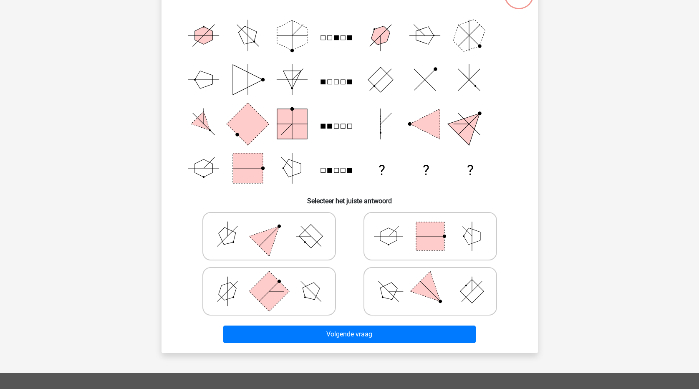
click at [245, 237] on icon at bounding box center [269, 236] width 125 height 42
click at [269, 226] on input "radio" at bounding box center [271, 222] width 5 height 5
radio input "true"
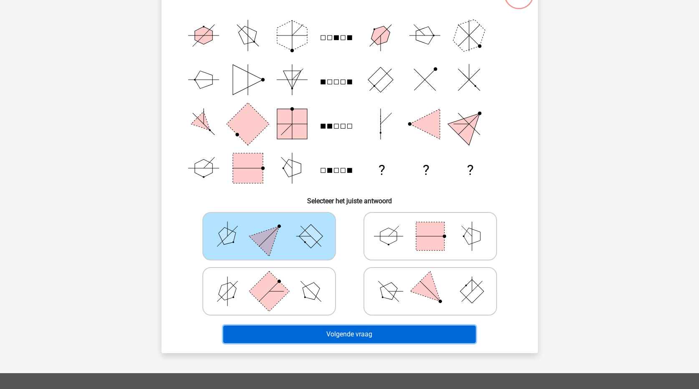
click at [386, 338] on button "Volgende vraag" at bounding box center [349, 334] width 252 height 18
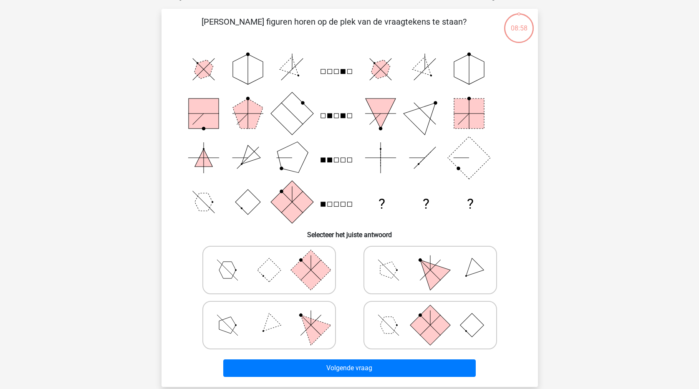
scroll to position [42, 0]
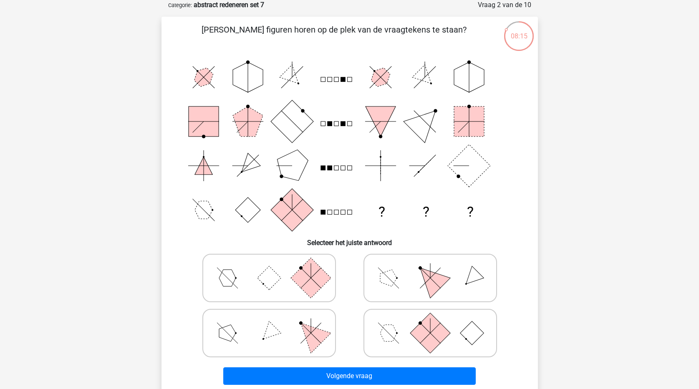
click at [272, 335] on polygon at bounding box center [269, 333] width 24 height 24
click at [272, 323] on input "radio" at bounding box center [271, 319] width 5 height 5
radio input "true"
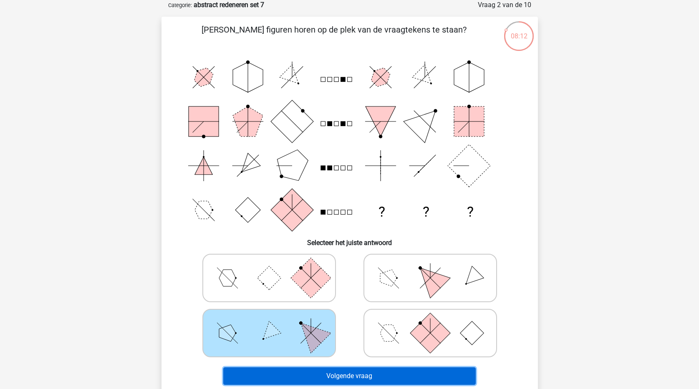
click at [340, 377] on button "Volgende vraag" at bounding box center [349, 376] width 252 height 18
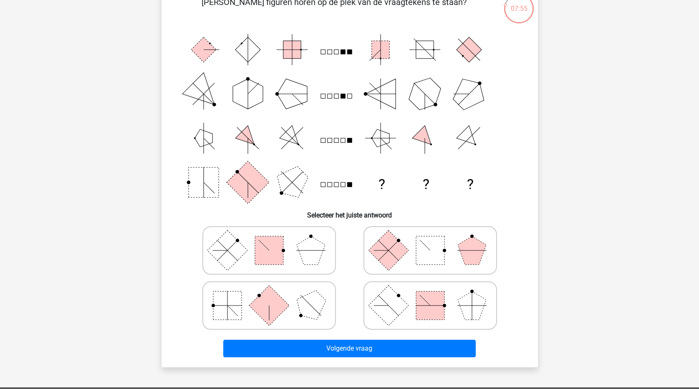
scroll to position [83, 0]
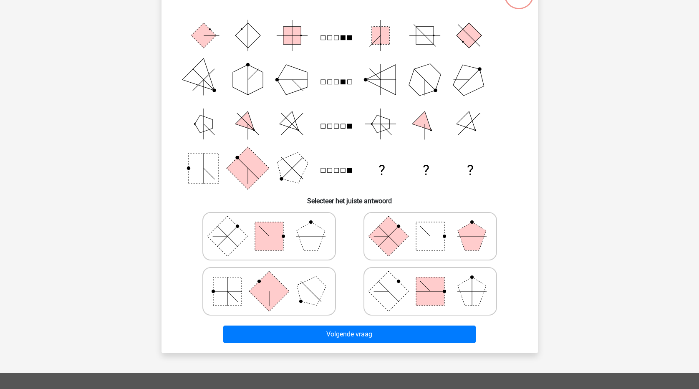
click at [307, 296] on polygon at bounding box center [310, 291] width 40 height 40
click at [275, 281] on input "radio" at bounding box center [271, 277] width 5 height 5
radio input "true"
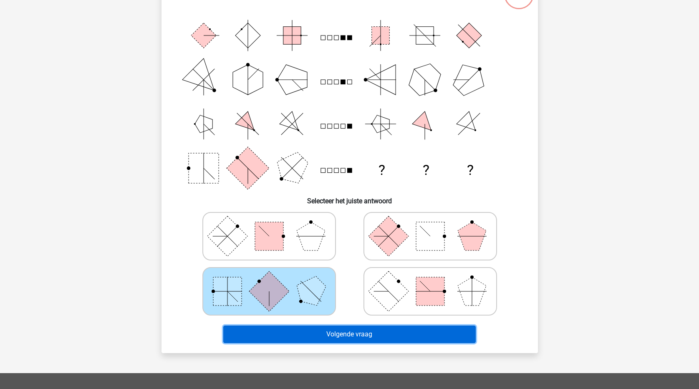
click at [324, 336] on button "Volgende vraag" at bounding box center [349, 334] width 252 height 18
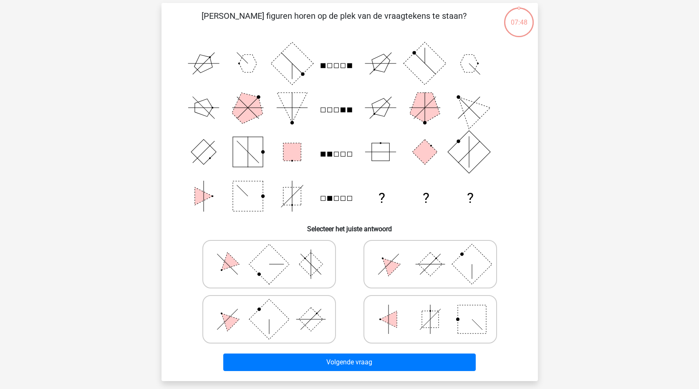
scroll to position [42, 0]
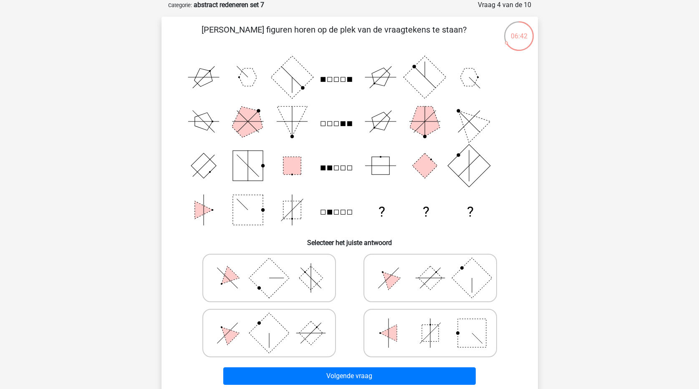
click at [232, 280] on icon at bounding box center [269, 278] width 125 height 42
click at [269, 267] on input "radio" at bounding box center [271, 264] width 5 height 5
radio input "true"
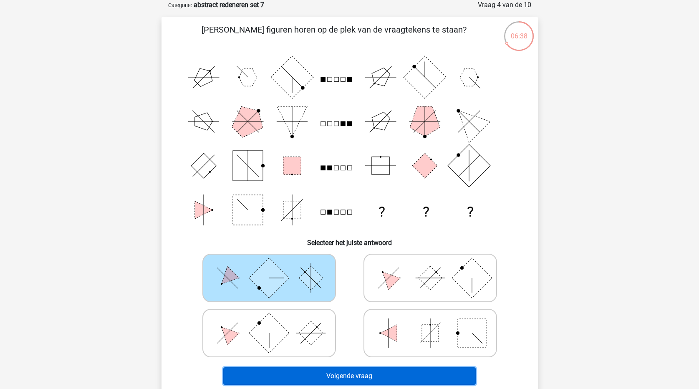
click at [297, 380] on button "Volgende vraag" at bounding box center [349, 376] width 252 height 18
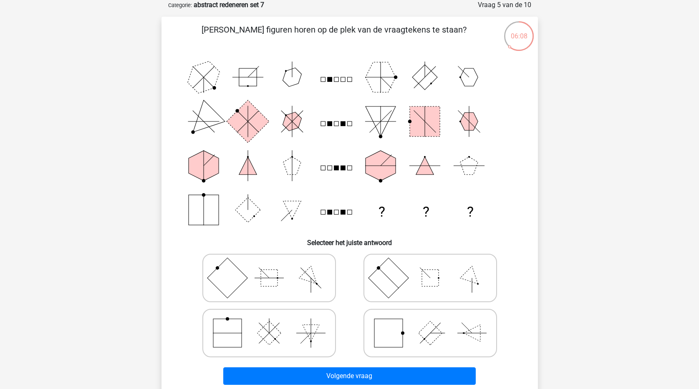
click at [252, 281] on icon at bounding box center [269, 278] width 125 height 42
click at [269, 267] on input "radio" at bounding box center [271, 264] width 5 height 5
radio input "true"
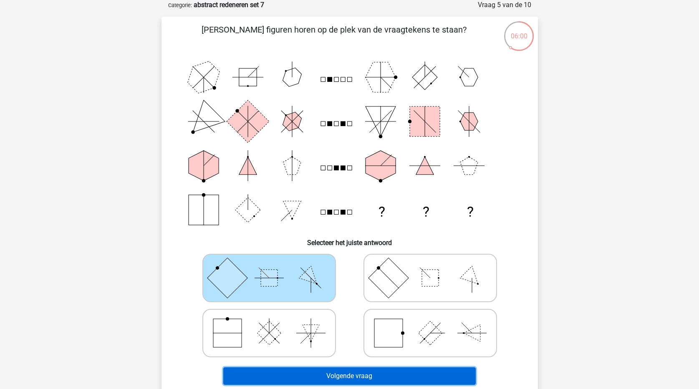
click at [355, 375] on button "Volgende vraag" at bounding box center [349, 376] width 252 height 18
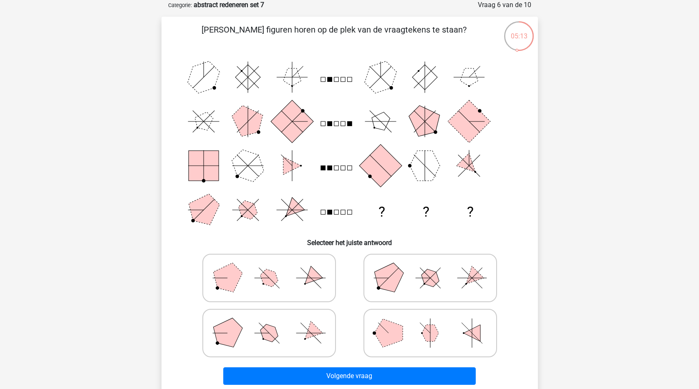
click at [235, 280] on polygon at bounding box center [227, 277] width 40 height 40
click at [269, 267] on input "radio" at bounding box center [271, 264] width 5 height 5
radio input "true"
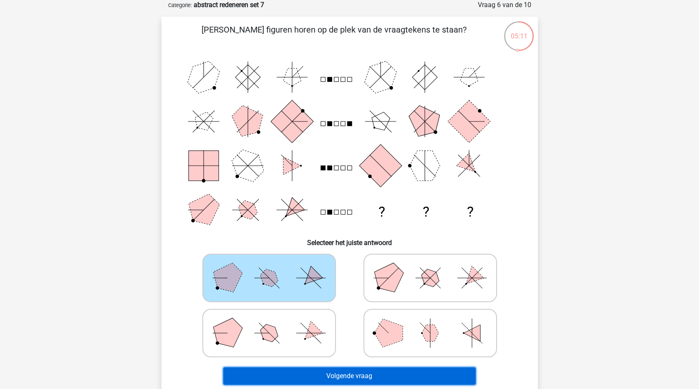
click at [340, 377] on button "Volgende vraag" at bounding box center [349, 376] width 252 height 18
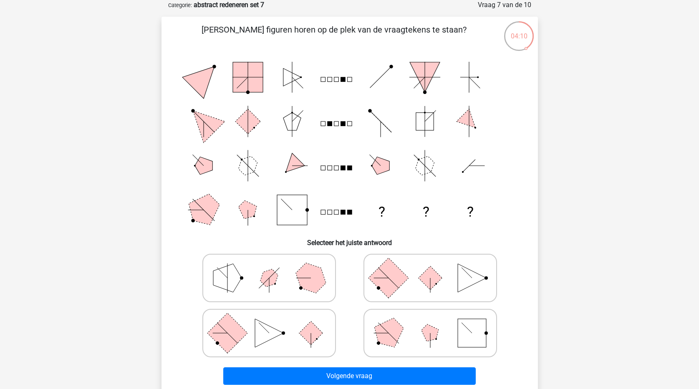
click at [445, 290] on icon at bounding box center [430, 278] width 125 height 42
click at [436, 267] on input "radio" at bounding box center [432, 264] width 5 height 5
radio input "true"
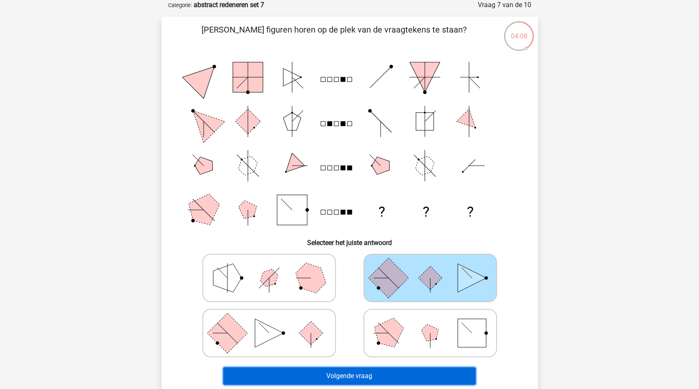
click at [422, 378] on button "Volgende vraag" at bounding box center [349, 376] width 252 height 18
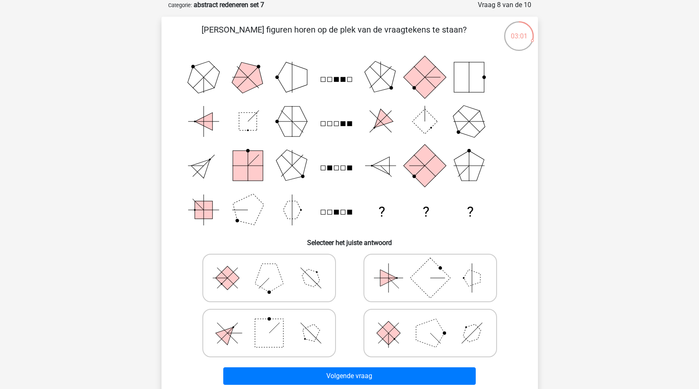
click at [232, 330] on polygon at bounding box center [227, 333] width 24 height 24
click at [269, 323] on input "radio" at bounding box center [271, 319] width 5 height 5
radio input "true"
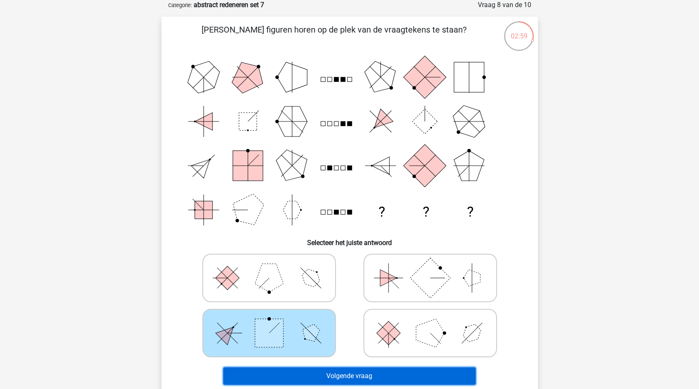
click at [426, 376] on button "Volgende vraag" at bounding box center [349, 376] width 252 height 18
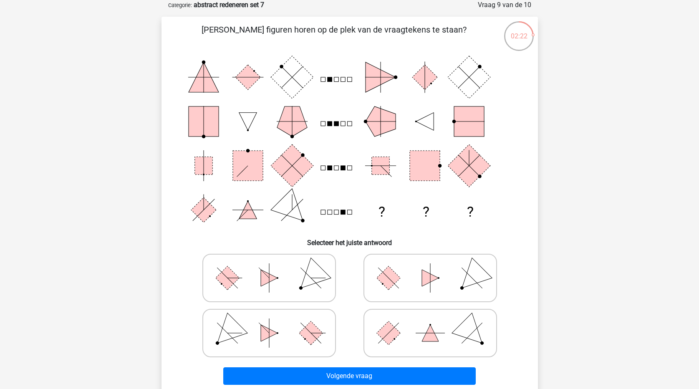
click at [429, 333] on line at bounding box center [430, 333] width 29 height 0
click at [430, 323] on input "radio" at bounding box center [432, 319] width 5 height 5
radio input "true"
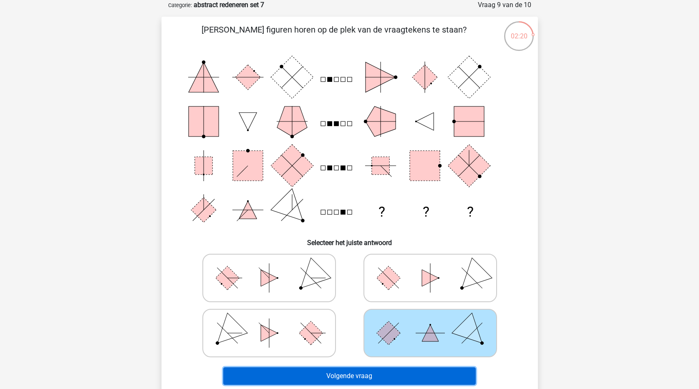
click at [406, 381] on button "Volgende vraag" at bounding box center [349, 376] width 252 height 18
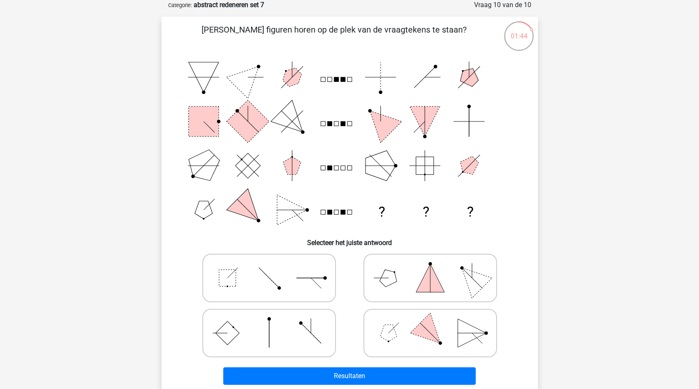
click at [233, 331] on rect at bounding box center [227, 333] width 24 height 24
click at [269, 323] on input "radio" at bounding box center [271, 319] width 5 height 5
radio input "true"
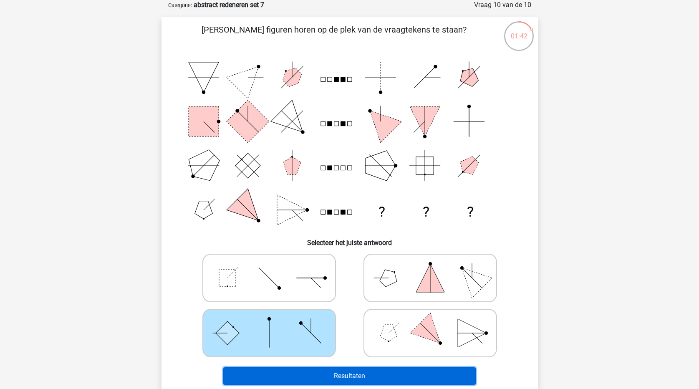
click at [305, 381] on button "Resultaten" at bounding box center [349, 376] width 252 height 18
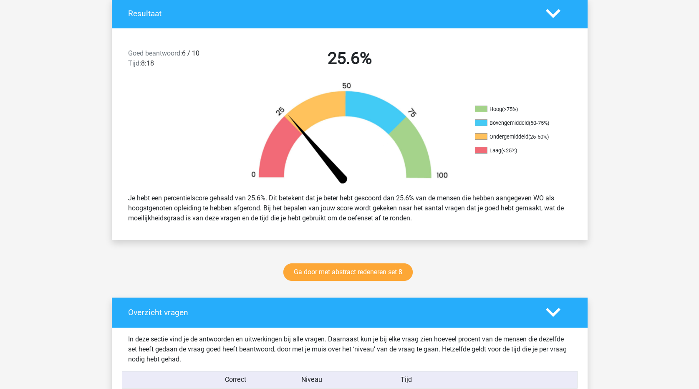
scroll to position [167, 0]
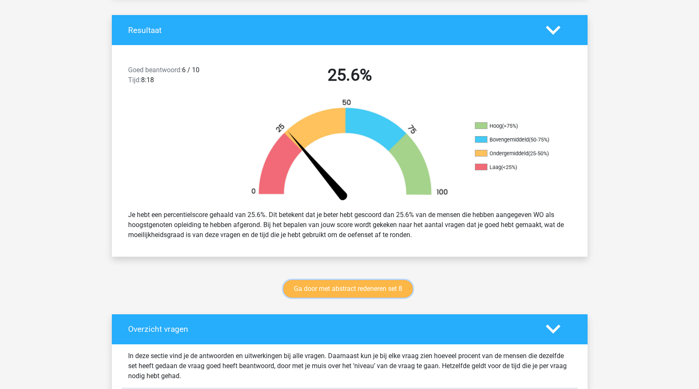
click at [392, 293] on link "Ga door met abstract redeneren set 8" at bounding box center [347, 289] width 129 height 18
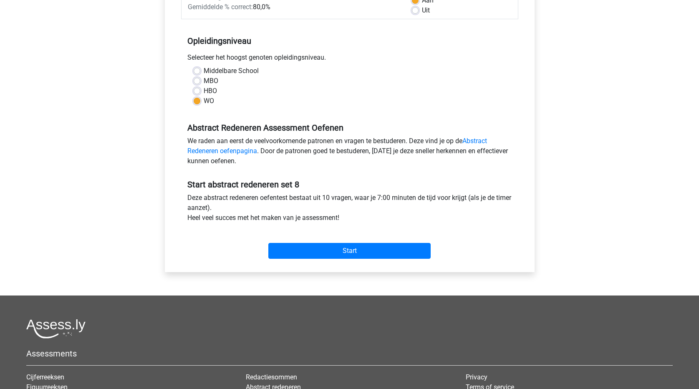
scroll to position [167, 0]
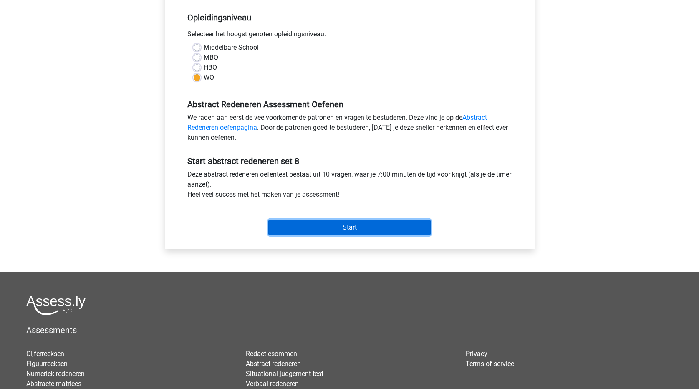
click at [400, 230] on input "Start" at bounding box center [349, 227] width 162 height 16
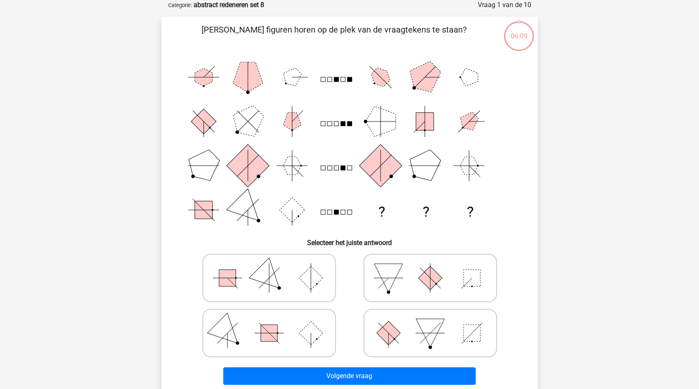
scroll to position [83, 0]
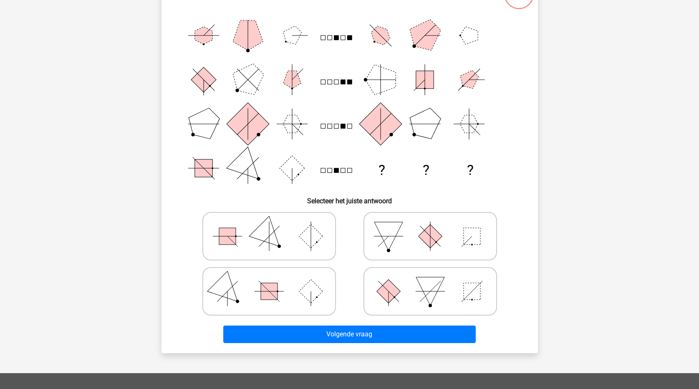
click at [295, 238] on icon at bounding box center [269, 236] width 125 height 42
click at [275, 226] on input "radio" at bounding box center [271, 222] width 5 height 5
radio input "true"
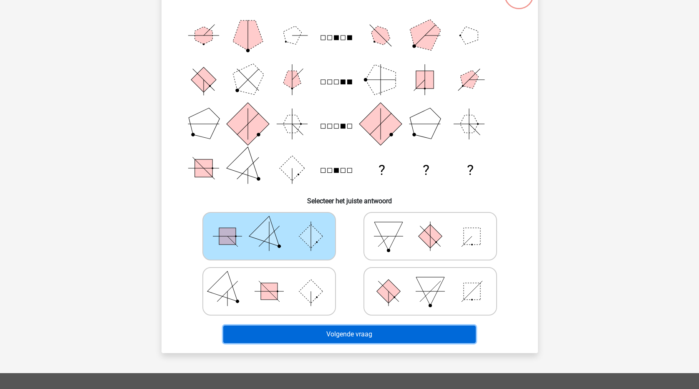
click at [370, 336] on button "Volgende vraag" at bounding box center [349, 334] width 252 height 18
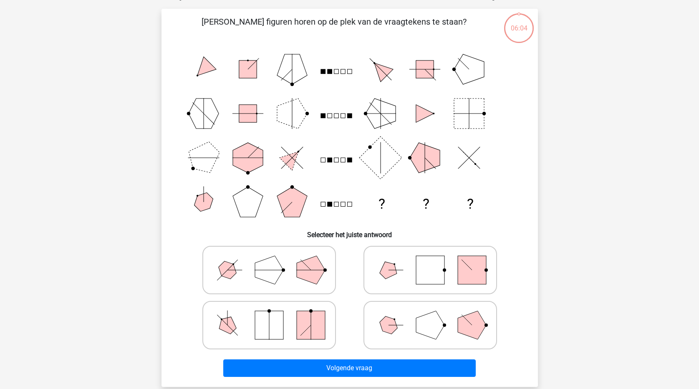
scroll to position [42, 0]
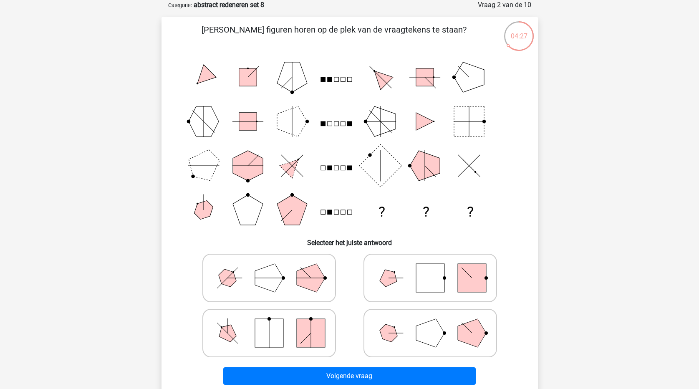
click at [287, 335] on icon at bounding box center [269, 333] width 125 height 42
click at [275, 323] on input "radio" at bounding box center [271, 319] width 5 height 5
radio input "true"
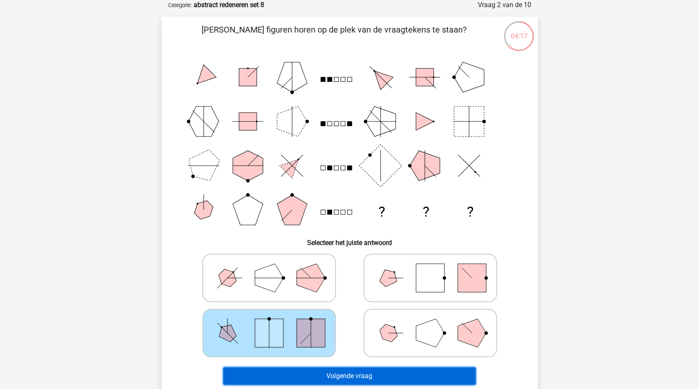
click at [347, 371] on button "Volgende vraag" at bounding box center [349, 376] width 252 height 18
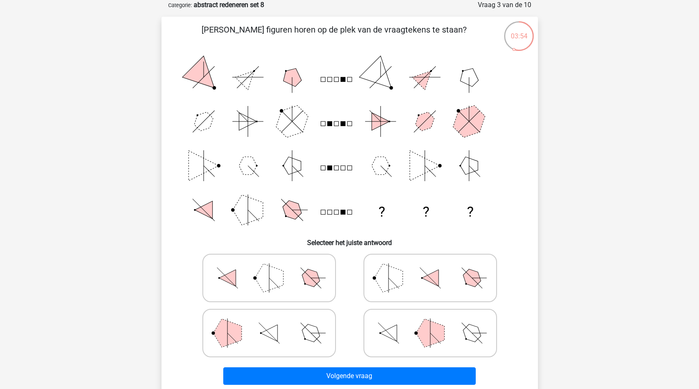
click at [401, 336] on icon at bounding box center [430, 333] width 125 height 42
click at [430, 323] on input "radio" at bounding box center [432, 319] width 5 height 5
radio input "true"
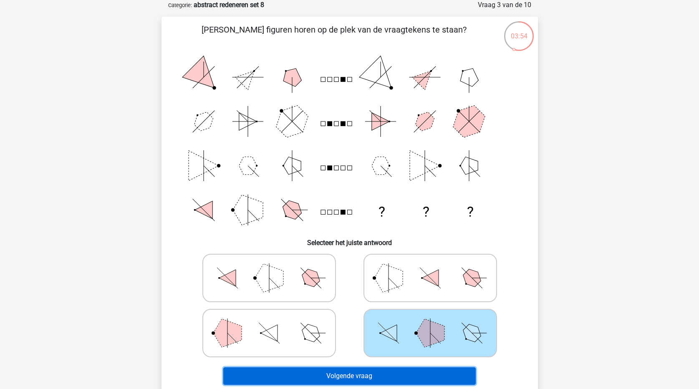
click at [420, 380] on button "Volgende vraag" at bounding box center [349, 376] width 252 height 18
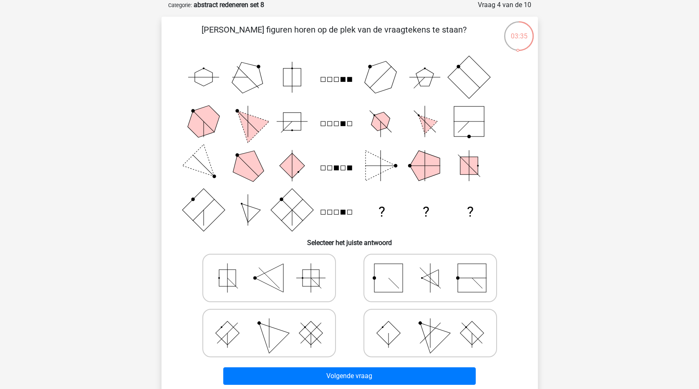
click at [232, 329] on rect at bounding box center [227, 333] width 24 height 24
click at [269, 323] on input "radio" at bounding box center [271, 319] width 5 height 5
radio input "true"
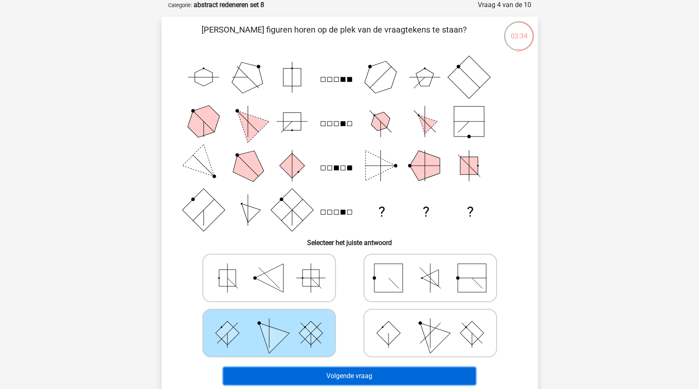
click at [368, 375] on button "Volgende vraag" at bounding box center [349, 376] width 252 height 18
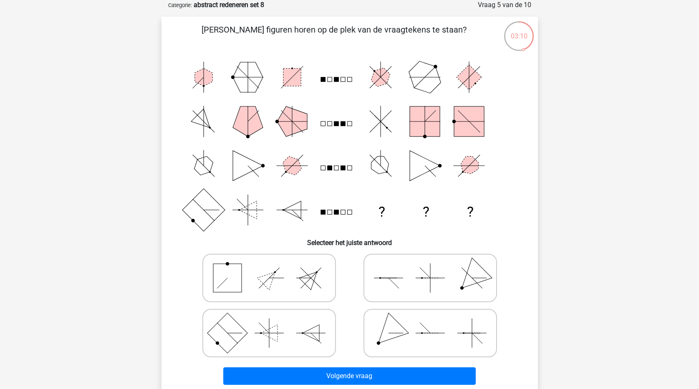
click at [249, 277] on icon at bounding box center [269, 278] width 125 height 42
click at [269, 267] on input "radio" at bounding box center [271, 264] width 5 height 5
radio input "true"
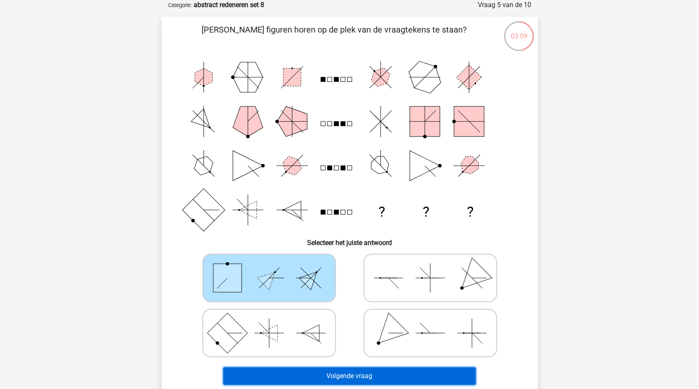
click at [392, 379] on button "Volgende vraag" at bounding box center [349, 376] width 252 height 18
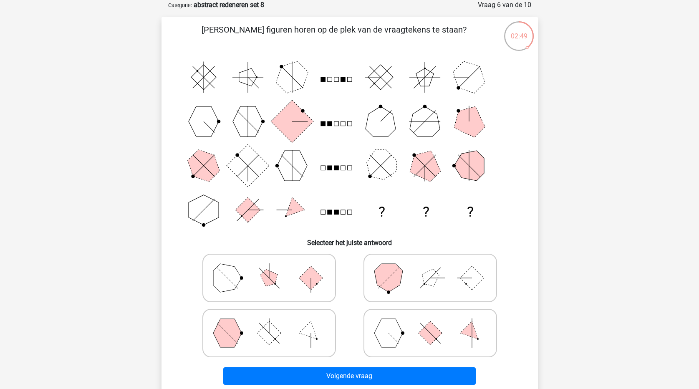
click at [437, 276] on polygon at bounding box center [430, 278] width 24 height 24
click at [436, 267] on input "radio" at bounding box center [432, 264] width 5 height 5
radio input "true"
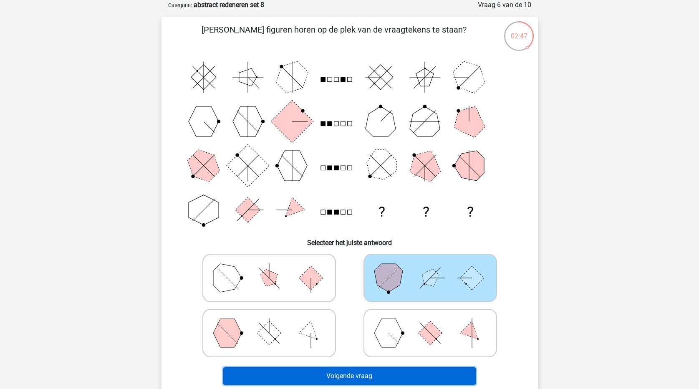
click at [441, 378] on button "Volgende vraag" at bounding box center [349, 376] width 252 height 18
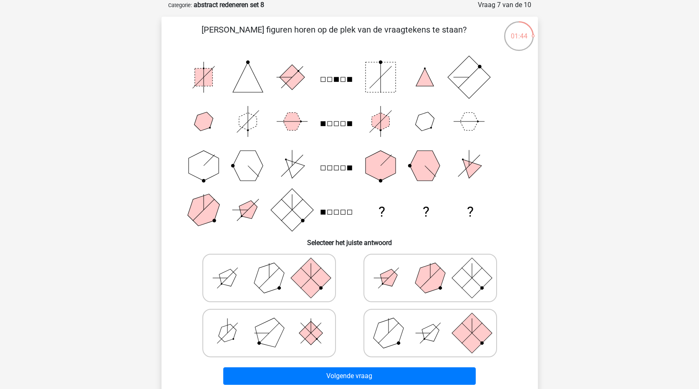
drag, startPoint x: 284, startPoint y: 287, endPoint x: 306, endPoint y: 297, distance: 24.7
click at [284, 287] on icon at bounding box center [269, 278] width 125 height 42
click at [275, 267] on input "radio" at bounding box center [271, 264] width 5 height 5
radio input "true"
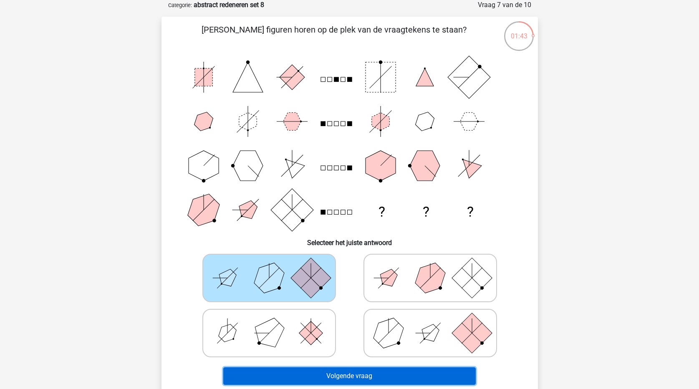
click at [405, 376] on button "Volgende vraag" at bounding box center [349, 376] width 252 height 18
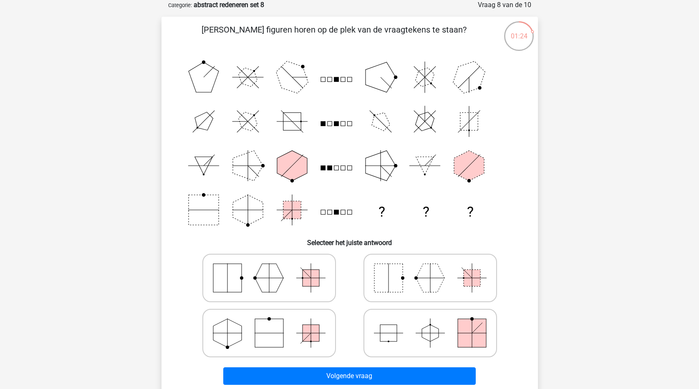
click at [458, 281] on icon at bounding box center [430, 278] width 125 height 42
click at [436, 267] on input "radio" at bounding box center [432, 264] width 5 height 5
radio input "true"
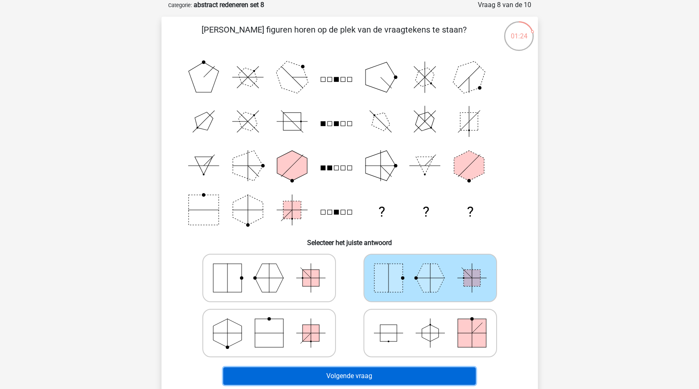
click at [409, 375] on button "Volgende vraag" at bounding box center [349, 376] width 252 height 18
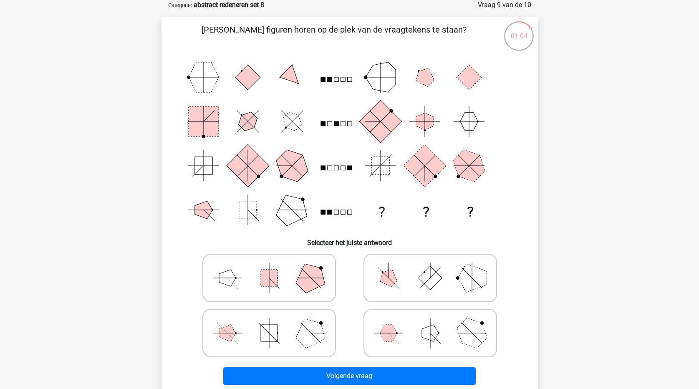
click at [472, 333] on line at bounding box center [479, 332] width 15 height 15
click at [436, 323] on input "radio" at bounding box center [432, 319] width 5 height 5
radio input "true"
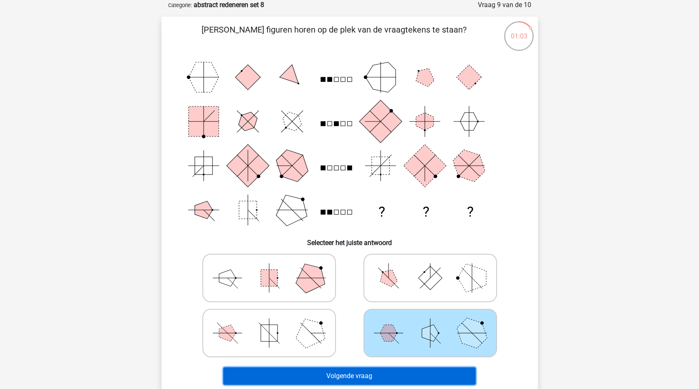
click at [446, 378] on button "Volgende vraag" at bounding box center [349, 376] width 252 height 18
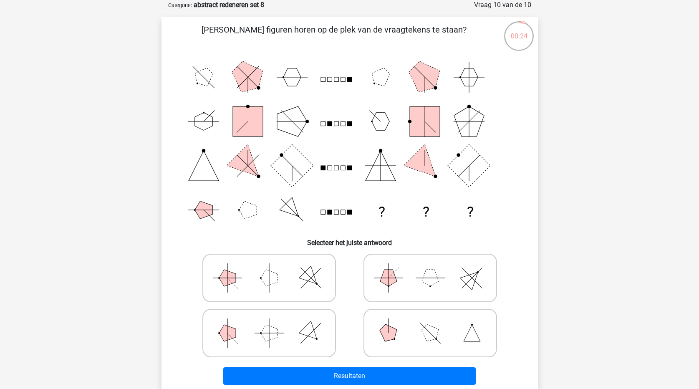
click at [403, 280] on icon at bounding box center [430, 278] width 125 height 42
click at [430, 267] on input "radio" at bounding box center [432, 264] width 5 height 5
radio input "true"
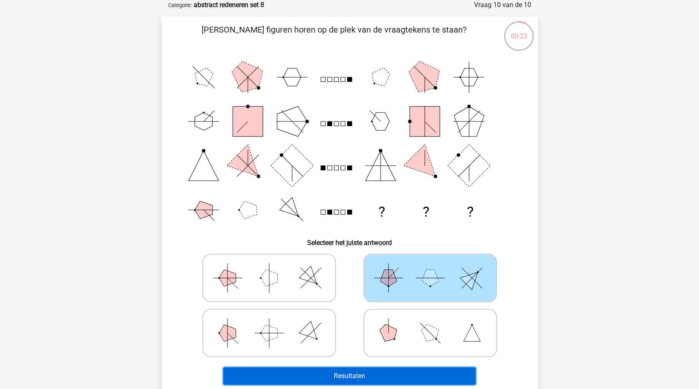
click at [370, 382] on button "Resultaten" at bounding box center [349, 376] width 252 height 18
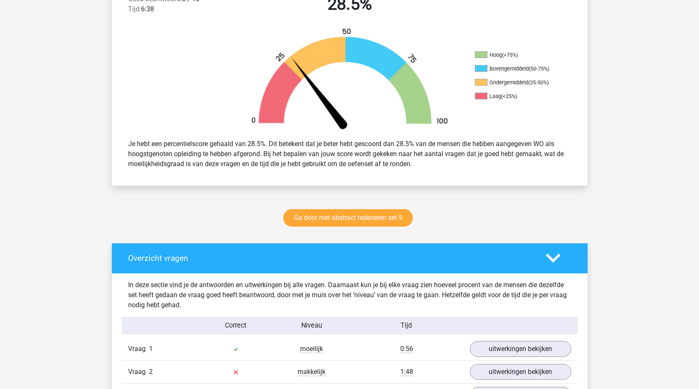
scroll to position [125, 0]
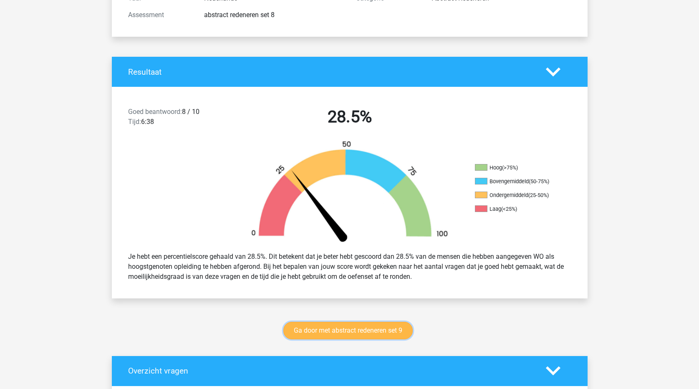
click at [367, 333] on link "Ga door met abstract redeneren set 9" at bounding box center [347, 331] width 129 height 18
